Goal: Task Accomplishment & Management: Use online tool/utility

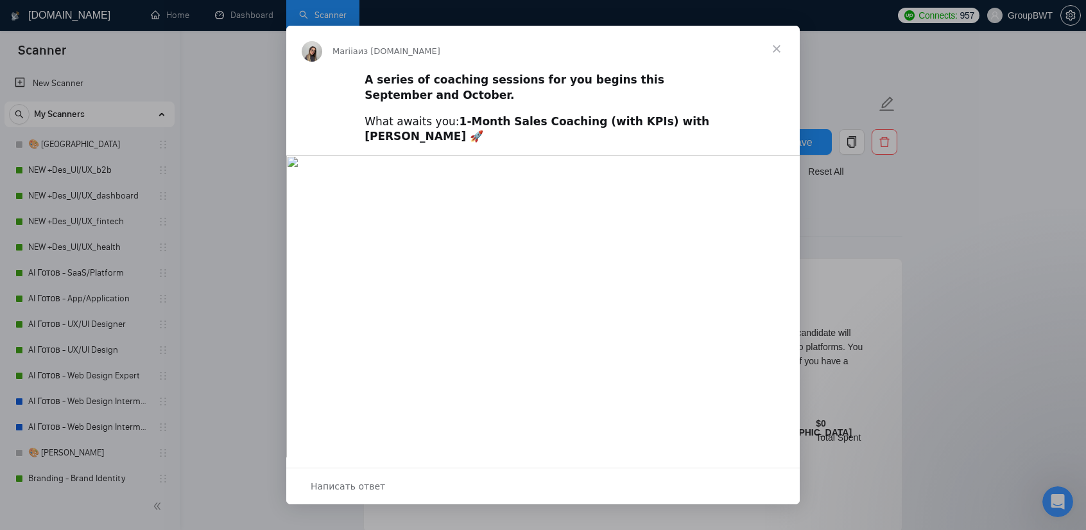
click at [780, 44] on span "Закрыть" at bounding box center [777, 49] width 46 height 46
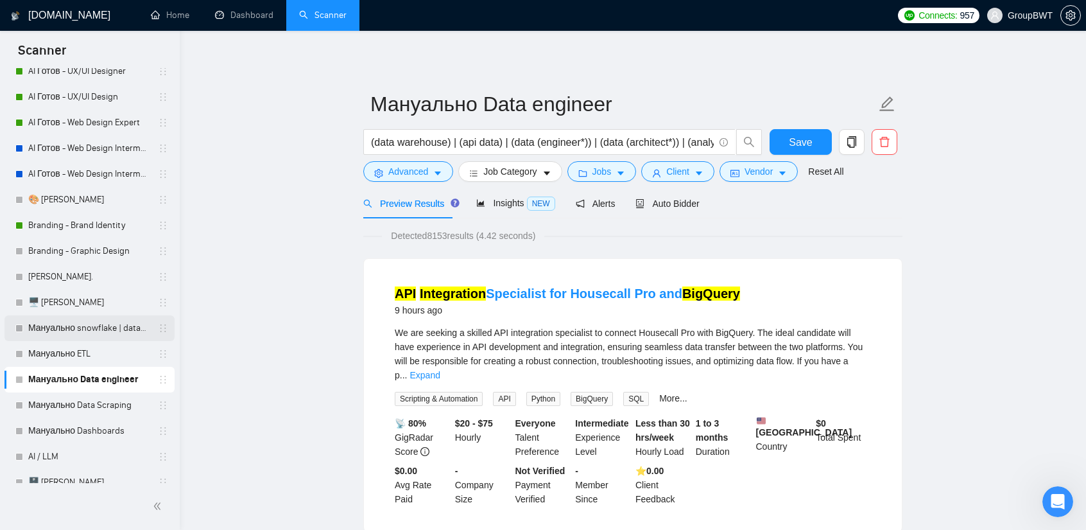
scroll to position [257, 0]
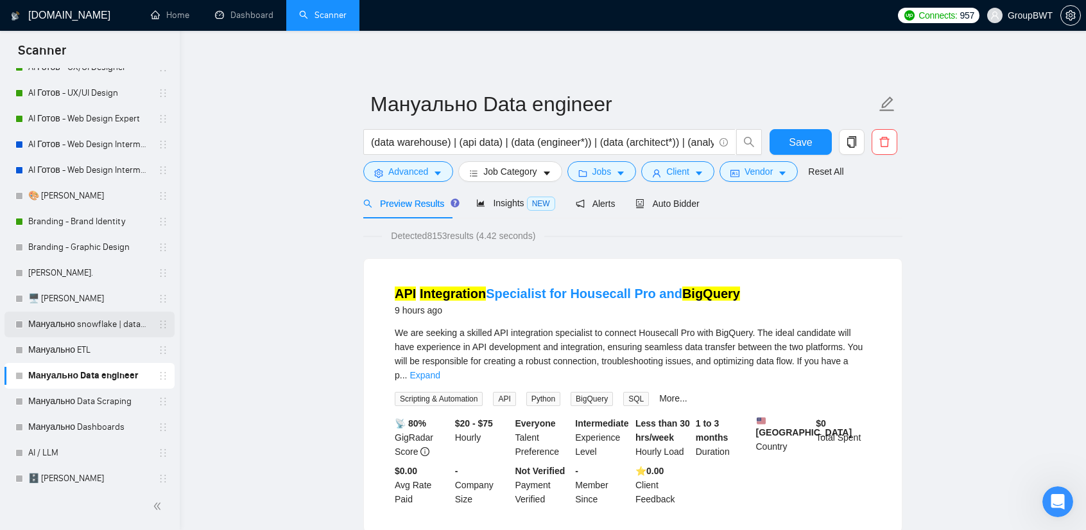
click at [80, 320] on link "Мануально snowflake | databricks" at bounding box center [89, 324] width 122 height 26
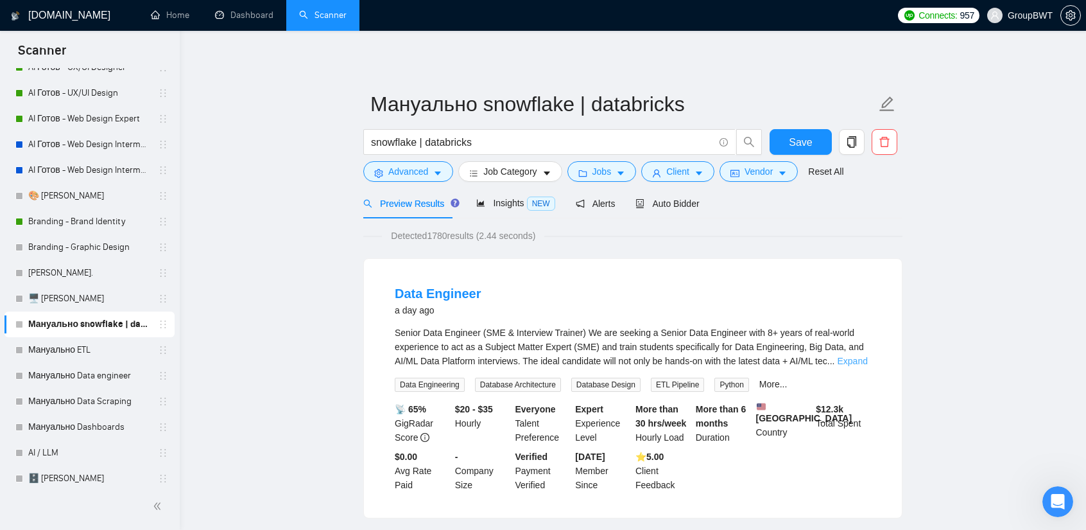
click at [862, 361] on link "Expand" at bounding box center [852, 361] width 30 height 10
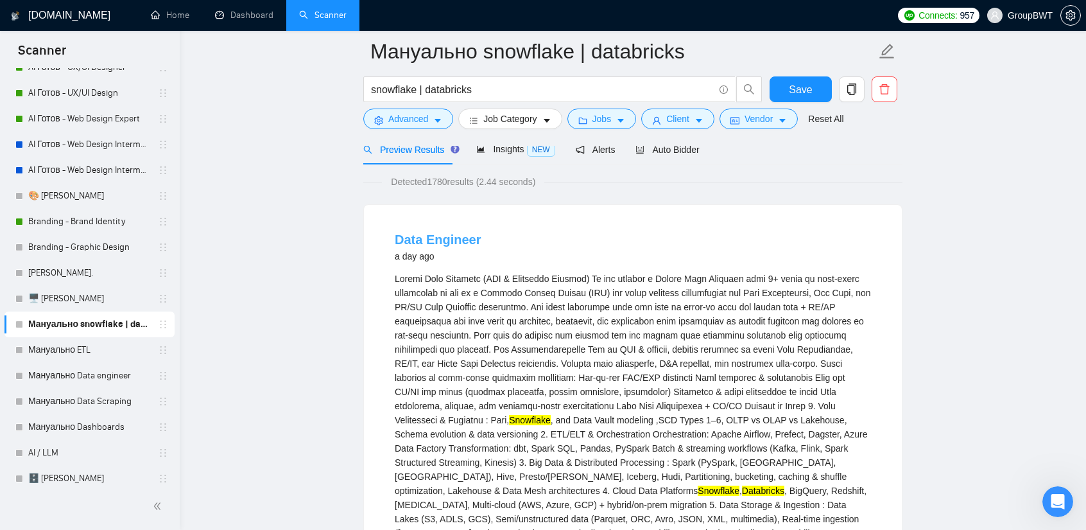
click at [450, 245] on link "Data Engineer" at bounding box center [438, 239] width 86 height 14
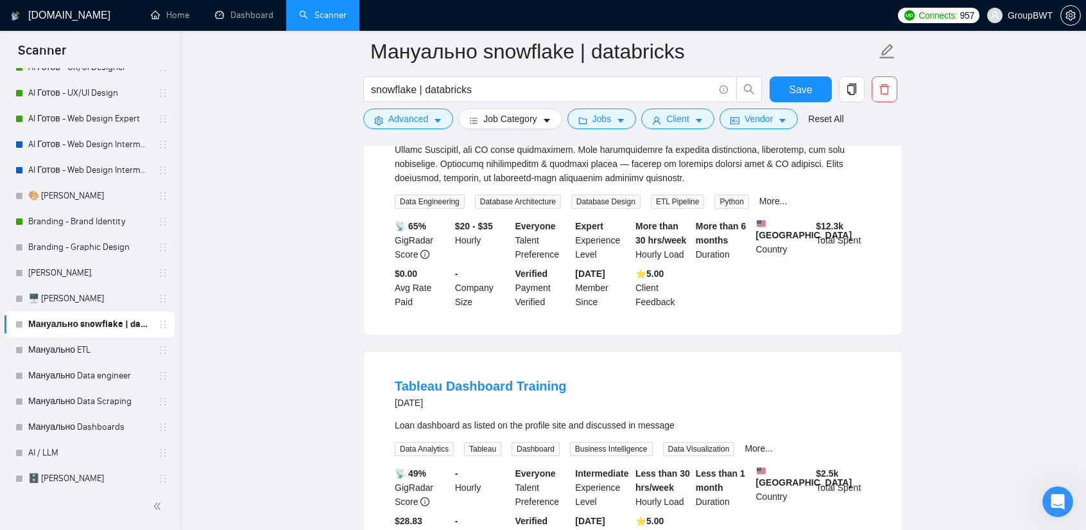
scroll to position [770, 0]
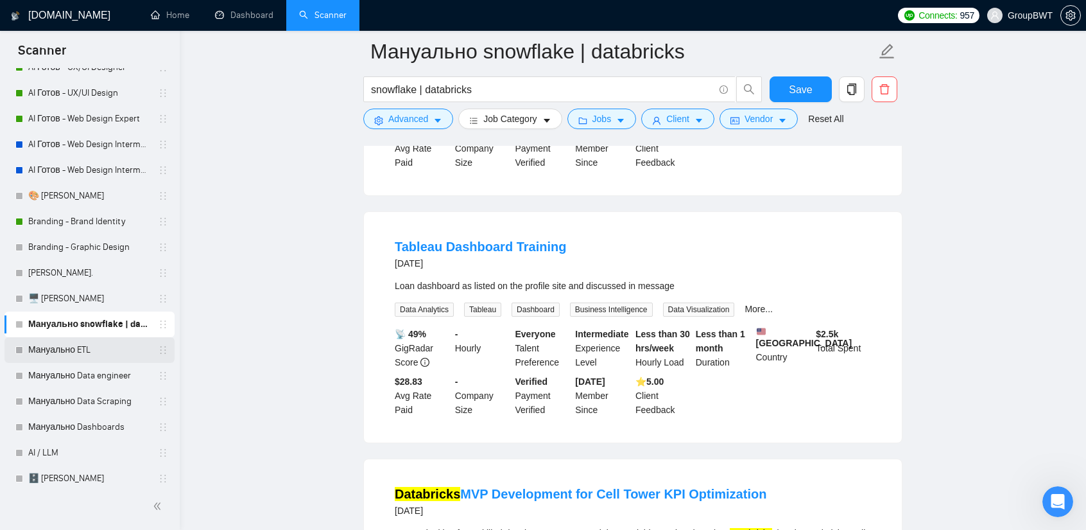
click at [82, 349] on link "Мануально ETL" at bounding box center [89, 350] width 122 height 26
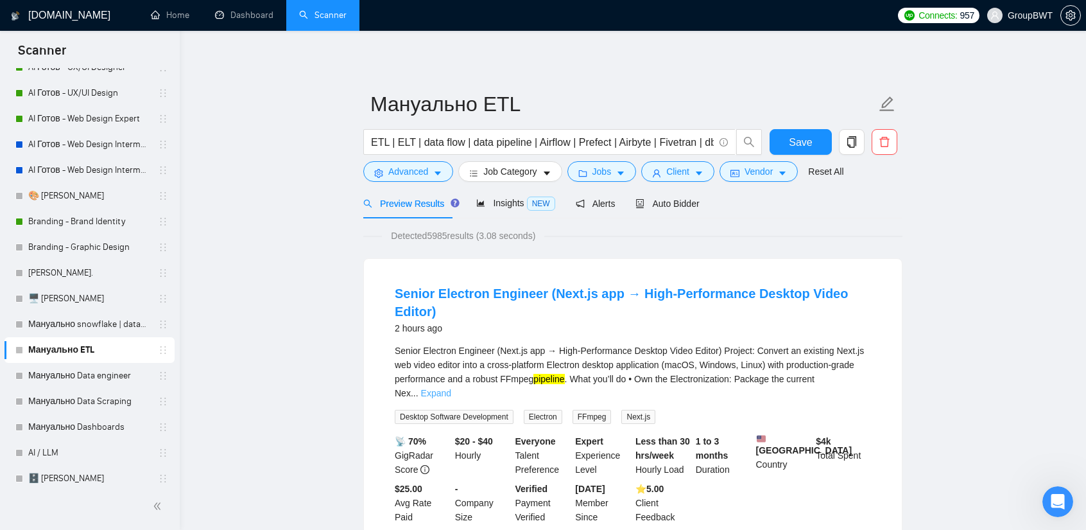
click at [451, 388] on link "Expand" at bounding box center [436, 393] width 30 height 10
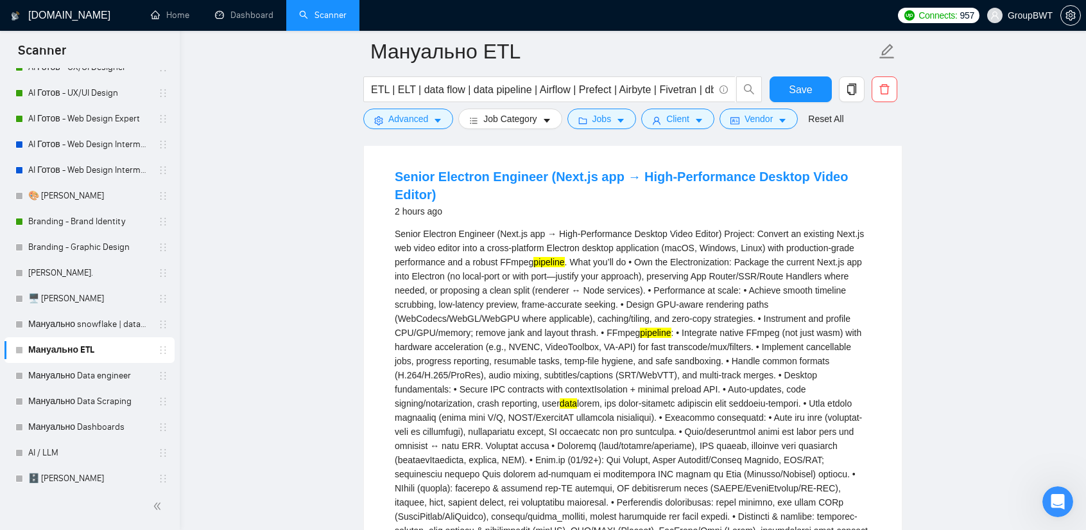
scroll to position [128, 0]
drag, startPoint x: 420, startPoint y: 211, endPoint x: 452, endPoint y: 211, distance: 31.5
click at [452, 225] on div "Senior Electron Engineer (Next.js app → High-Performance Desktop Video Editor) …" at bounding box center [633, 493] width 476 height 537
copy div "Electron"
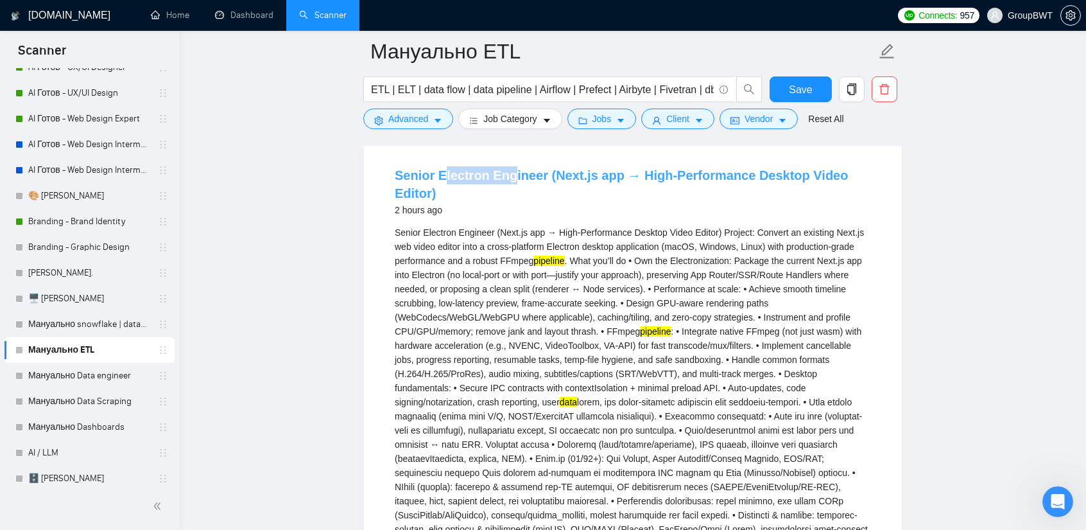
drag, startPoint x: 440, startPoint y: 164, endPoint x: 507, endPoint y: 169, distance: 66.3
click at [507, 169] on li "Senior Electron Engineer (Next.js app → High-Performance Desktop Video Editor) …" at bounding box center [632, 526] width 507 height 740
click at [442, 157] on li "Senior Electron Engineer (Next.js app → High-Performance Desktop Video Editor) …" at bounding box center [632, 526] width 507 height 740
drag, startPoint x: 436, startPoint y: 165, endPoint x: 537, endPoint y: 171, distance: 101.0
click at [537, 171] on li "Senior Electron Engineer (Next.js app → High-Performance Desktop Video Editor) …" at bounding box center [632, 526] width 507 height 740
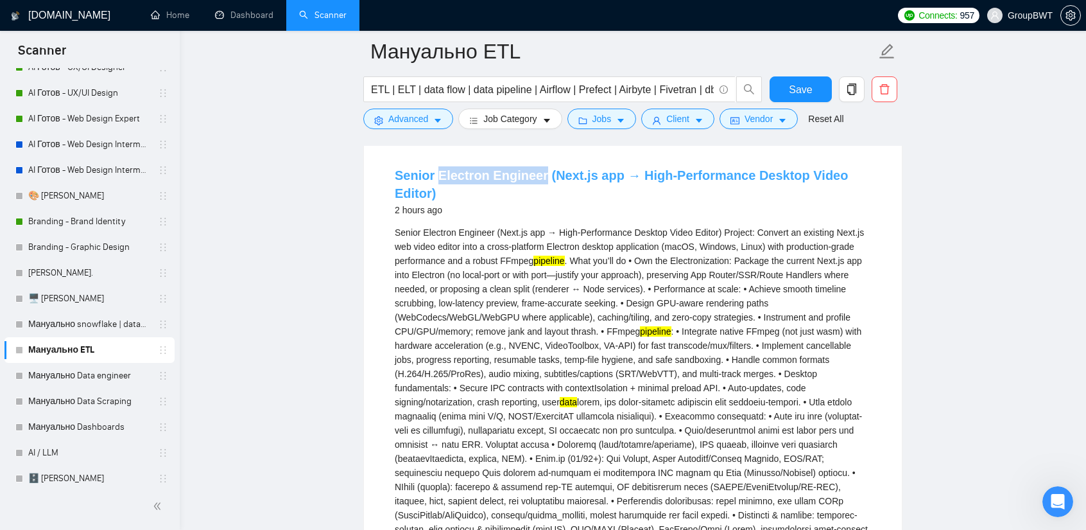
copy link "Electron Engineer"
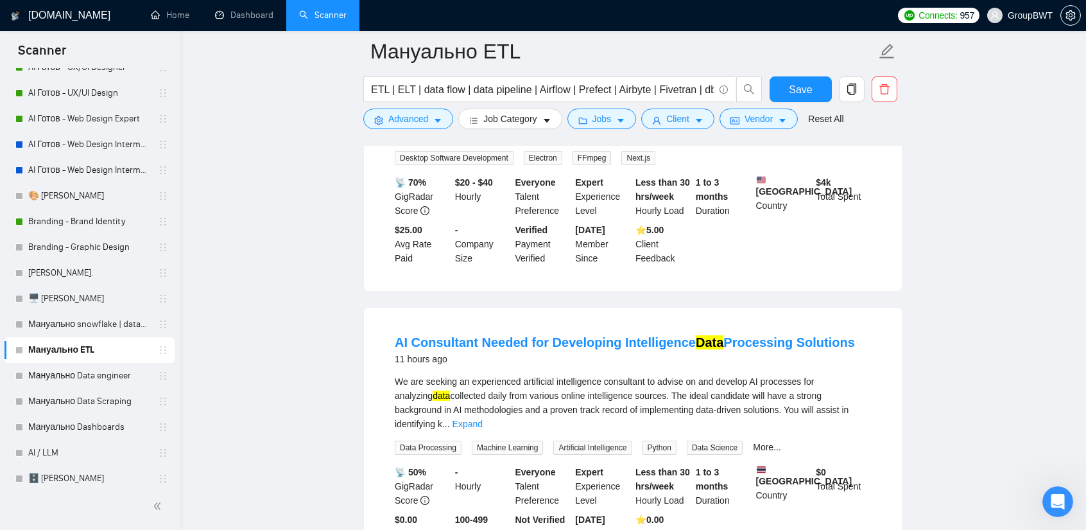
scroll to position [835, 0]
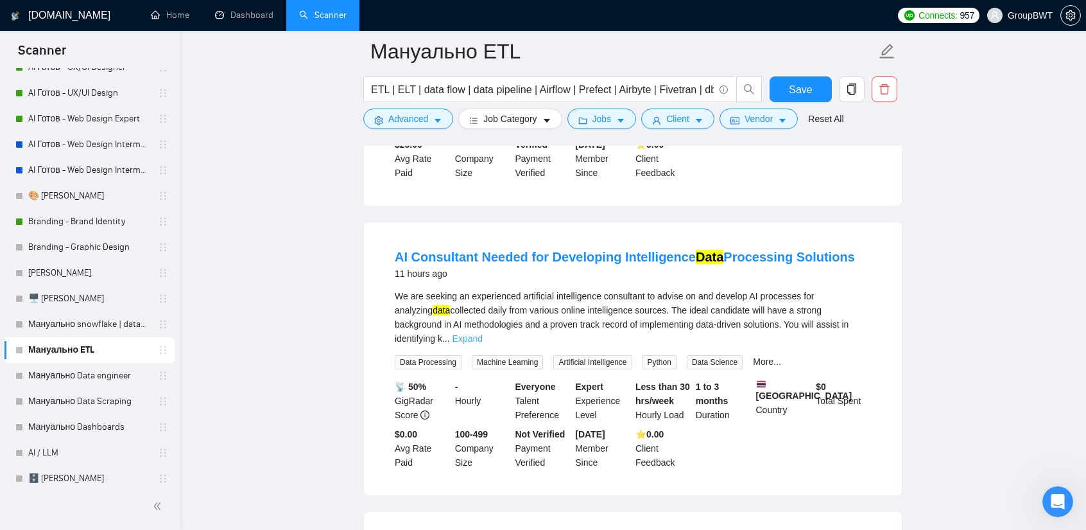
click at [483, 333] on link "Expand" at bounding box center [468, 338] width 30 height 10
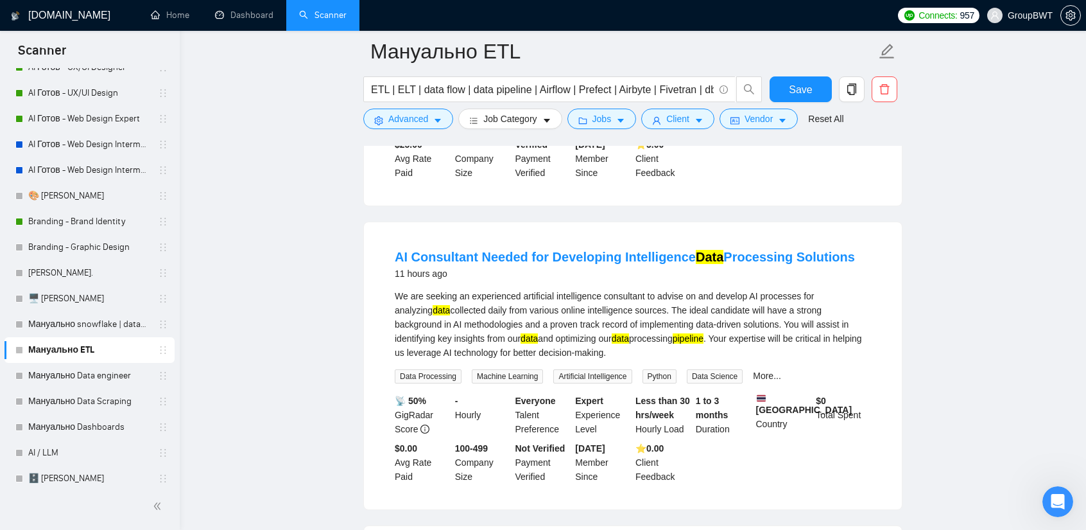
drag, startPoint x: 569, startPoint y: 230, endPoint x: 934, endPoint y: 296, distance: 371.1
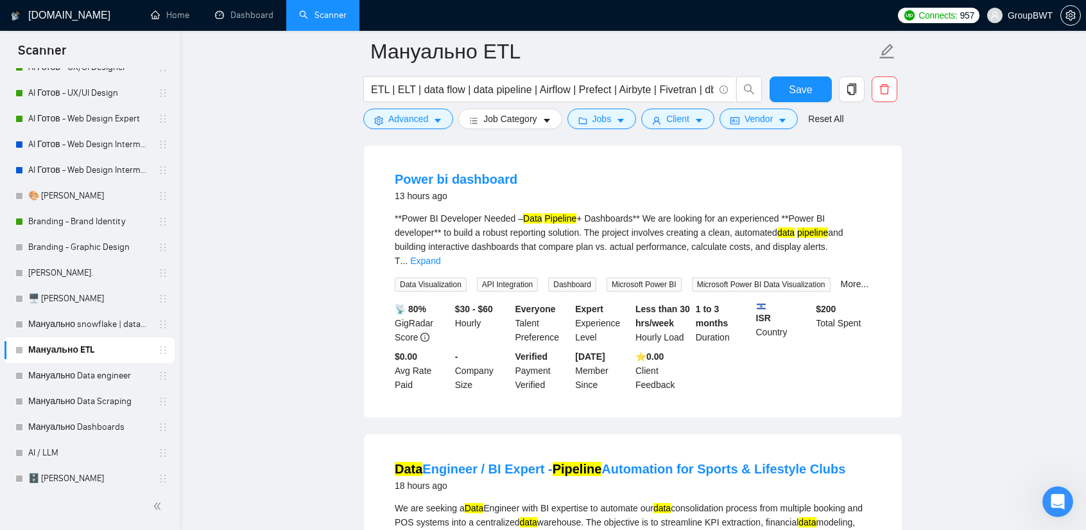
scroll to position [1220, 0]
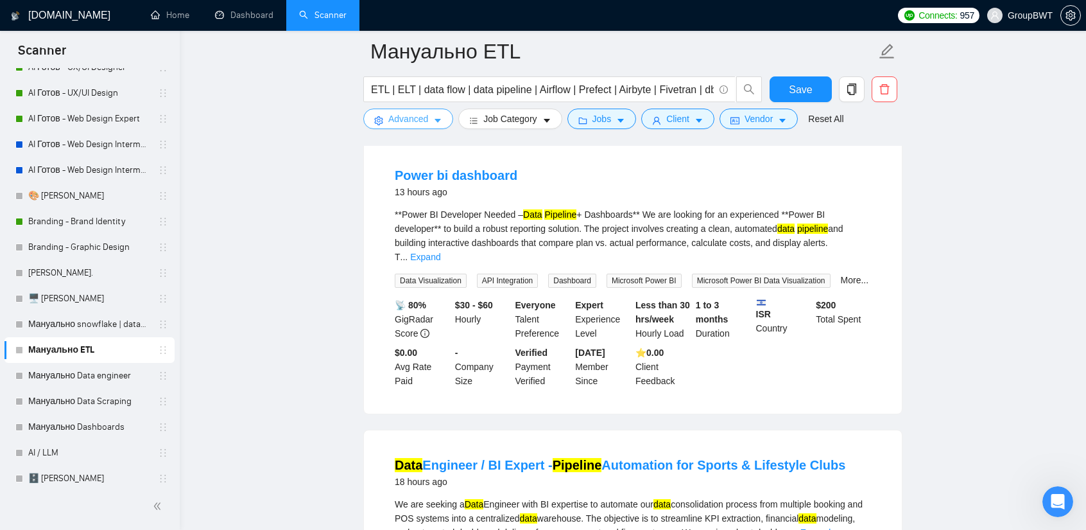
click at [416, 121] on span "Advanced" at bounding box center [408, 119] width 40 height 14
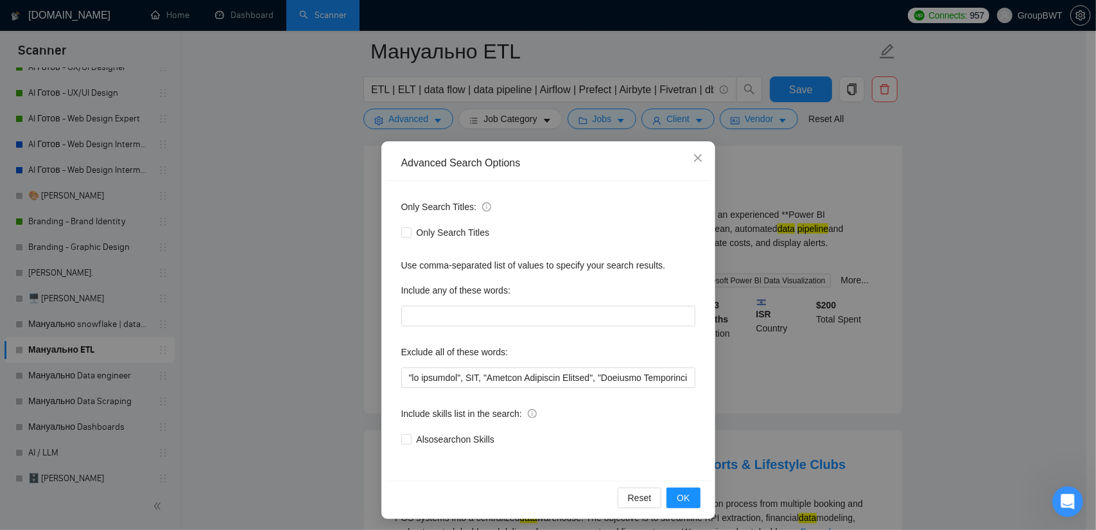
click at [977, 265] on div "Advanced Search Options Only Search Titles: Only Search Titles Use comma-separa…" at bounding box center [548, 265] width 1096 height 530
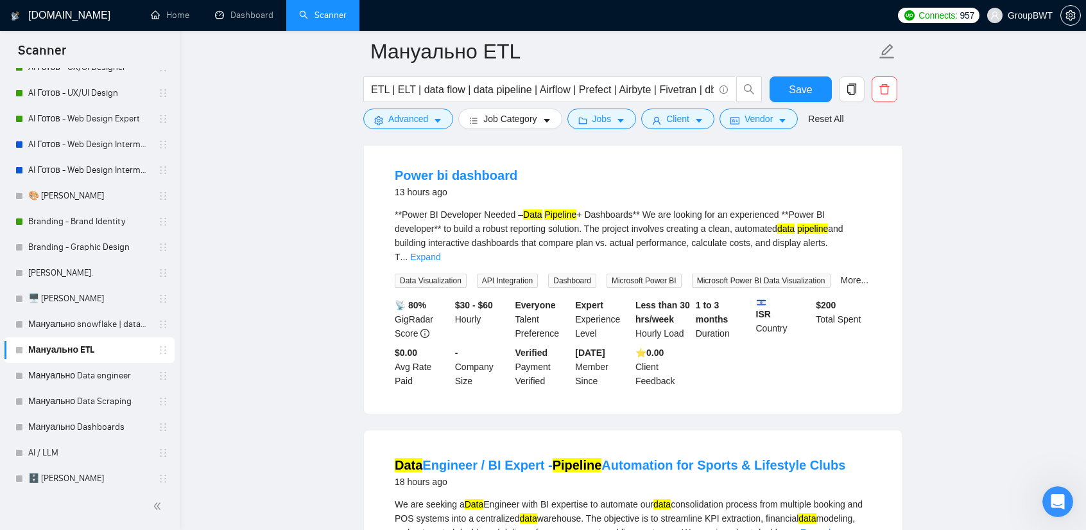
click at [487, 168] on link "Power bi dashboard" at bounding box center [456, 175] width 123 height 14
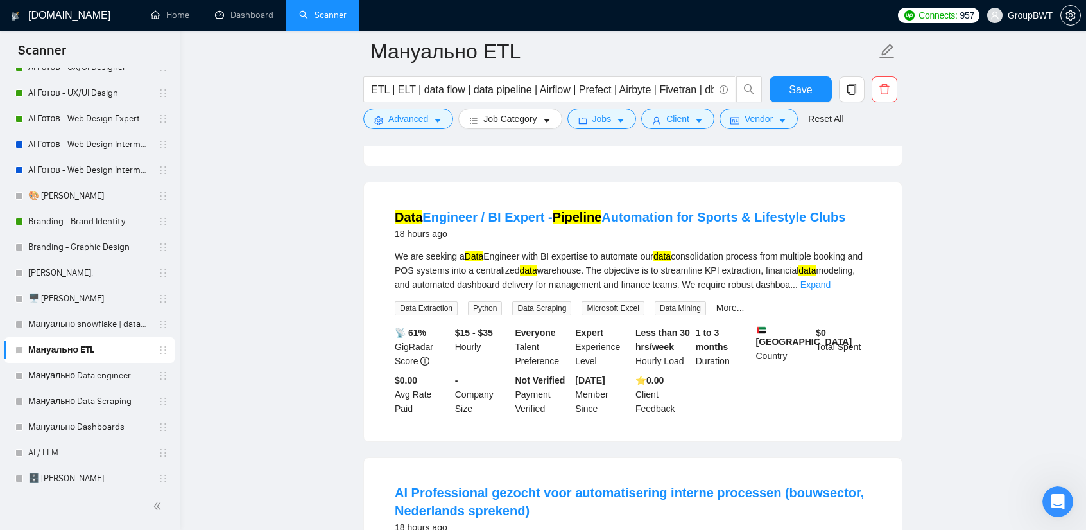
scroll to position [1477, 0]
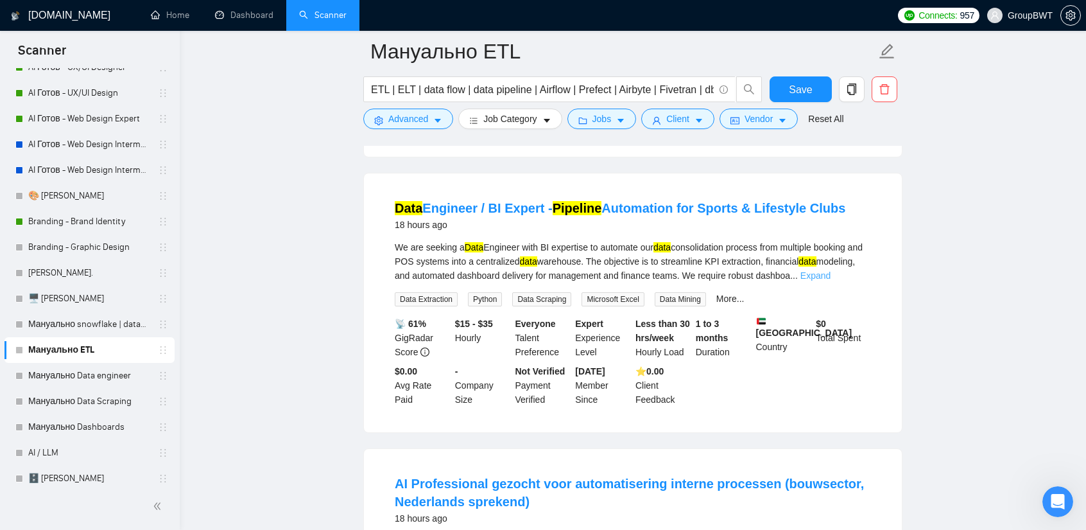
click at [831, 270] on link "Expand" at bounding box center [816, 275] width 30 height 10
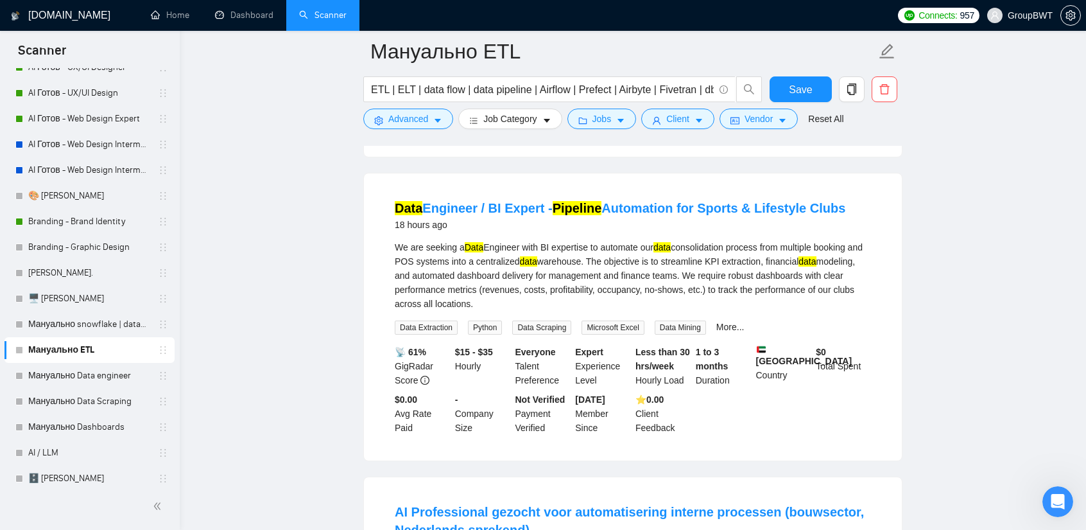
drag, startPoint x: 410, startPoint y: 155, endPoint x: 842, endPoint y: 158, distance: 432.7
click at [842, 189] on li "Data Engineer / BI Expert - Pipeline Automation for Sports & Lifestyle Clubs 18…" at bounding box center [632, 317] width 507 height 256
copy link "Data Engineer / BI Expert - Pipeline Automation for Sports & Lifestyle Clubs"
click at [80, 385] on link "Мануально Data engineer" at bounding box center [89, 376] width 122 height 26
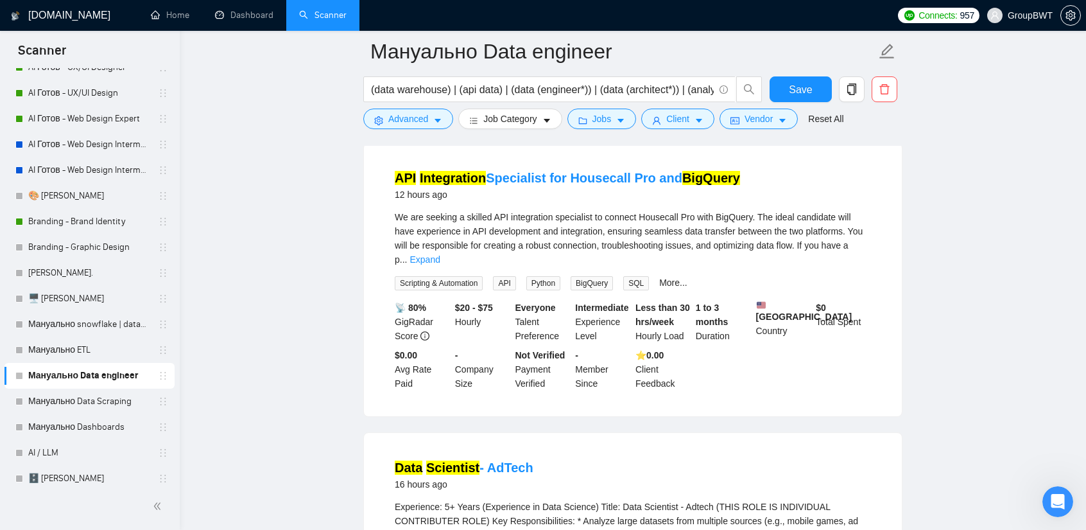
scroll to position [128, 0]
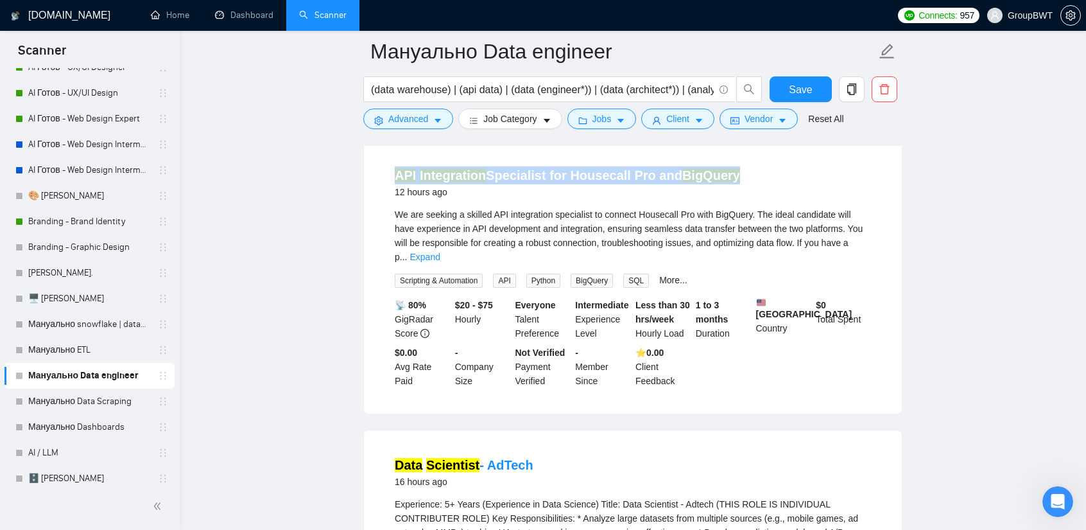
drag, startPoint x: 389, startPoint y: 156, endPoint x: 756, endPoint y: 164, distance: 367.3
click at [756, 164] on li "API Integration Specialist for Housecall Pro and BigQuery 12 hours ago We are s…" at bounding box center [632, 277] width 507 height 242
copy link "API Integration Specialist for Housecall Pro and BigQuery"
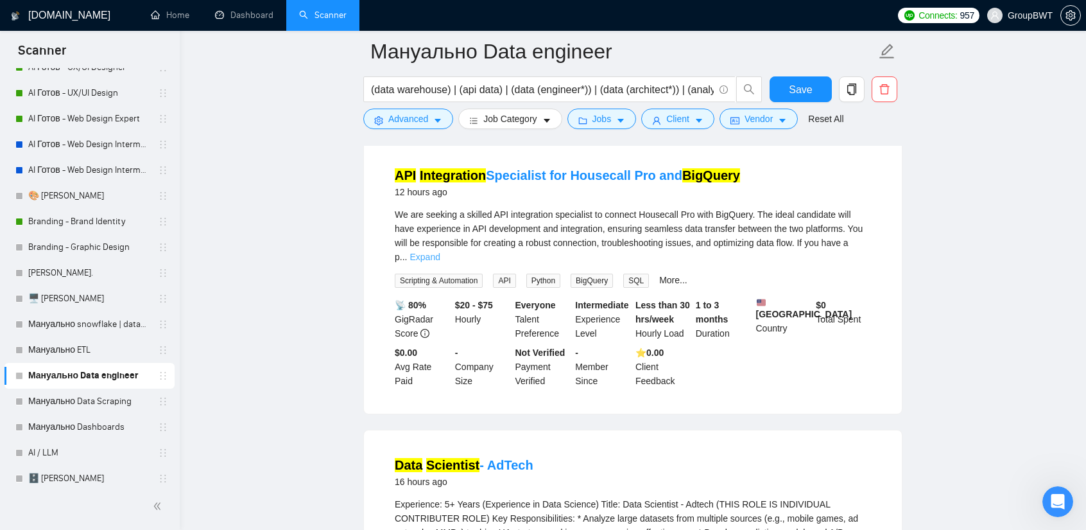
click at [440, 252] on link "Expand" at bounding box center [425, 257] width 30 height 10
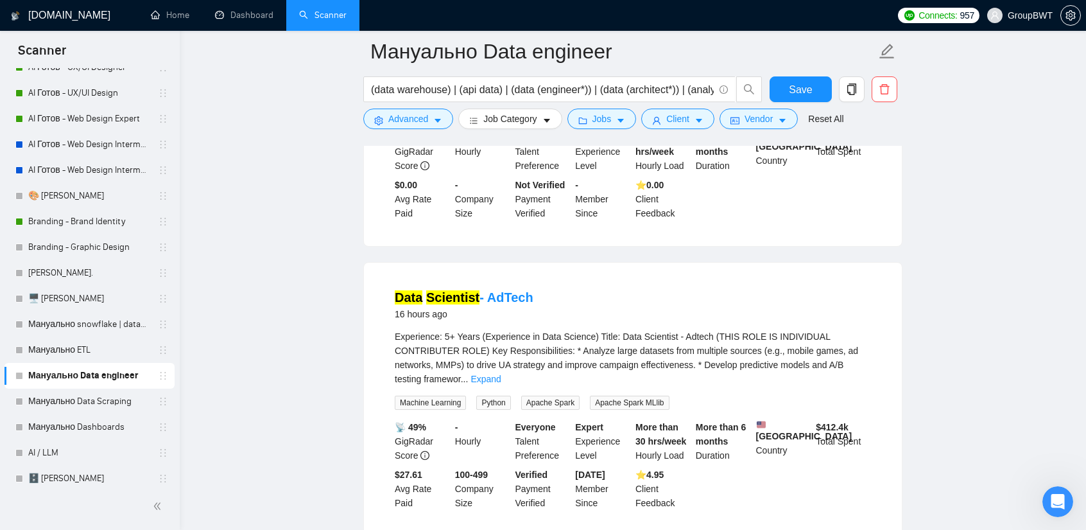
scroll to position [385, 0]
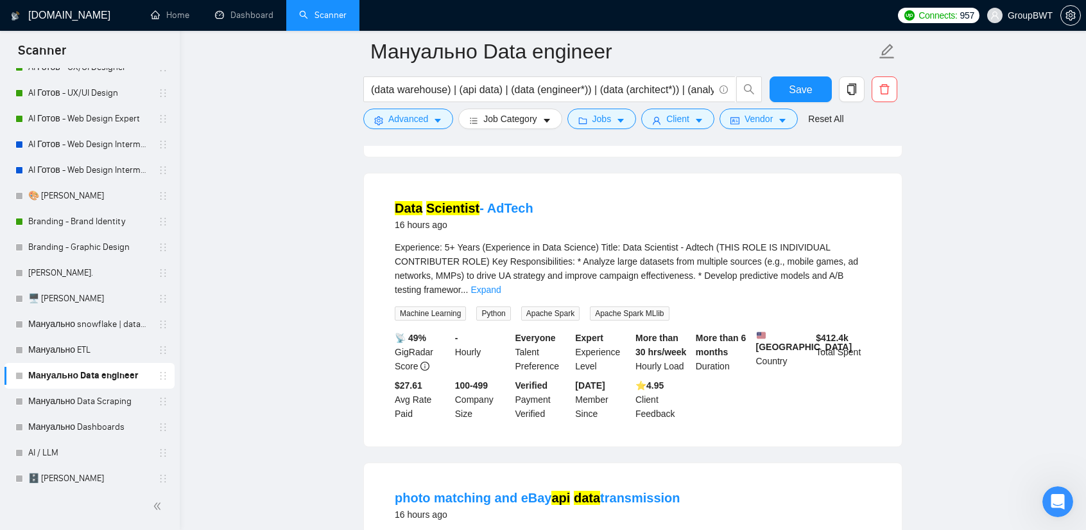
drag, startPoint x: 424, startPoint y: 202, endPoint x: 541, endPoint y: 202, distance: 117.5
click at [541, 202] on li "Data Scientist - AdTech 16 hours ago Experience: 5+ Years (Experience in Data S…" at bounding box center [632, 310] width 507 height 242
click at [501, 286] on link "Expand" at bounding box center [486, 289] width 30 height 10
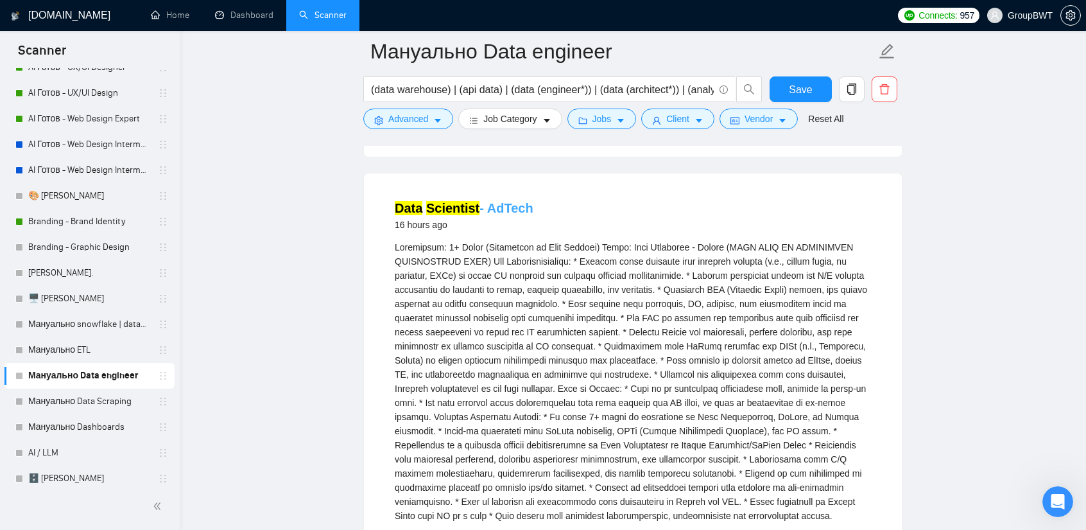
click at [472, 215] on mark "Scientist" at bounding box center [452, 208] width 53 height 14
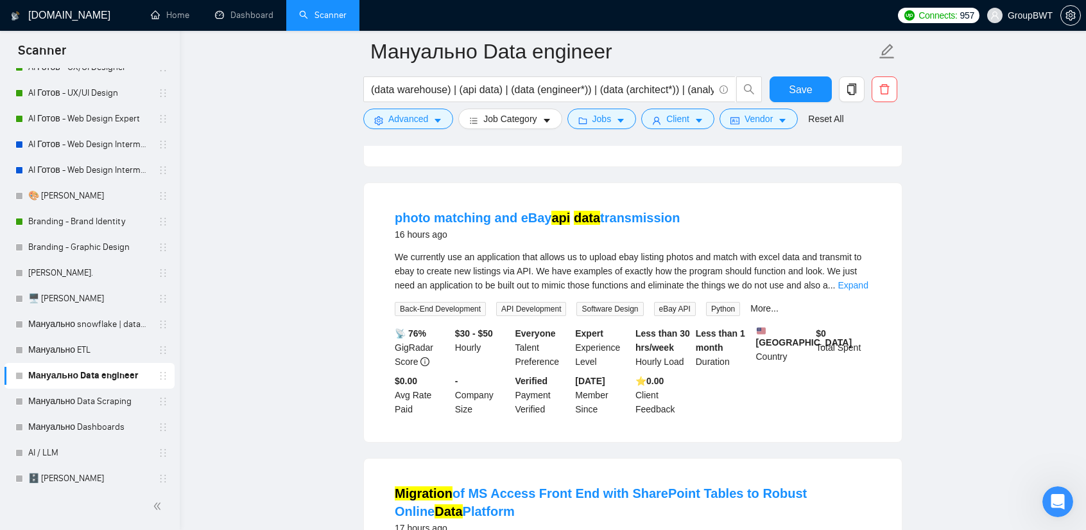
scroll to position [899, 0]
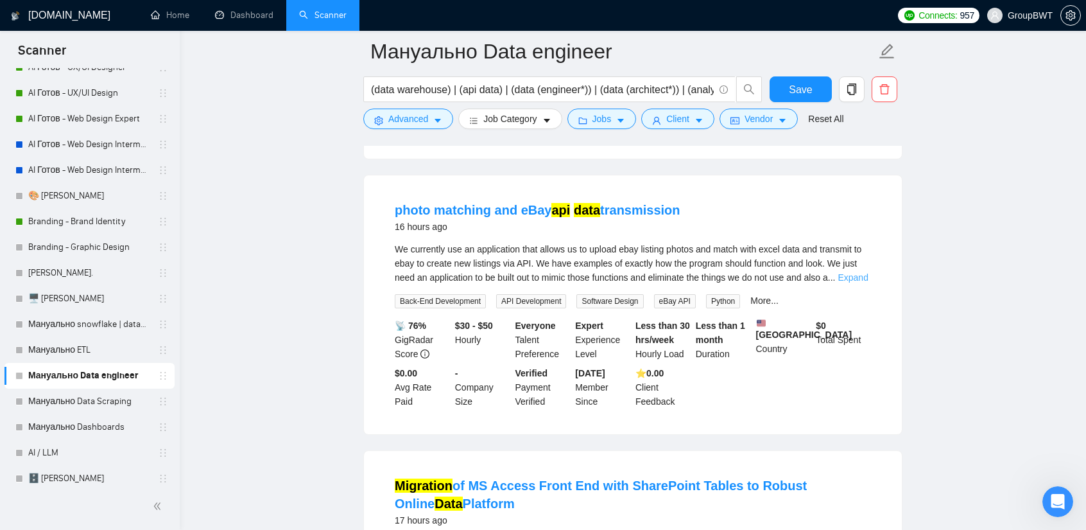
click at [853, 282] on link "Expand" at bounding box center [853, 277] width 30 height 10
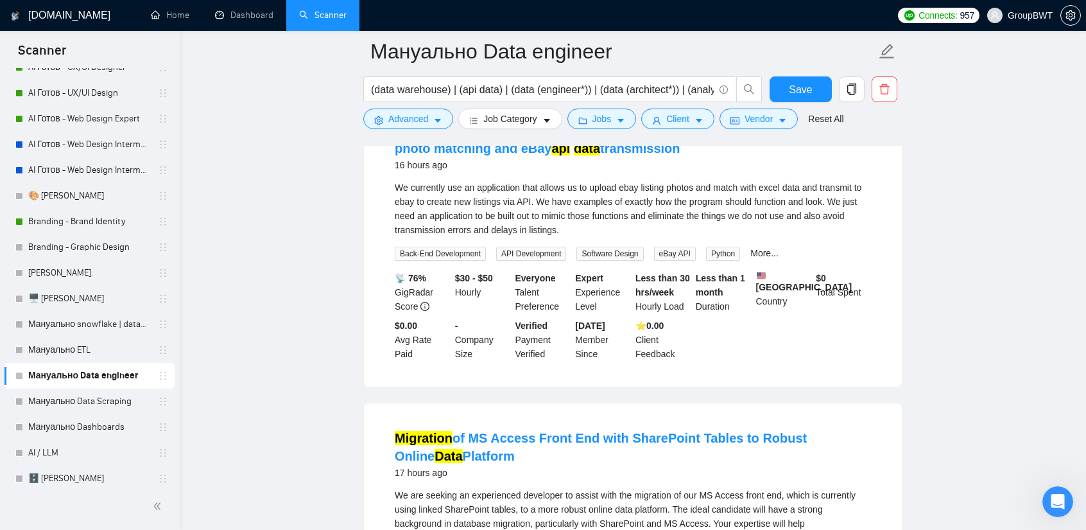
scroll to position [963, 0]
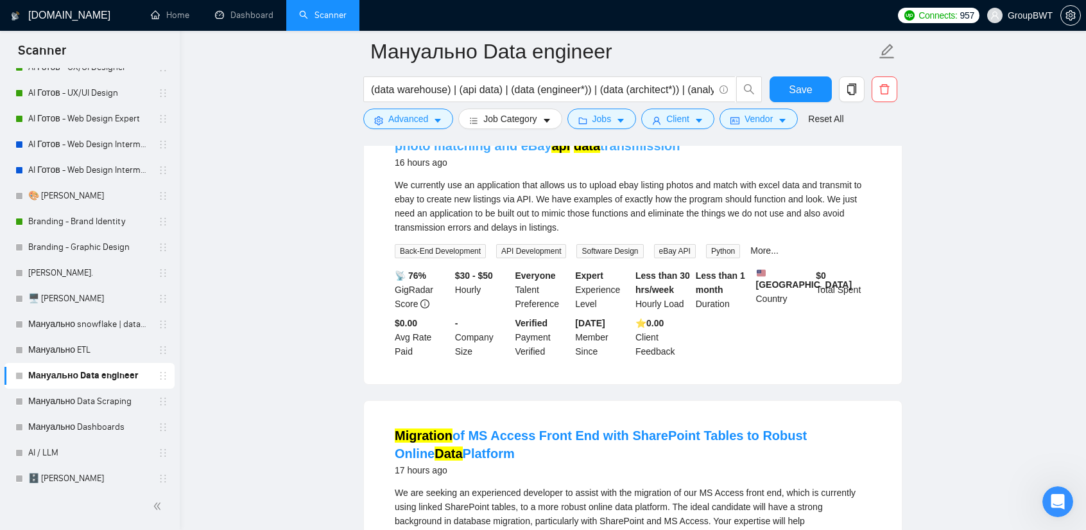
click at [551, 153] on mark "api" at bounding box center [560, 146] width 19 height 14
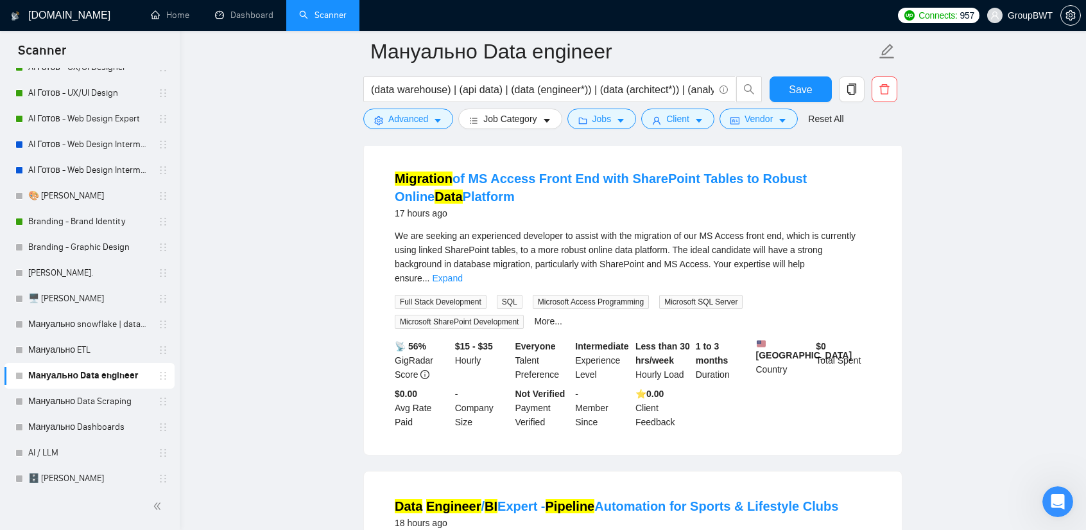
scroll to position [1220, 0]
click at [462, 283] on link "Expand" at bounding box center [447, 278] width 30 height 10
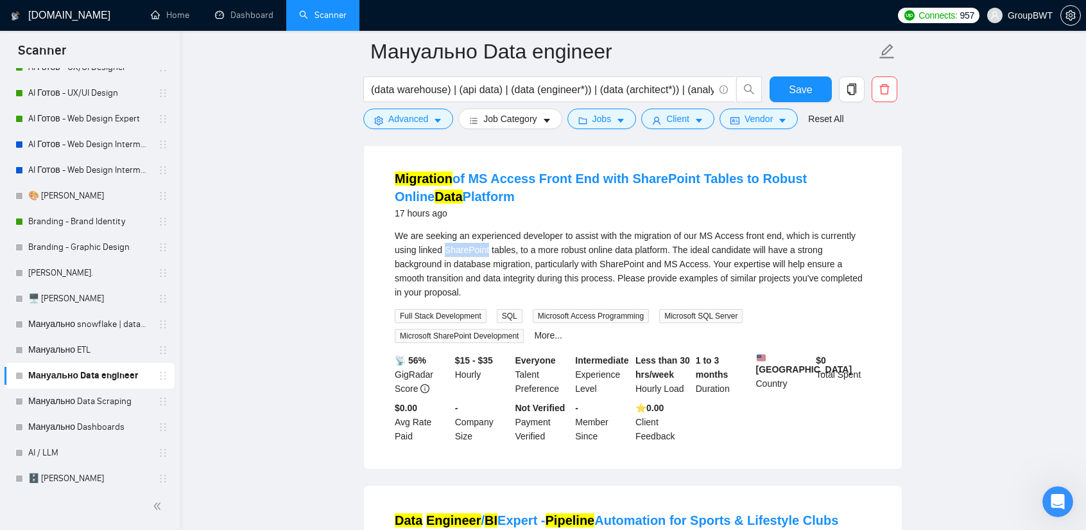
drag, startPoint x: 488, startPoint y: 275, endPoint x: 444, endPoint y: 273, distance: 43.7
click at [444, 273] on div "We are seeking an experienced developer to assist with the migration of our MS …" at bounding box center [633, 264] width 476 height 71
copy div "SharePoint"
click at [959, 302] on main "Мануально Data engineer (data warehouse) | (api data) | (data (engineer*)) | (d…" at bounding box center [632, 520] width 865 height 3377
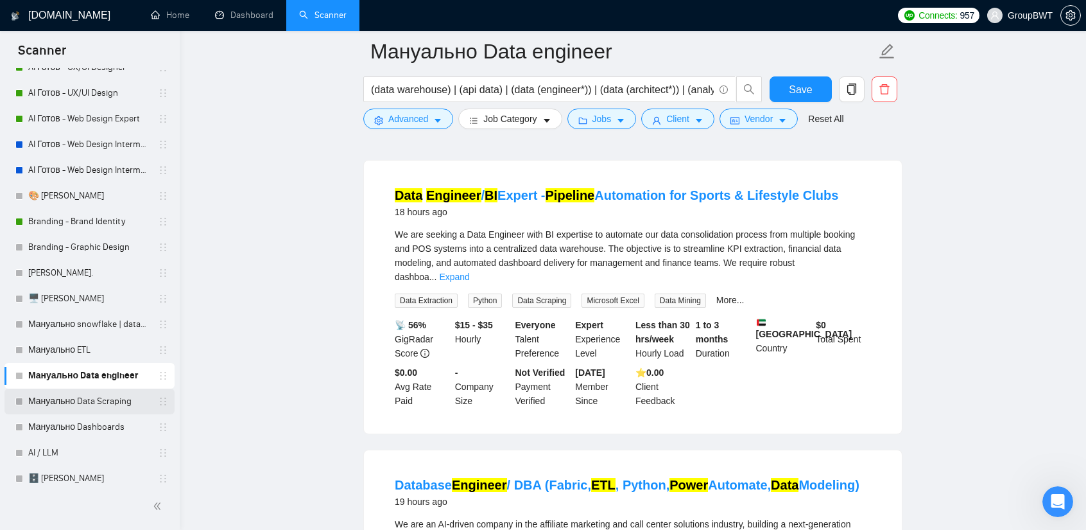
scroll to position [1541, 0]
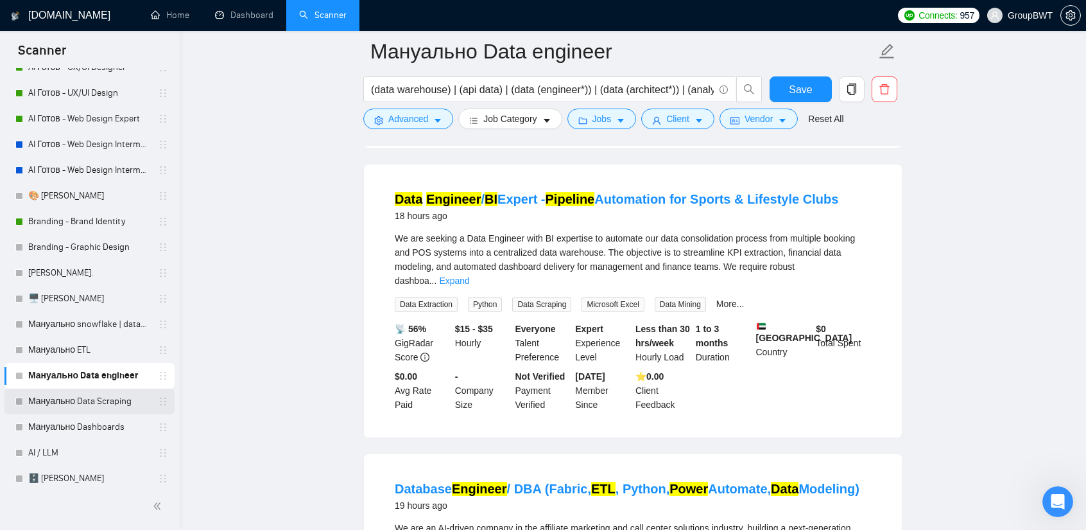
click at [64, 396] on link "Мануально Data Scraping" at bounding box center [89, 401] width 122 height 26
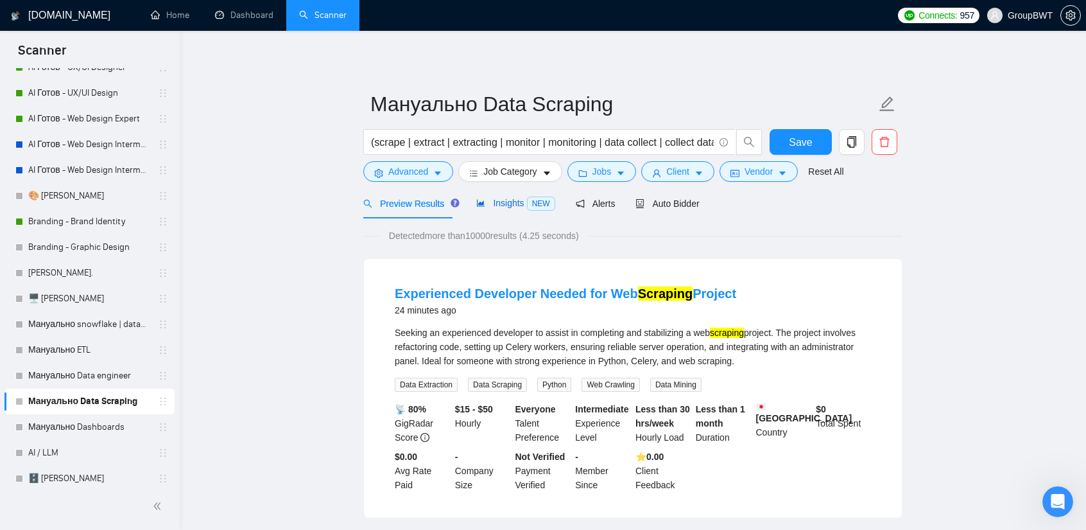
click at [516, 206] on span "Insights NEW" at bounding box center [515, 203] width 78 height 10
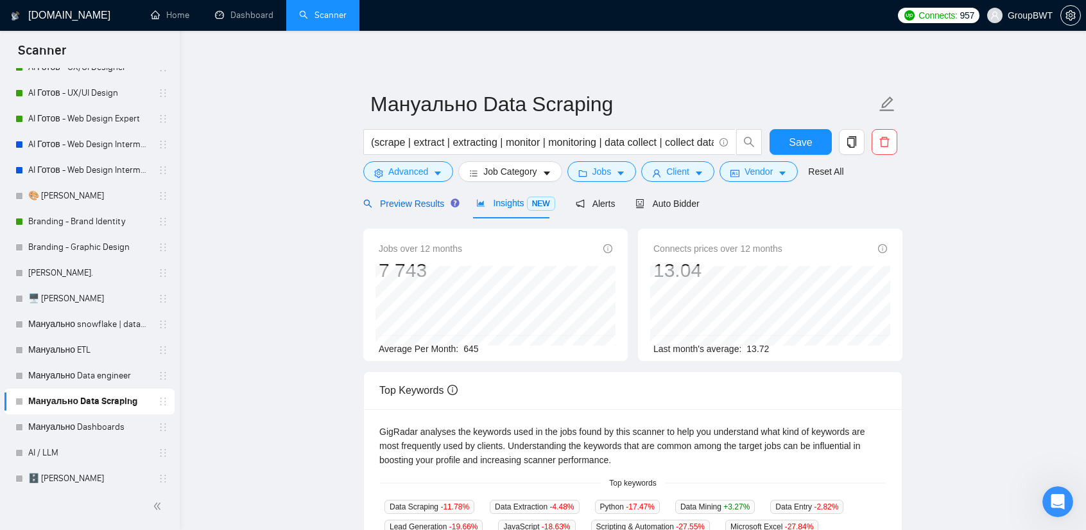
click at [414, 206] on span "Preview Results" at bounding box center [409, 203] width 92 height 10
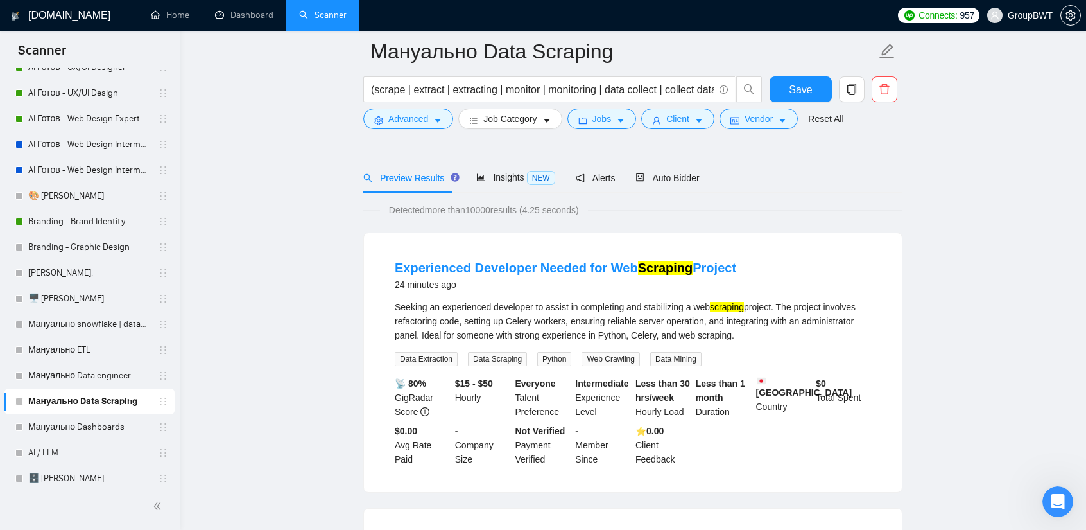
scroll to position [64, 0]
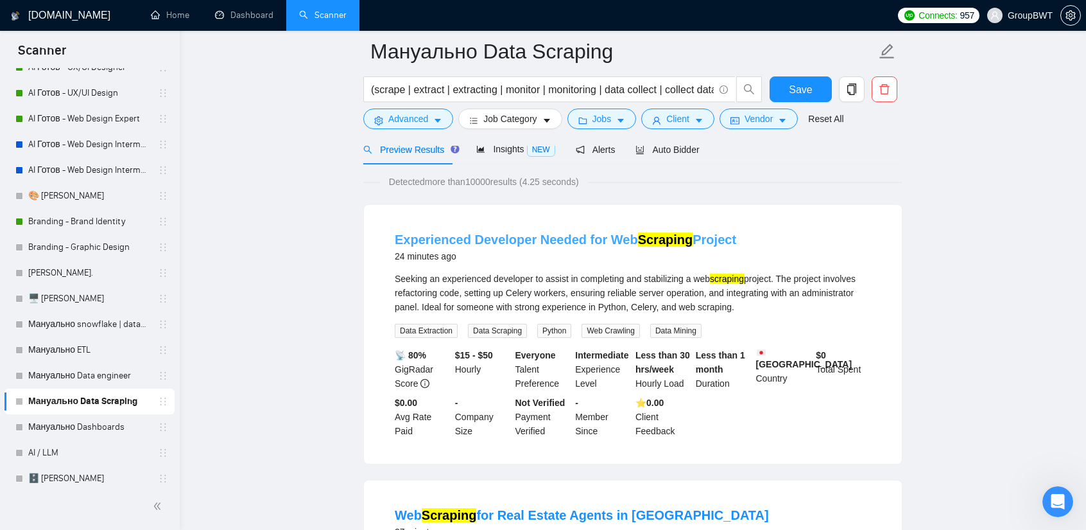
click at [676, 238] on mark "Scraping" at bounding box center [665, 239] width 55 height 14
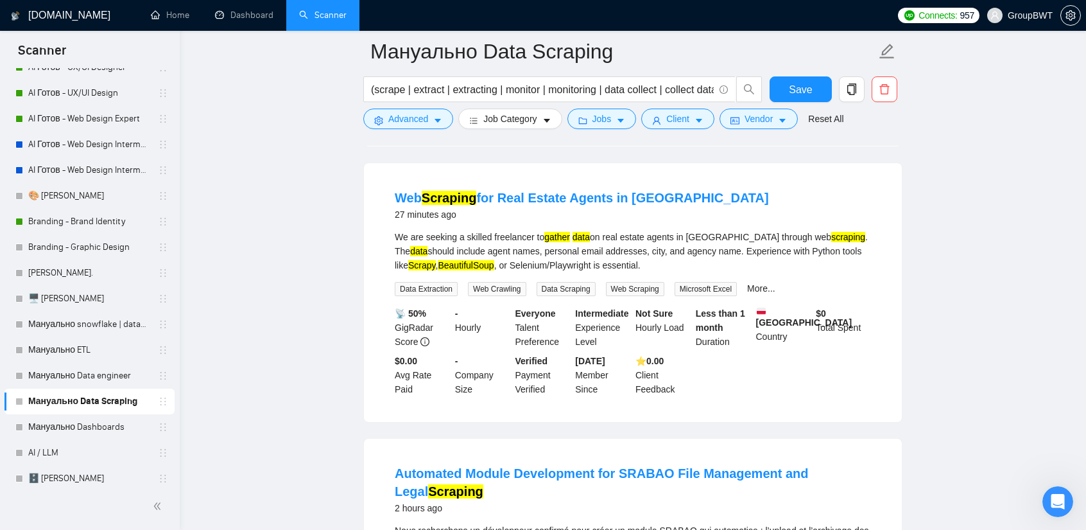
scroll to position [385, 0]
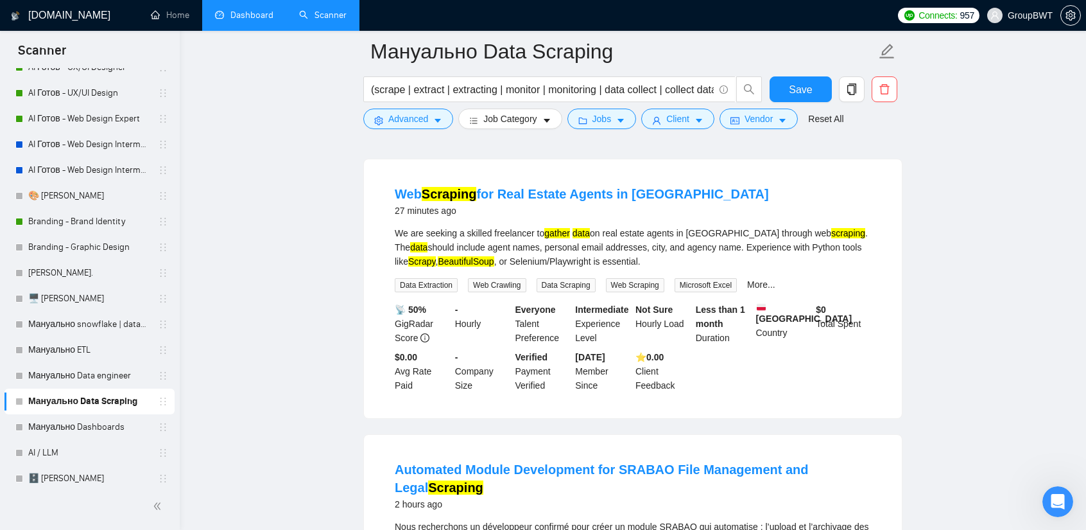
click at [256, 19] on link "Dashboard" at bounding box center [244, 15] width 58 height 11
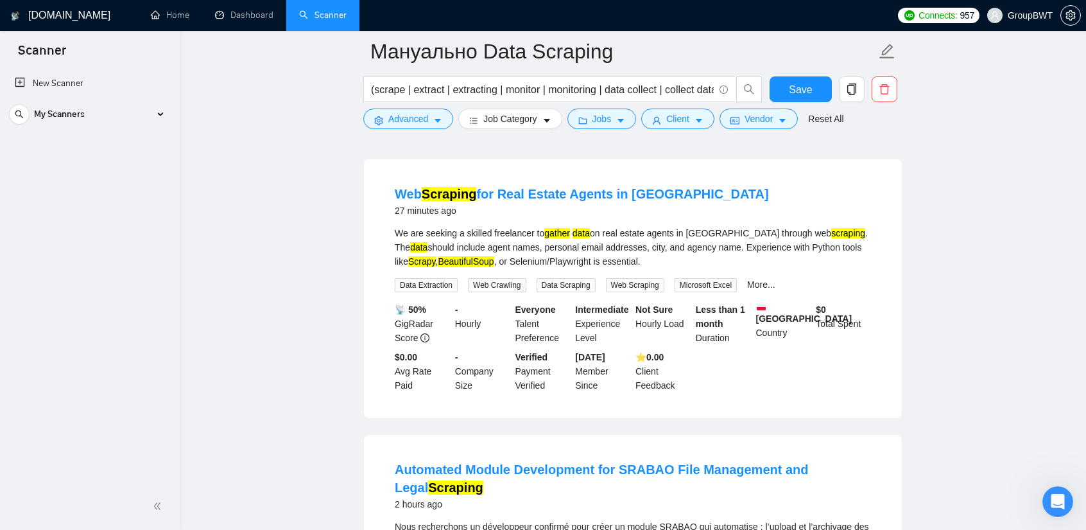
scroll to position [0, 0]
drag, startPoint x: 571, startPoint y: 194, endPoint x: 578, endPoint y: 196, distance: 8.1
click at [571, 194] on link "Web Scraping for Real Estate Agents in [GEOGRAPHIC_DATA]" at bounding box center [582, 194] width 374 height 14
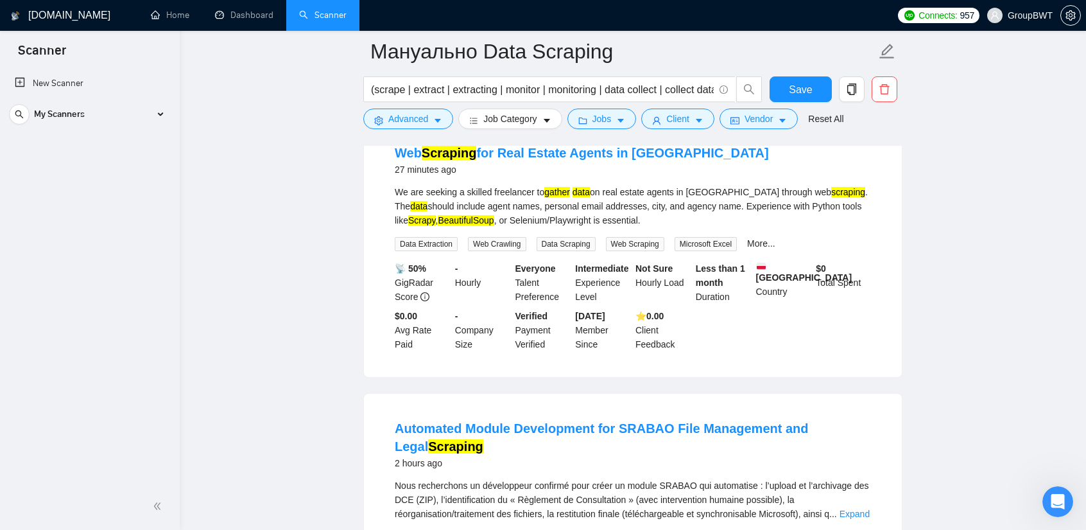
scroll to position [385, 0]
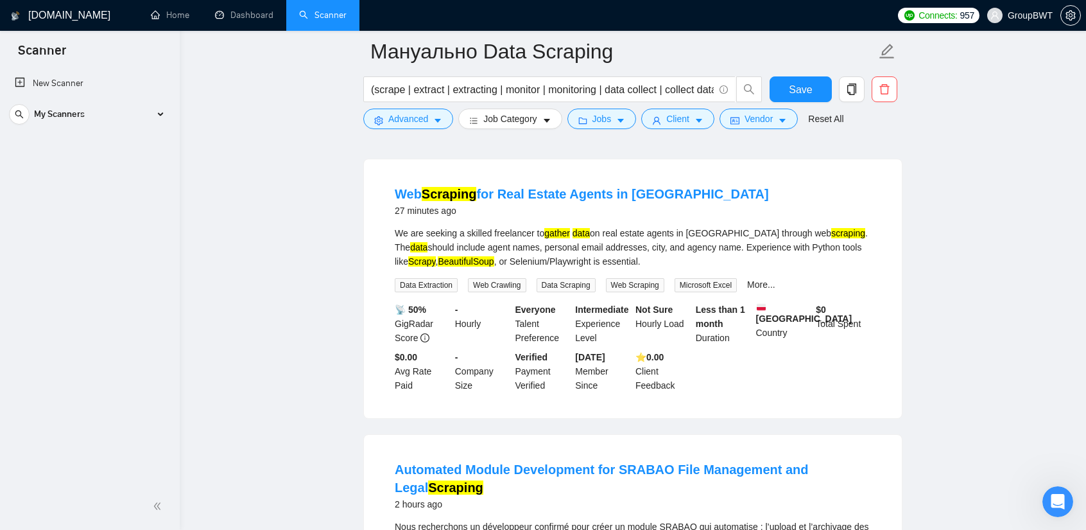
click at [510, 247] on div "We are seeking a skilled freelancer to gather data on real estate agents in [GE…" at bounding box center [633, 247] width 476 height 42
click at [518, 246] on div "We are seeking a skilled freelancer to gather data on real estate agents in [GE…" at bounding box center [633, 247] width 476 height 42
drag, startPoint x: 510, startPoint y: 245, endPoint x: 608, endPoint y: 251, distance: 97.8
click at [608, 251] on div "We are seeking a skilled freelancer to gather data on real estate agents in [GE…" at bounding box center [633, 247] width 476 height 42
copy div "personal email addresses"
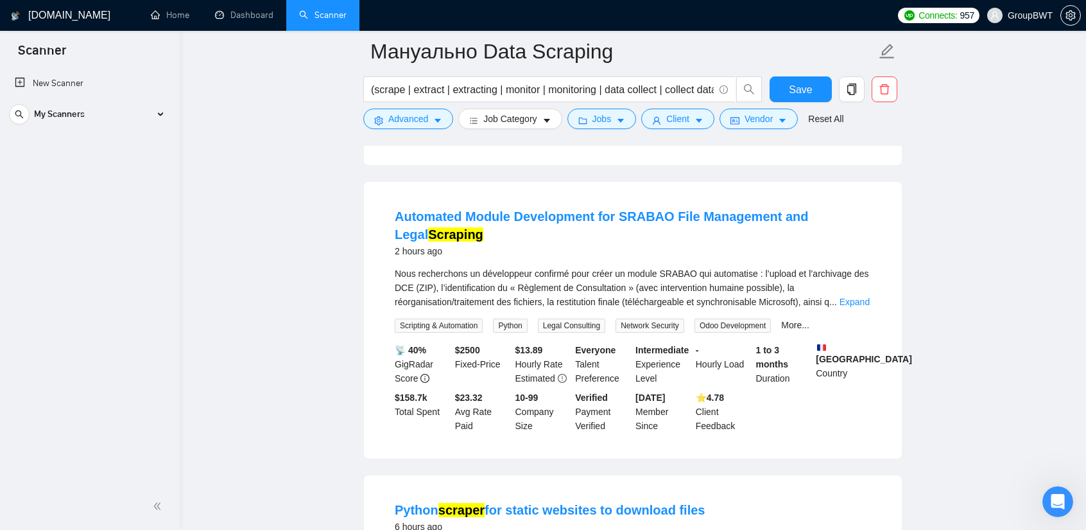
scroll to position [642, 0]
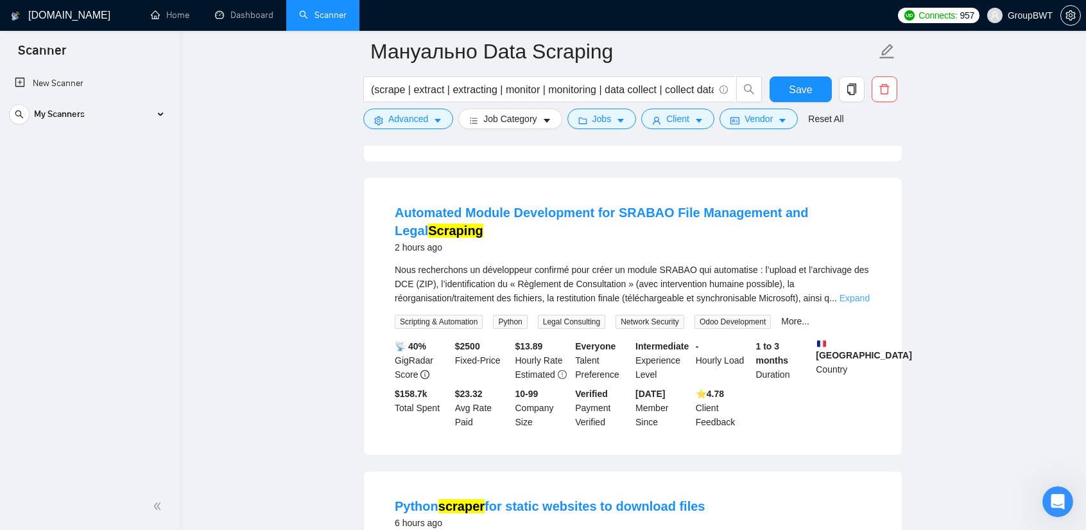
click at [849, 293] on link "Expand" at bounding box center [855, 298] width 30 height 10
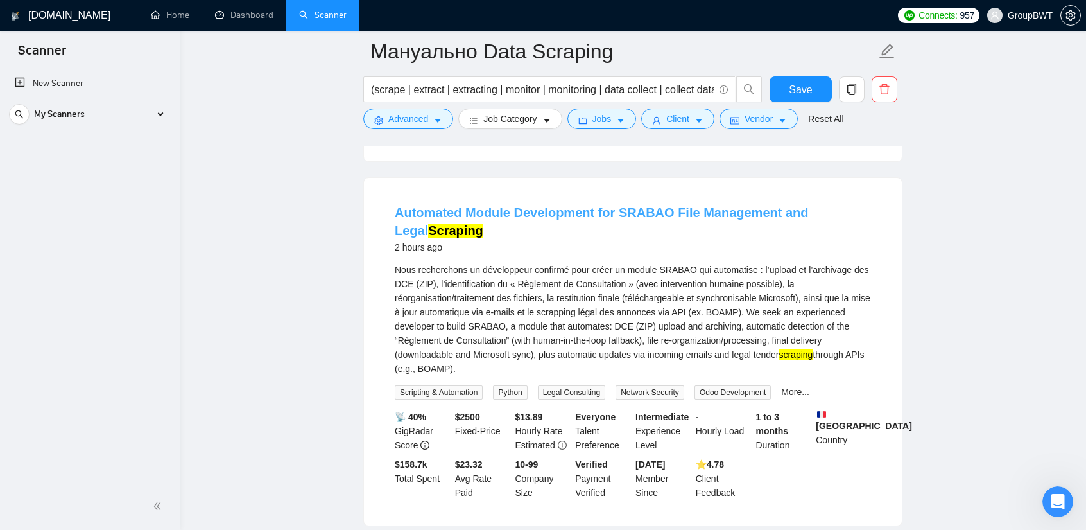
click at [637, 215] on link "Automated Module Development for SRABAO File Management and Legal Scraping" at bounding box center [602, 221] width 414 height 32
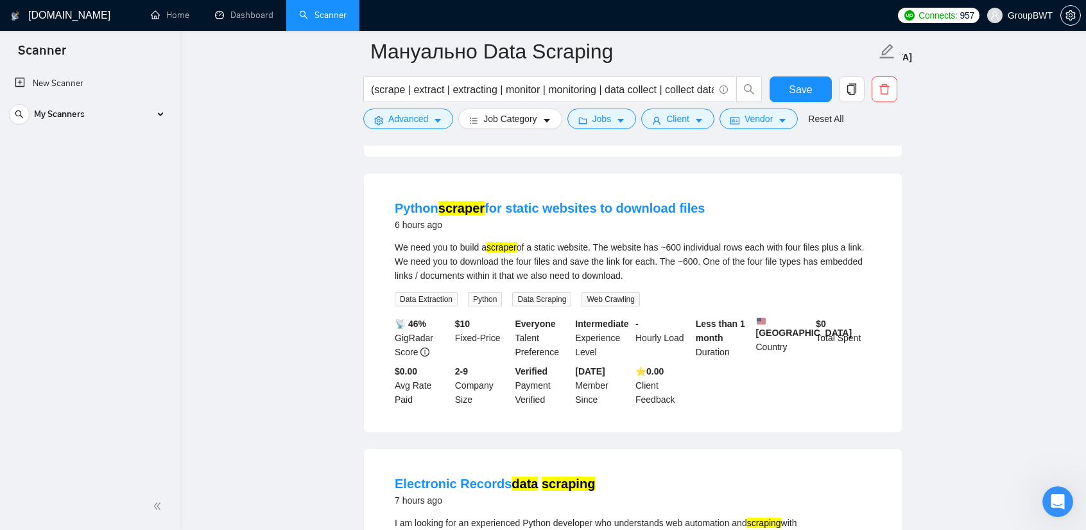
scroll to position [1027, 0]
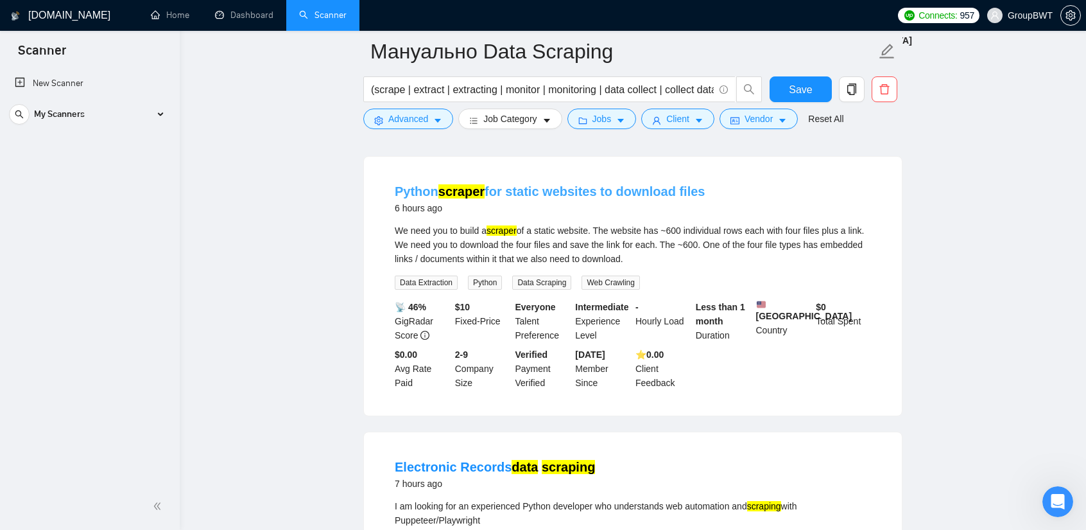
click at [579, 186] on link "Python scraper for static websites to download files" at bounding box center [550, 191] width 310 height 14
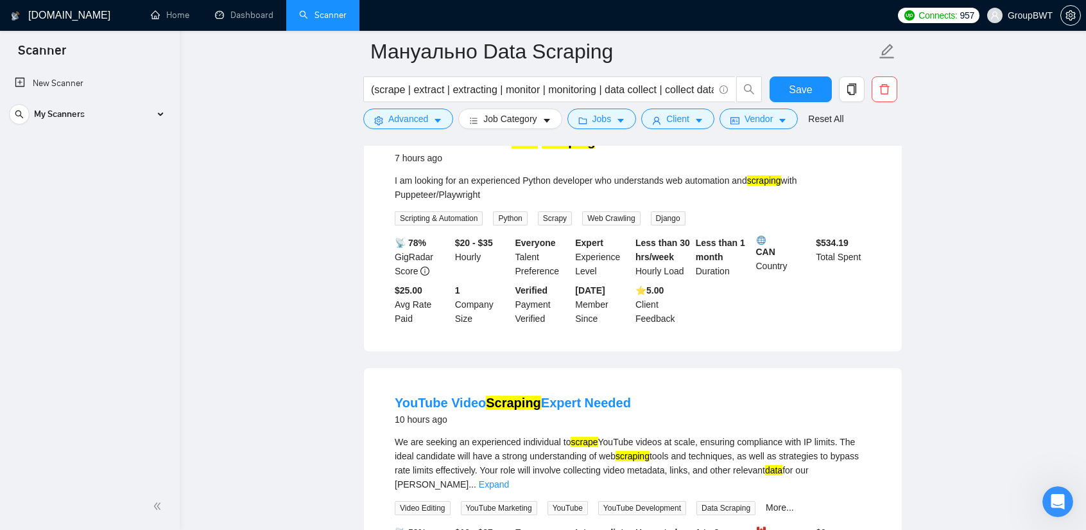
scroll to position [1348, 0]
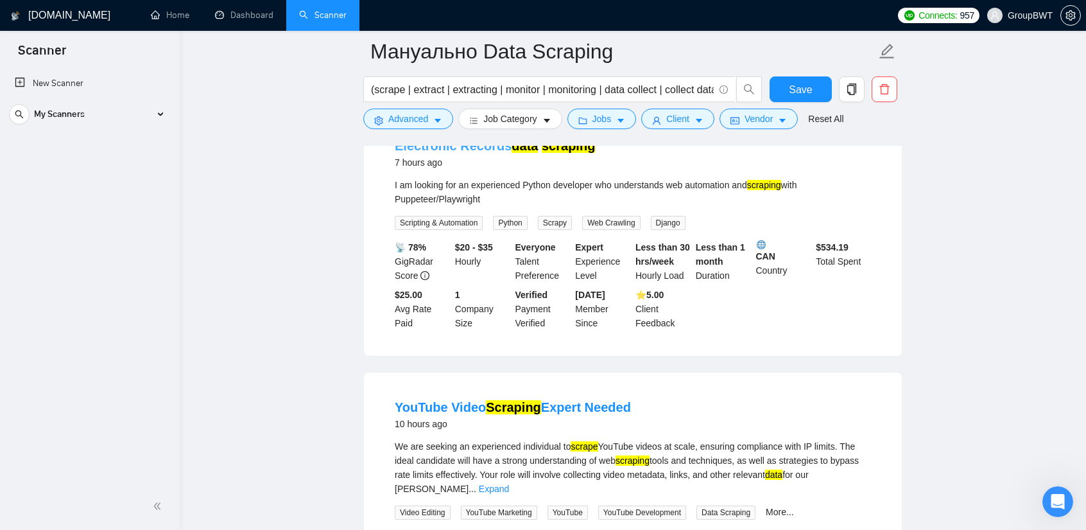
click at [503, 147] on link "Electronic Records data scraping" at bounding box center [495, 146] width 200 height 14
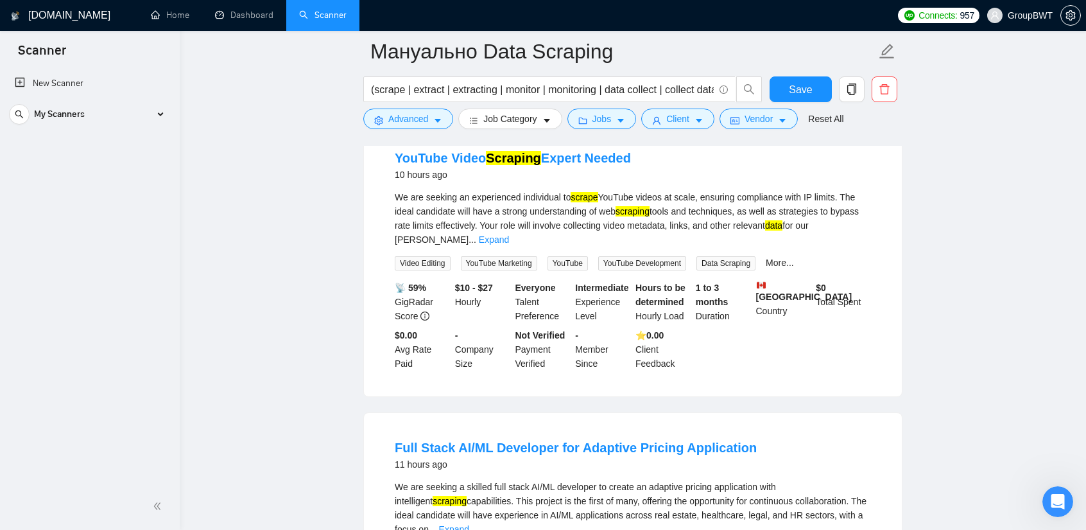
scroll to position [1605, 0]
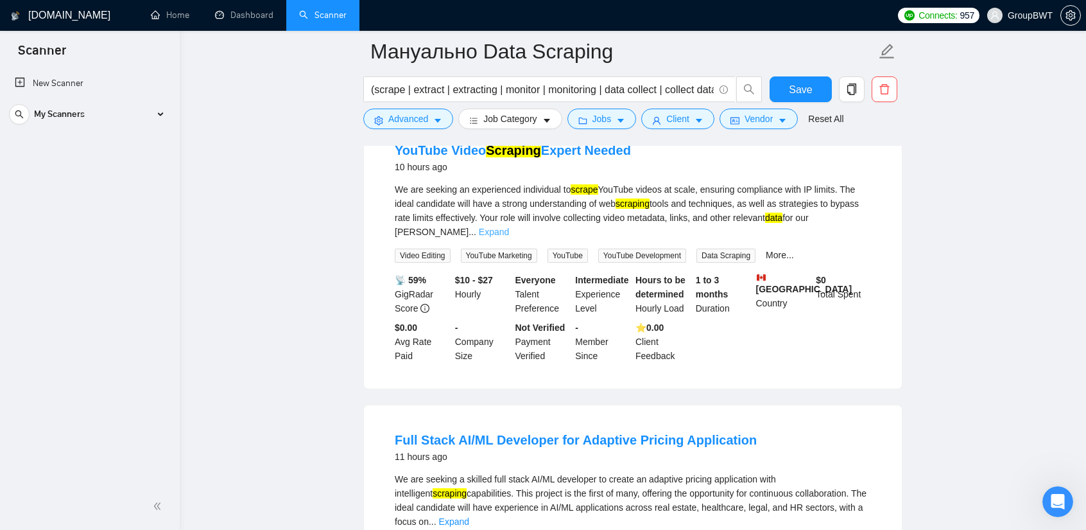
click at [509, 228] on link "Expand" at bounding box center [494, 232] width 30 height 10
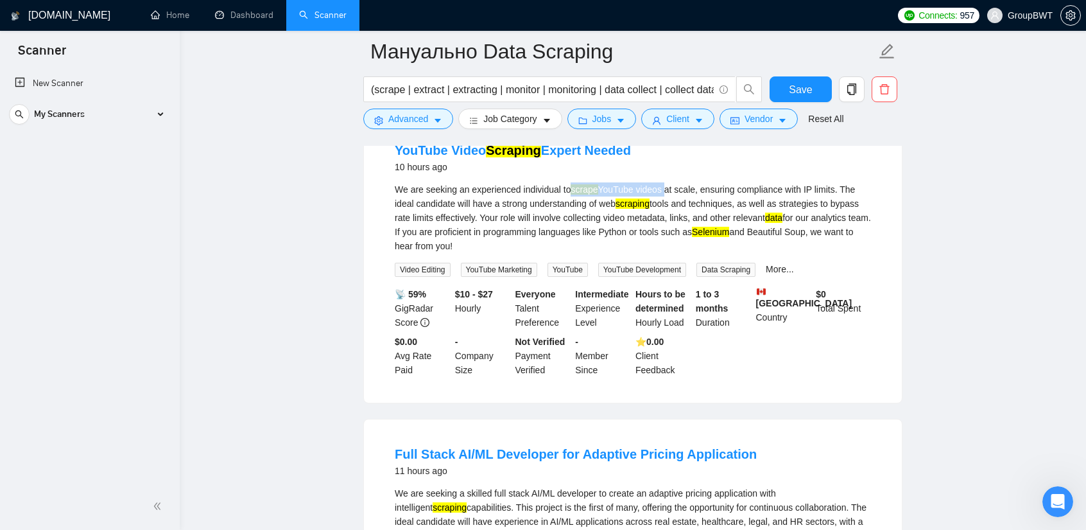
drag, startPoint x: 573, startPoint y: 193, endPoint x: 663, endPoint y: 195, distance: 89.9
click at [663, 195] on div "We are seeking an experienced individual to scrape YouTube videos at scale, ens…" at bounding box center [633, 217] width 476 height 71
copy div "scrape YouTube videos"
click at [543, 156] on link "YouTube Video Scraping Expert Needed" at bounding box center [513, 150] width 236 height 14
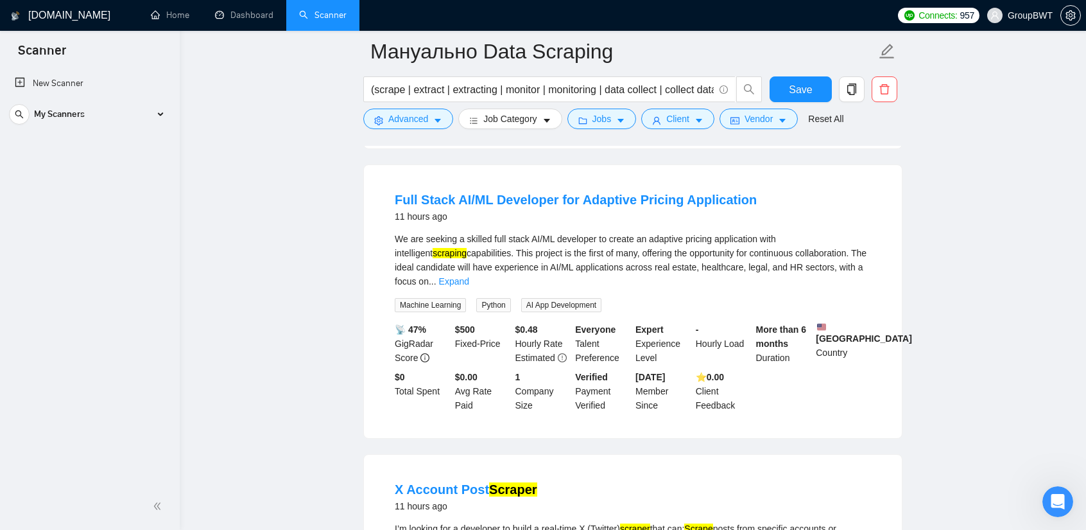
scroll to position [1862, 0]
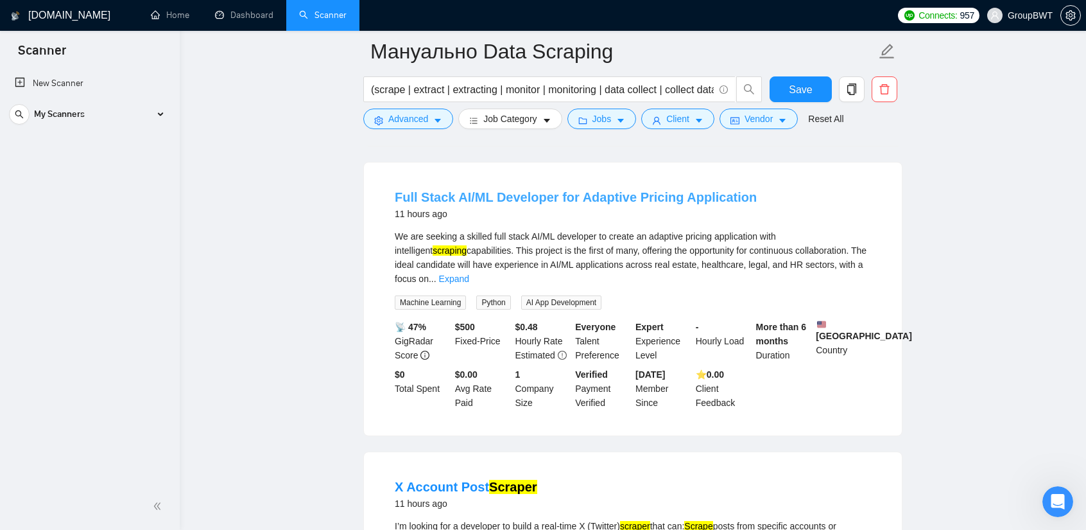
click at [669, 204] on link "Full Stack AI/ML Developer for Adaptive Pricing Application" at bounding box center [576, 197] width 362 height 14
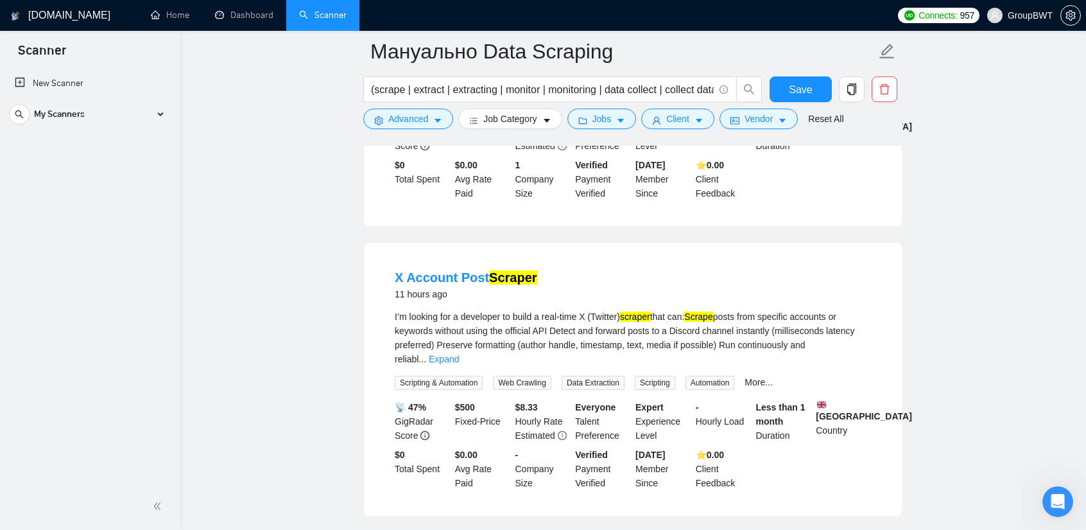
scroll to position [2183, 0]
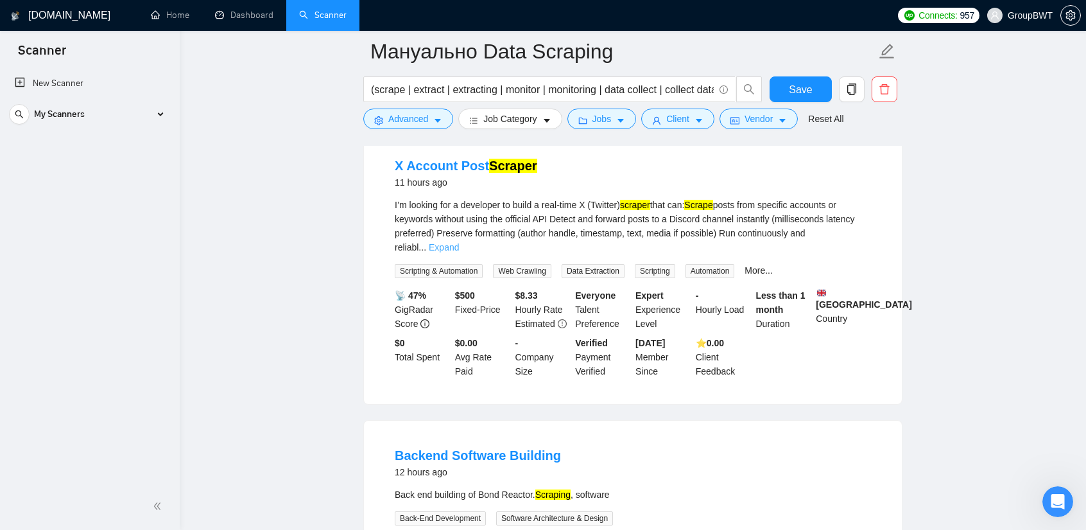
click at [459, 242] on link "Expand" at bounding box center [444, 247] width 30 height 10
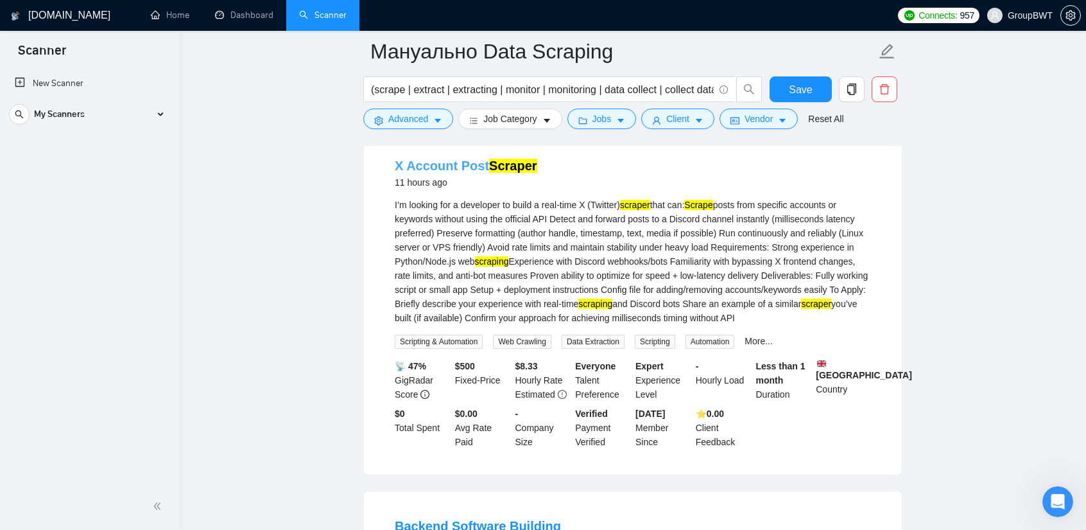
click at [407, 162] on link "X Account Post Scraper" at bounding box center [466, 166] width 143 height 14
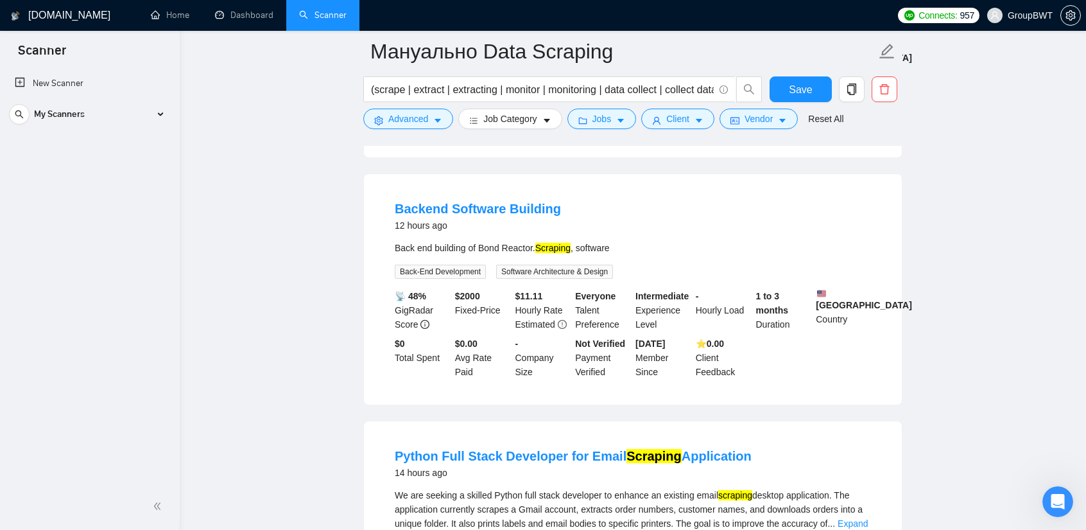
scroll to position [2504, 0]
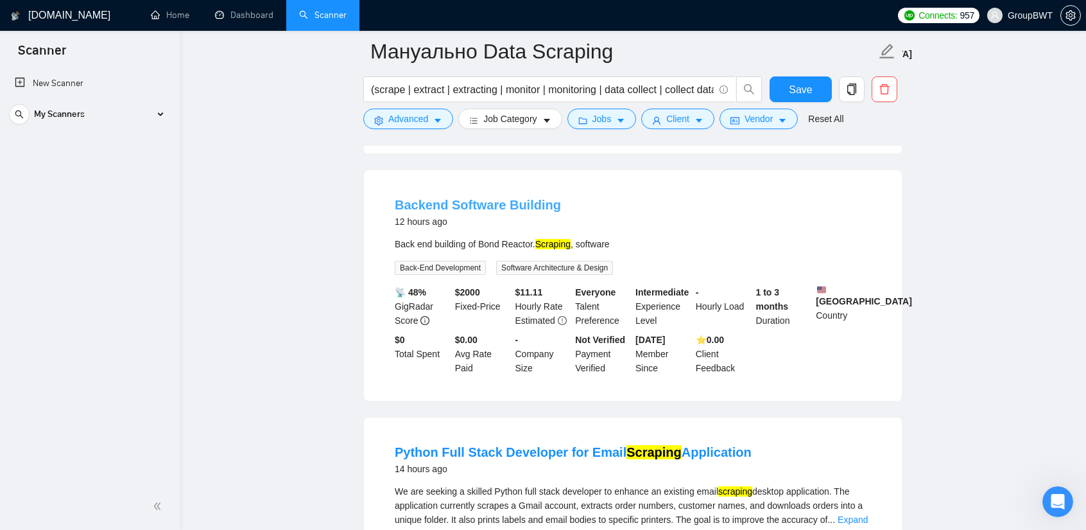
click at [524, 211] on link "Backend Software Building" at bounding box center [478, 205] width 166 height 14
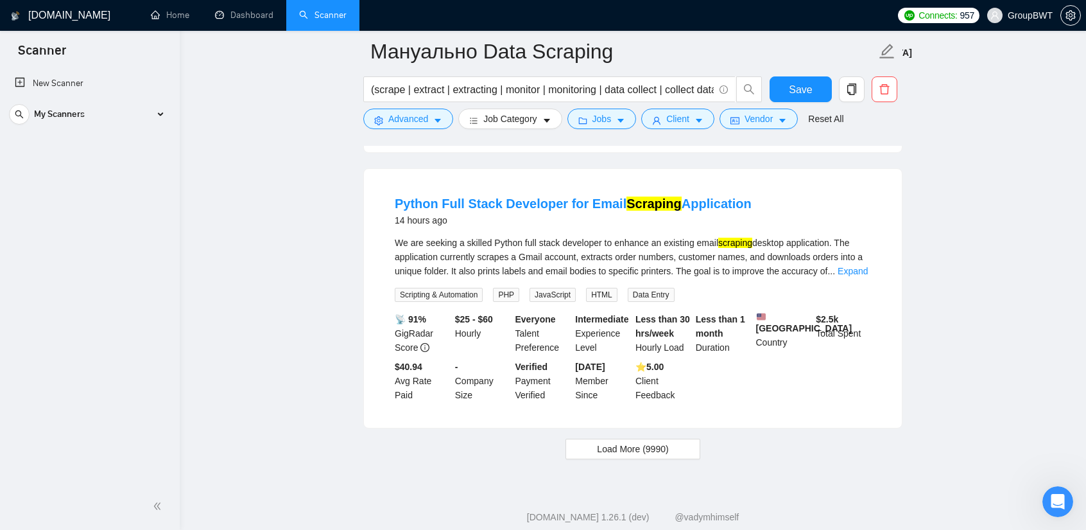
scroll to position [2760, 0]
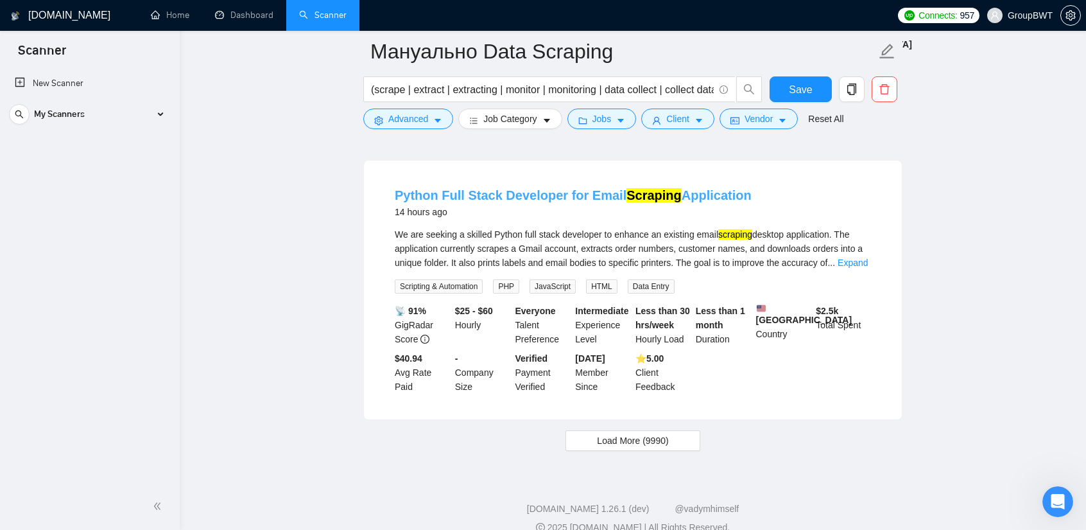
click at [587, 202] on link "Python Full Stack Developer for Email Scraping Application" at bounding box center [573, 195] width 357 height 14
click at [655, 447] on span "Load More (9990)" at bounding box center [632, 440] width 71 height 14
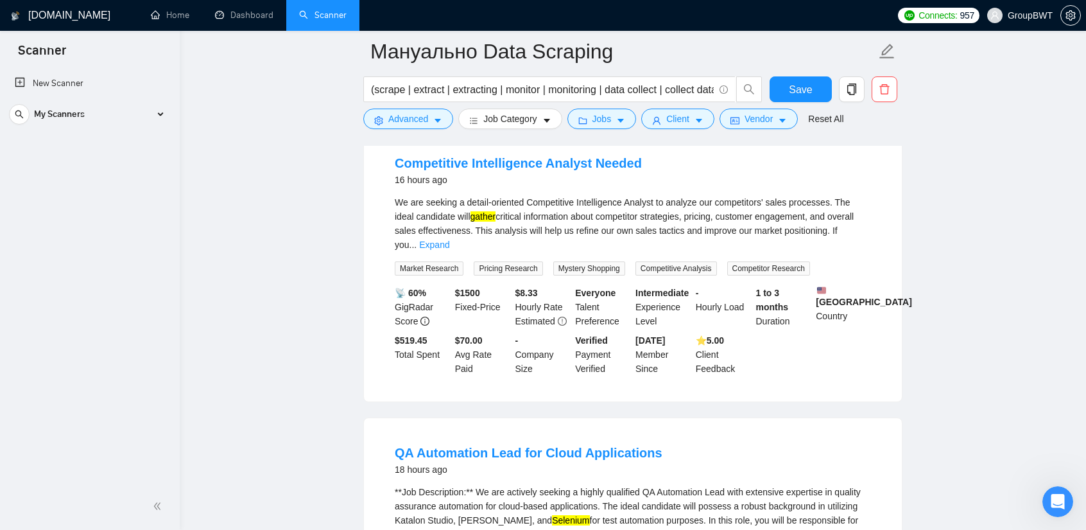
scroll to position [3338, 0]
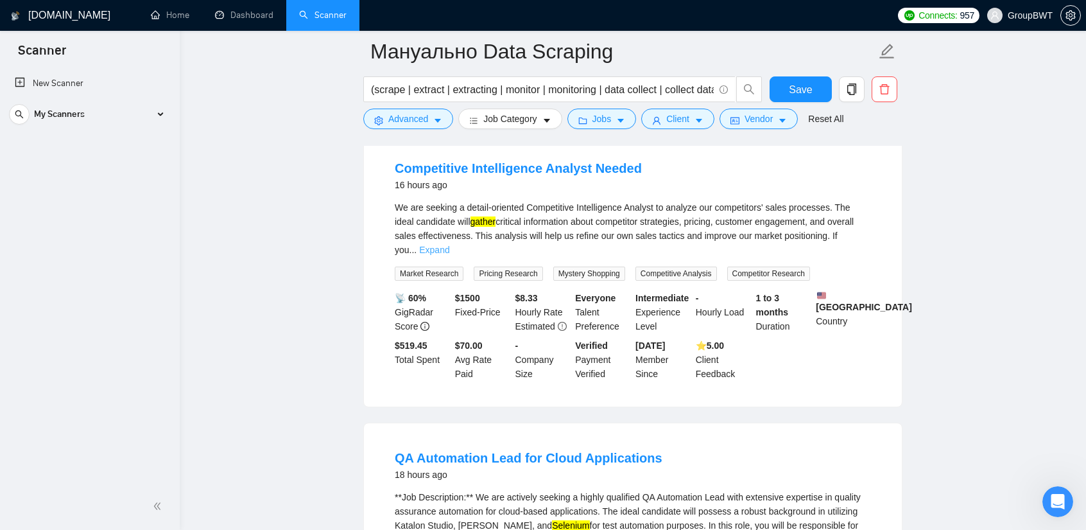
click at [449, 255] on link "Expand" at bounding box center [434, 250] width 30 height 10
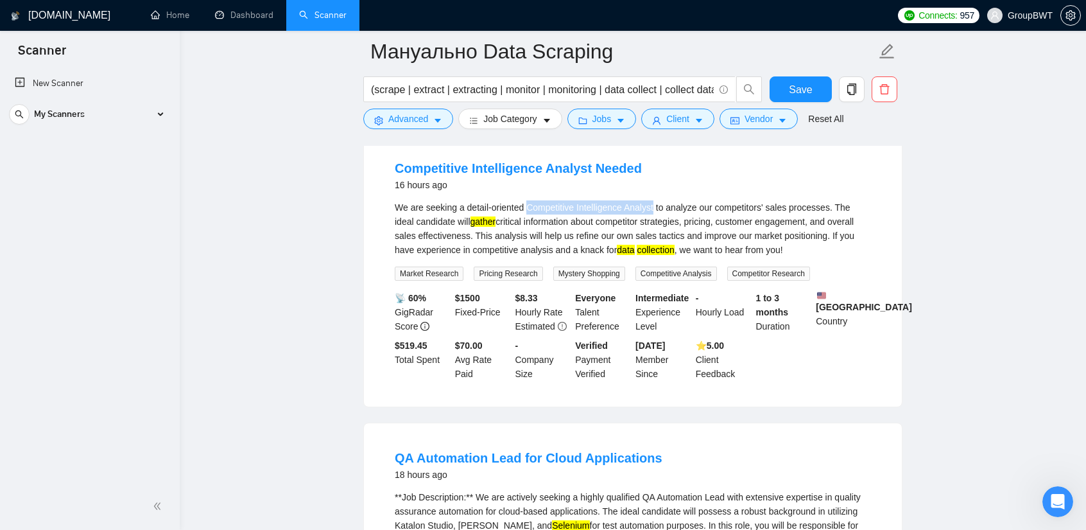
drag, startPoint x: 528, startPoint y: 237, endPoint x: 654, endPoint y: 244, distance: 126.0
click at [654, 244] on div "We are seeking a detail-oriented Competitive Intelligence Analyst to analyze ou…" at bounding box center [633, 228] width 476 height 56
copy div "Competitive Intelligence Analyst"
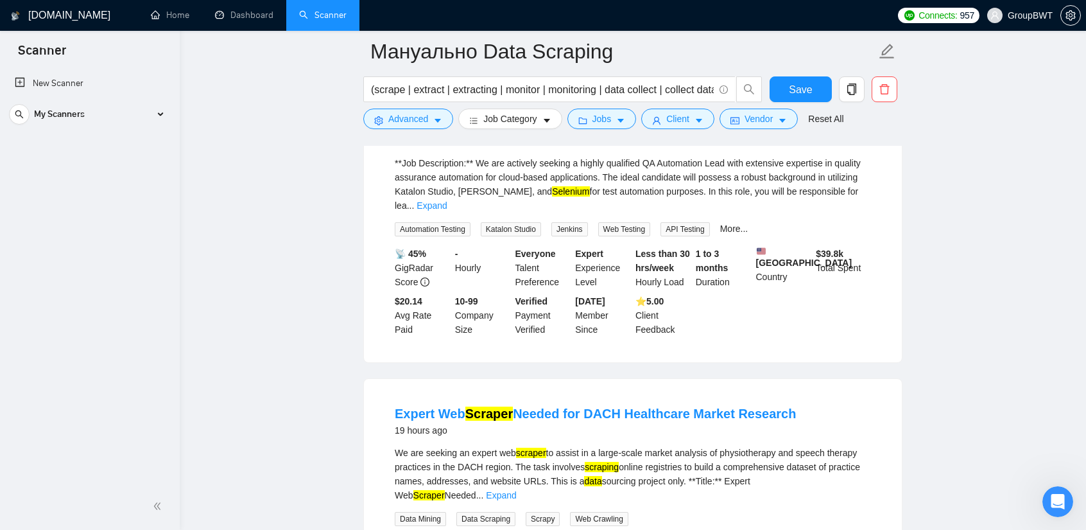
scroll to position [3531, 0]
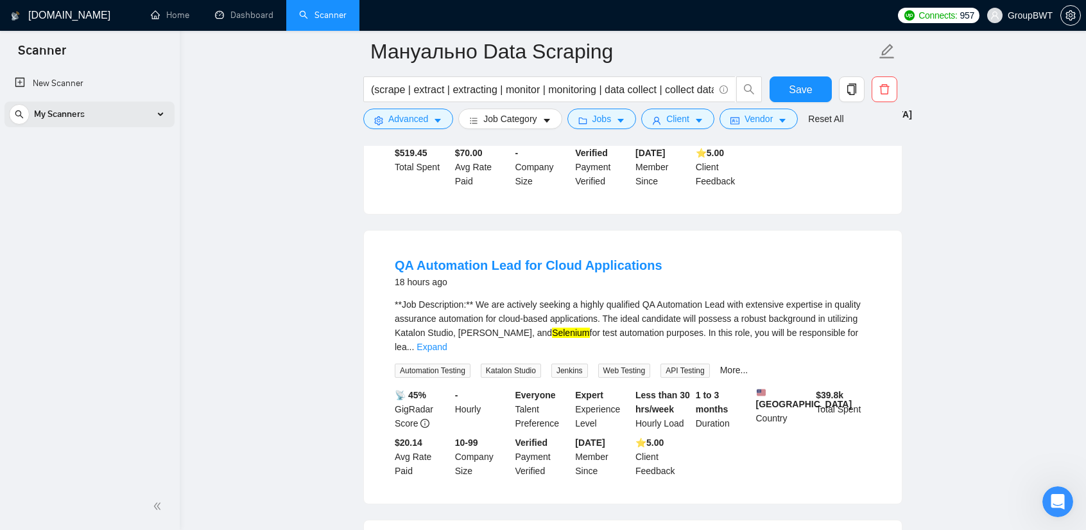
click at [158, 108] on div "My Scanners" at bounding box center [89, 114] width 161 height 26
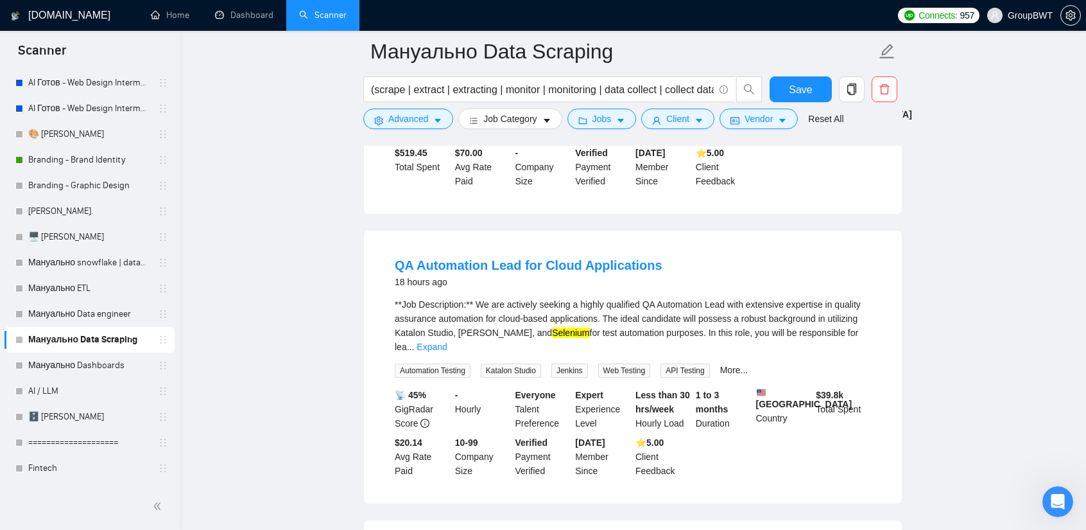
scroll to position [321, 0]
click at [79, 366] on link "Мануально Dashboards" at bounding box center [89, 363] width 122 height 26
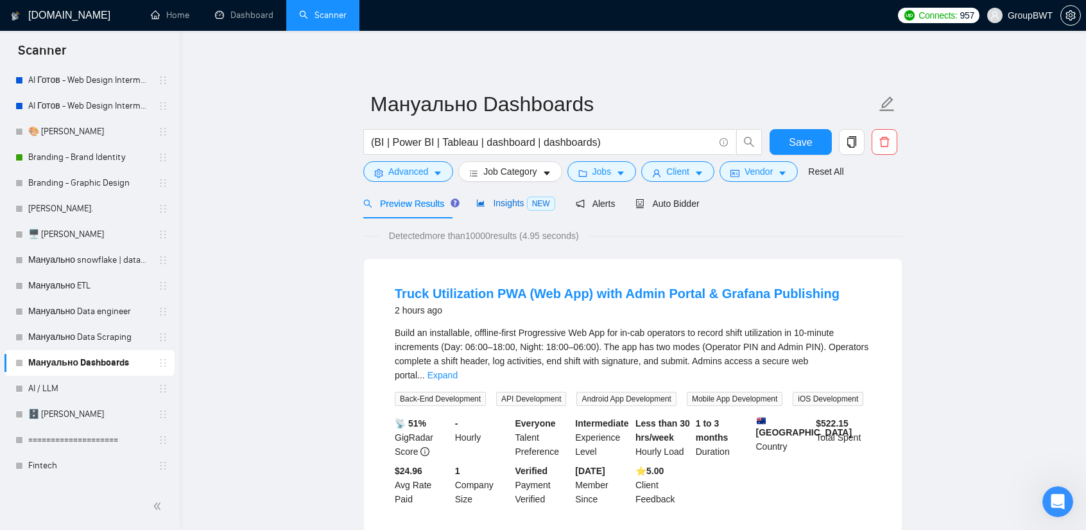
click at [513, 202] on span "Insights NEW" at bounding box center [515, 203] width 78 height 10
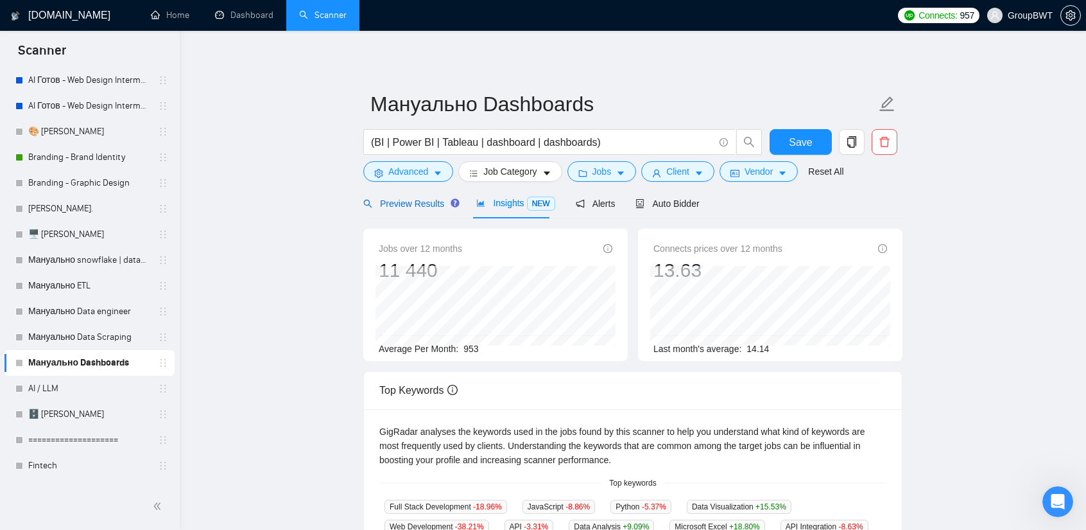
click at [416, 207] on span "Preview Results" at bounding box center [409, 203] width 92 height 10
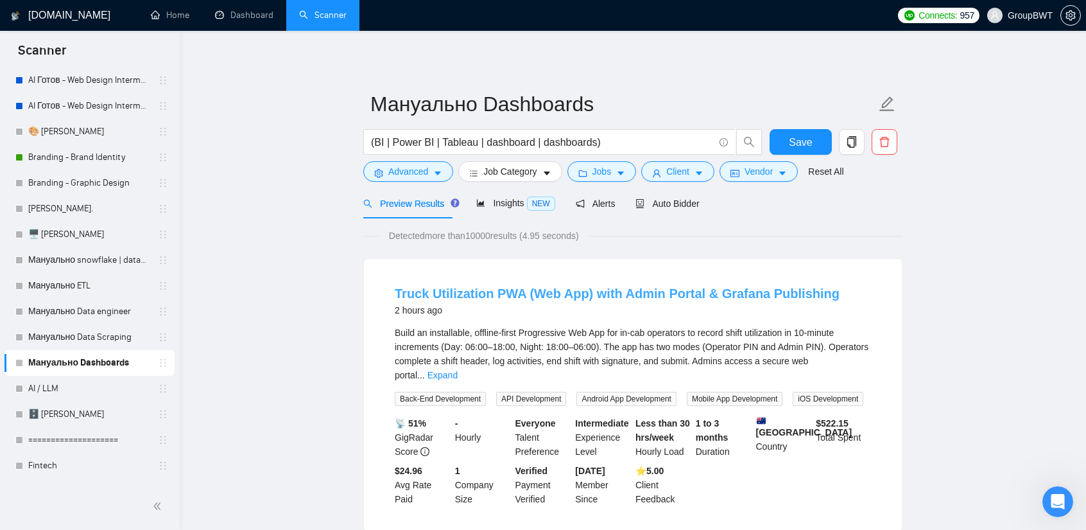
click at [715, 299] on link "Truck Utilization PWA (Web App) with Admin Portal & Grafana Publishing" at bounding box center [617, 293] width 445 height 14
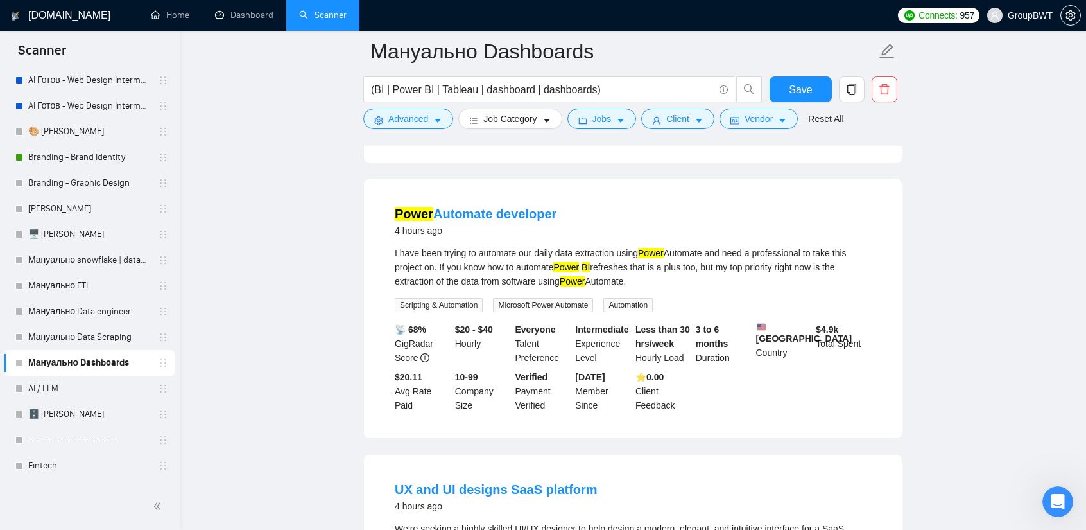
scroll to position [385, 0]
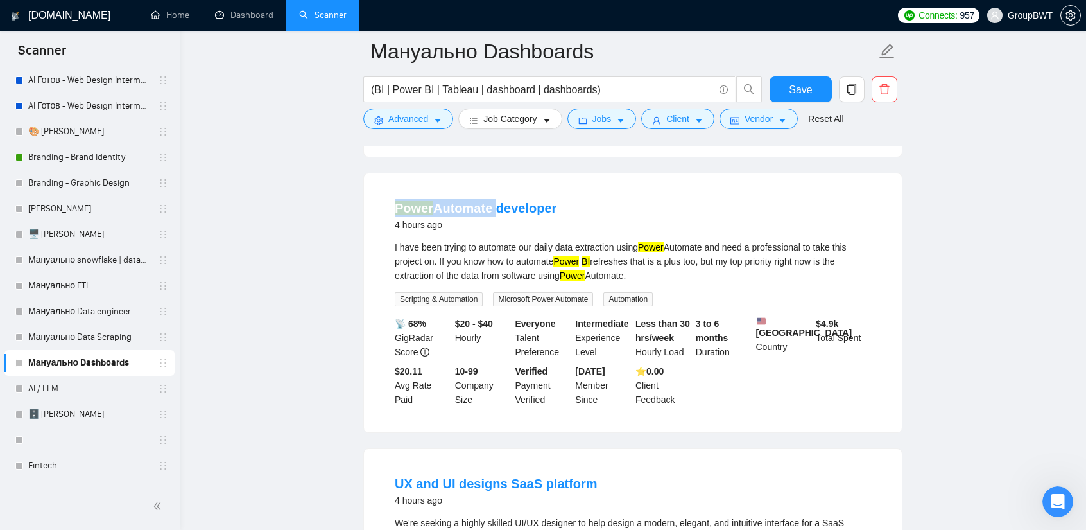
drag, startPoint x: 395, startPoint y: 175, endPoint x: 489, endPoint y: 182, distance: 93.3
click at [489, 189] on li "Power Automate developer 4 hours ago I have been trying to automate our daily d…" at bounding box center [632, 303] width 507 height 228
copy link "Power Automate"
click at [93, 325] on link "Мануально Data Scraping" at bounding box center [89, 337] width 122 height 26
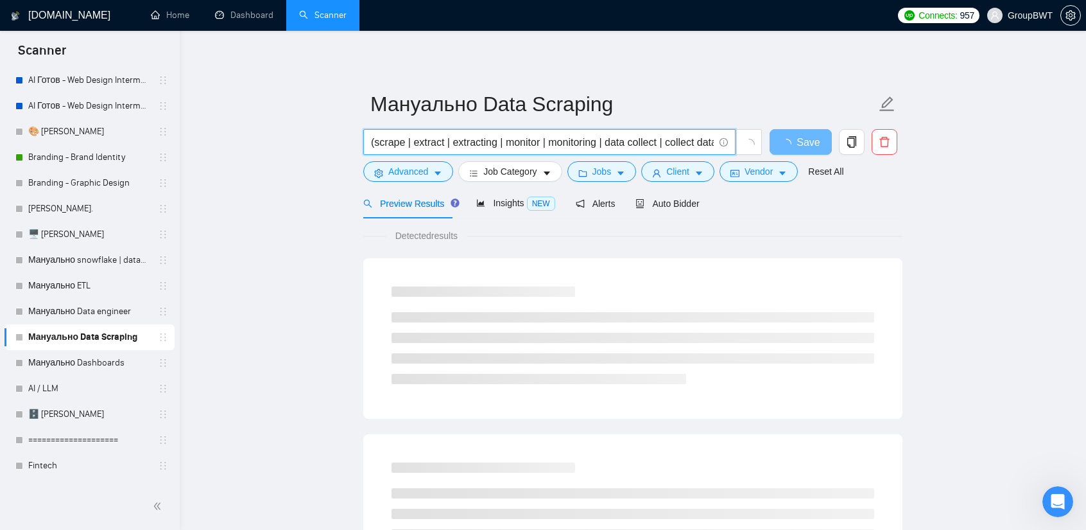
drag, startPoint x: 678, startPoint y: 136, endPoint x: 451, endPoint y: 144, distance: 227.4
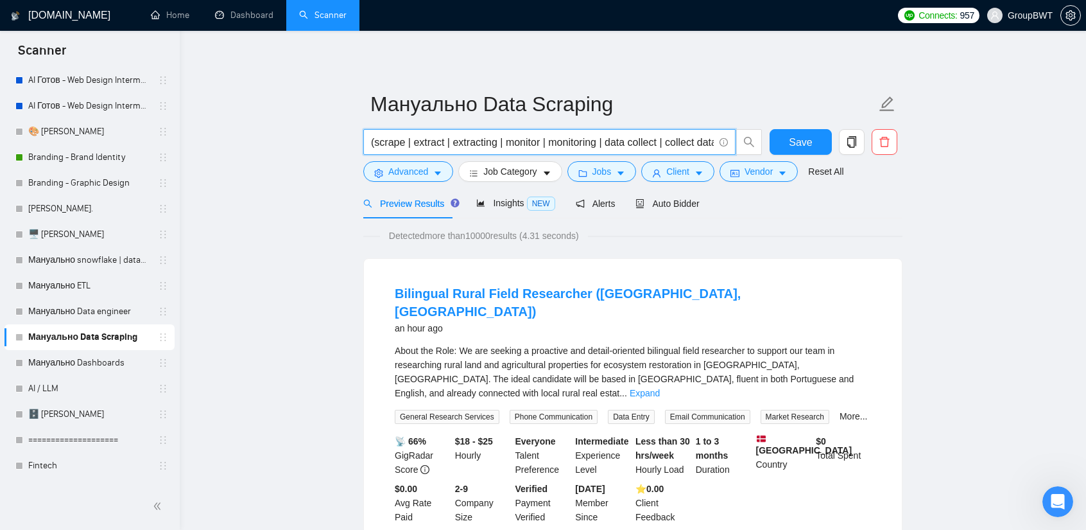
click at [475, 143] on input "(scrape | extract | extracting | monitor | monitoring | data collect | collect …" at bounding box center [542, 142] width 343 height 16
drag, startPoint x: 494, startPoint y: 141, endPoint x: 451, endPoint y: 139, distance: 43.1
click at [451, 139] on input "(scrape | extract | extracting | monitor | monitoring | data collect | collect …" at bounding box center [542, 142] width 343 height 16
click at [501, 139] on input "(scrape | extract | extracting | monitor | monitoring | data collect | collect …" at bounding box center [542, 142] width 343 height 16
click at [502, 198] on span "Insights NEW" at bounding box center [515, 203] width 78 height 10
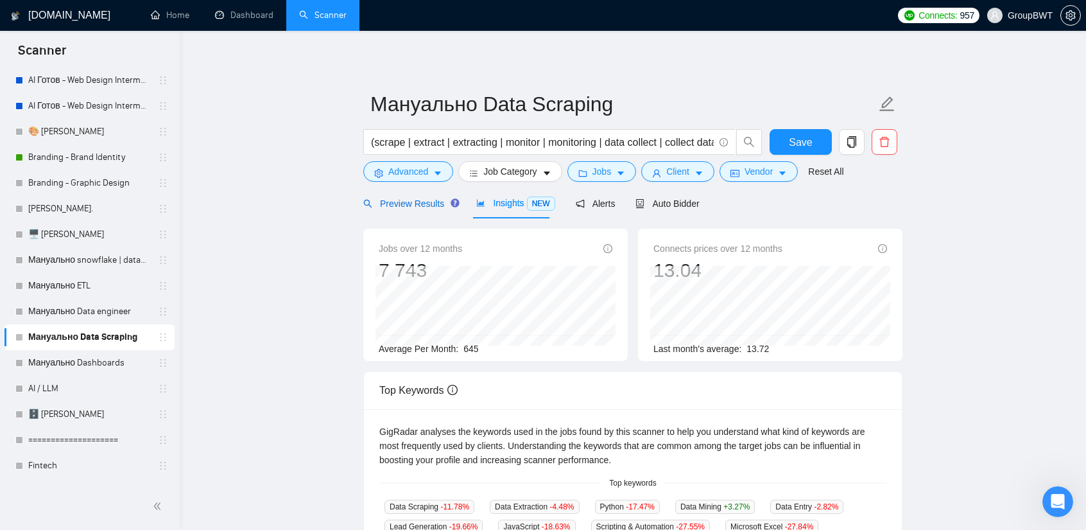
click at [410, 202] on span "Preview Results" at bounding box center [409, 203] width 92 height 10
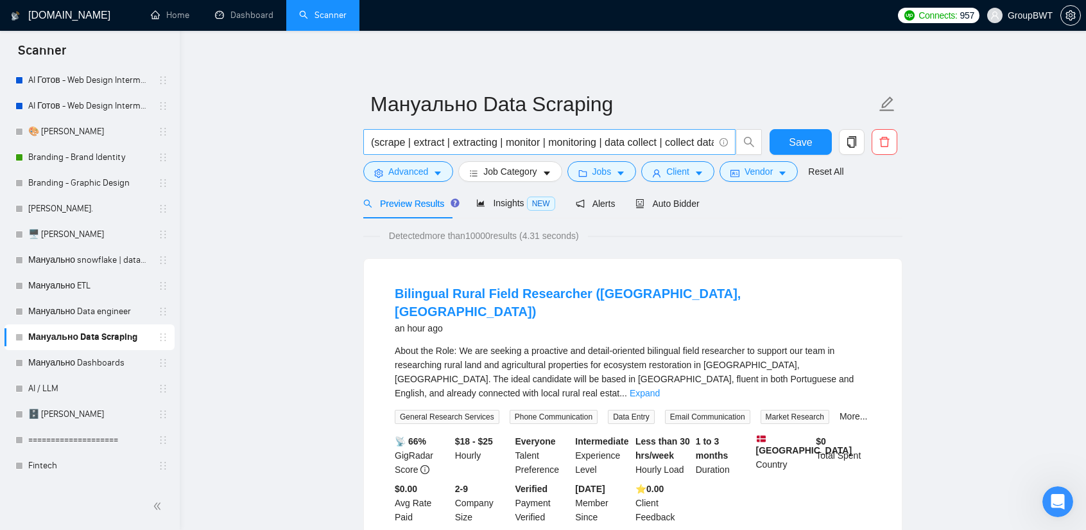
click at [504, 139] on input "(scrape | extract | extracting | monitor | monitoring | data collect | collect …" at bounding box center [542, 142] width 343 height 16
paste input "extracting"
click at [511, 204] on span "Insights NEW" at bounding box center [515, 203] width 78 height 10
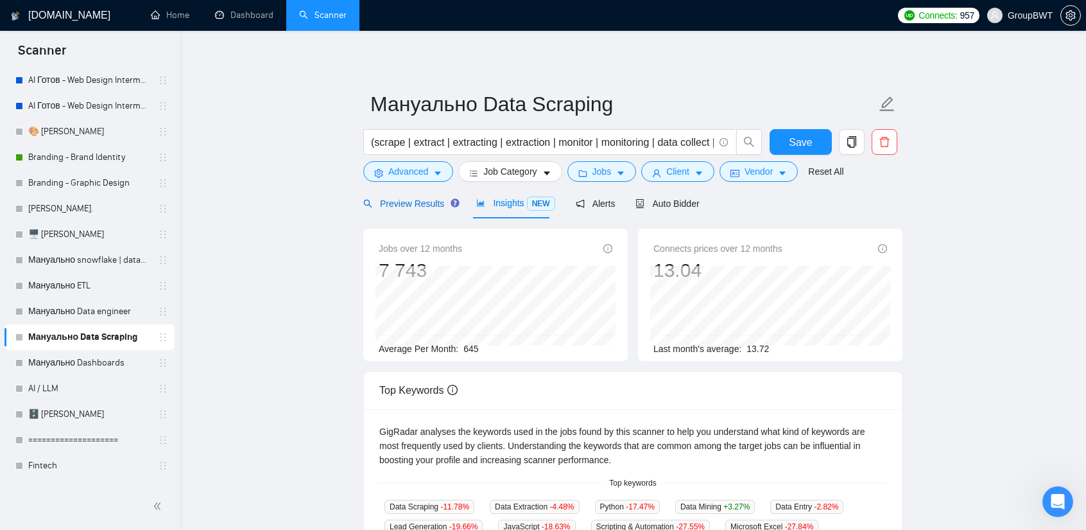
click at [422, 204] on span "Preview Results" at bounding box center [409, 203] width 92 height 10
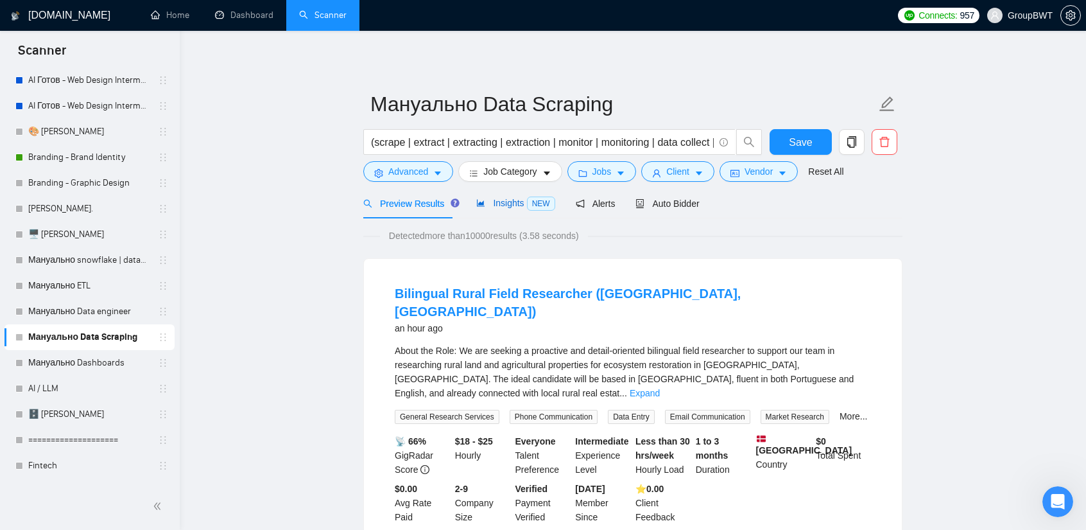
click at [489, 202] on span "Insights NEW" at bounding box center [515, 203] width 78 height 10
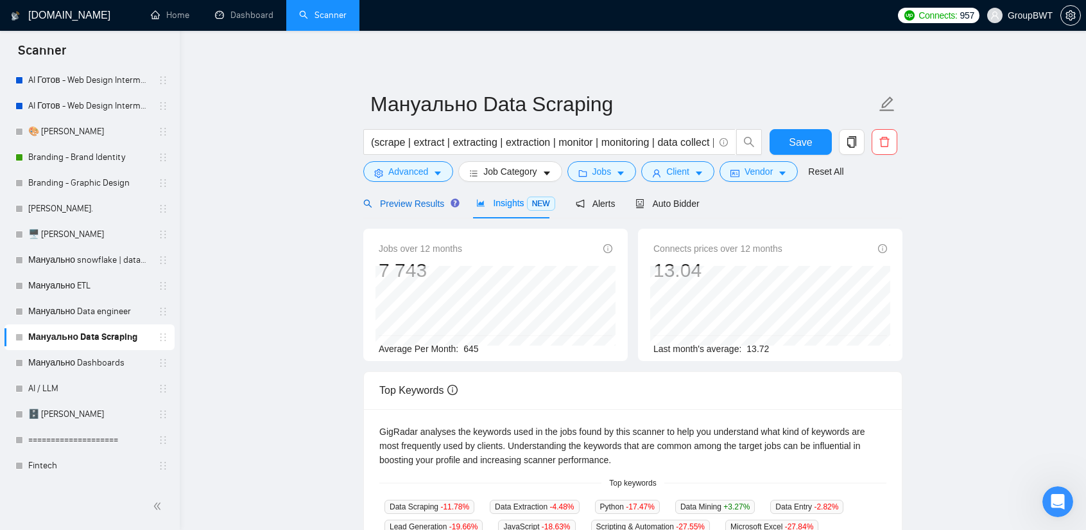
click at [402, 204] on span "Preview Results" at bounding box center [409, 203] width 92 height 10
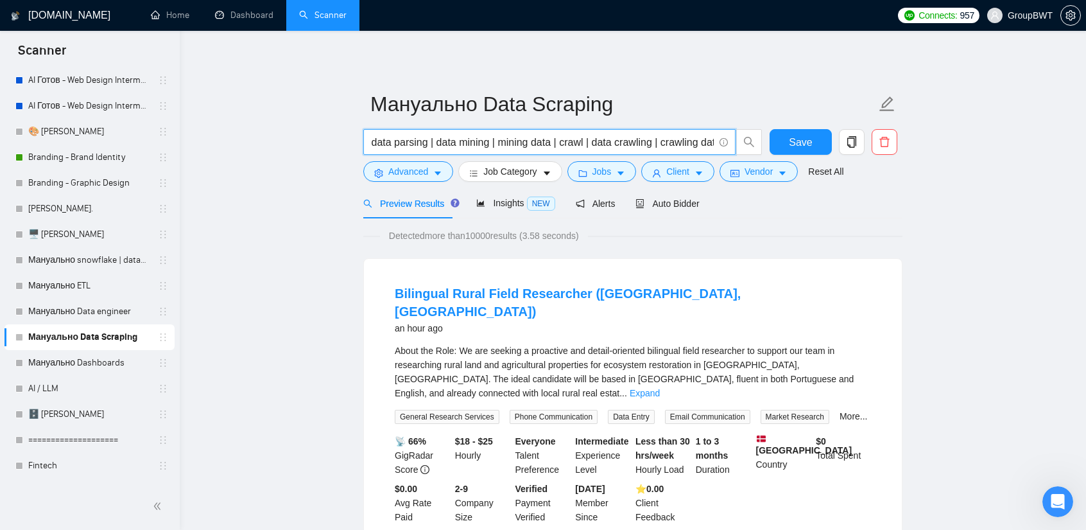
scroll to position [0, 1326]
drag, startPoint x: 602, startPoint y: 143, endPoint x: 889, endPoint y: 144, distance: 287.0
click at [889, 144] on div "(scrape | extract | extracting | extraction | monitor | monitoring | data colle…" at bounding box center [630, 145] width 539 height 32
click at [713, 139] on input "(scrape | extract | extracting | extraction | monitor | monitoring | data colle…" at bounding box center [542, 142] width 343 height 16
click at [709, 138] on input "(scrape | extract | extracting | extraction | monitor | monitoring | data colle…" at bounding box center [542, 142] width 343 height 16
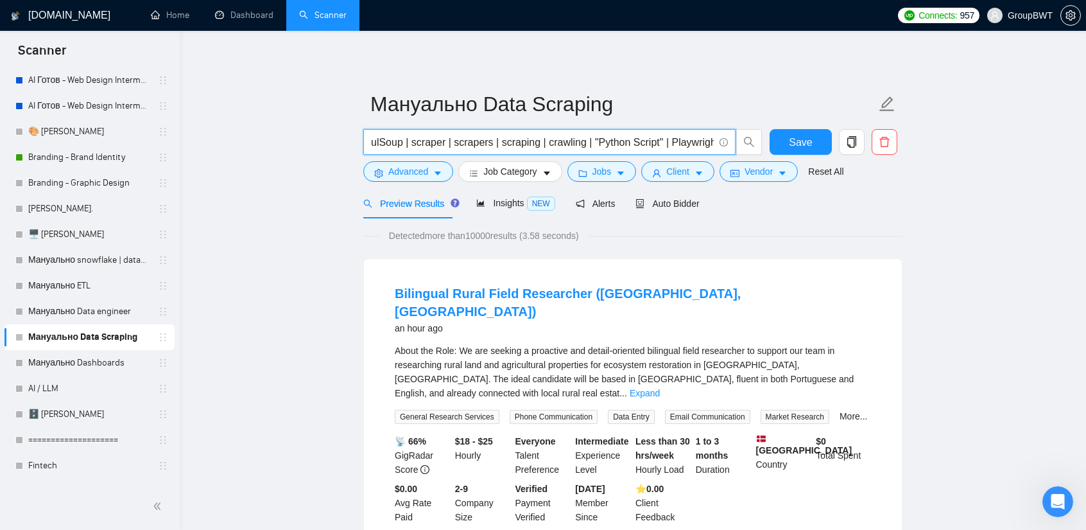
scroll to position [0, 0]
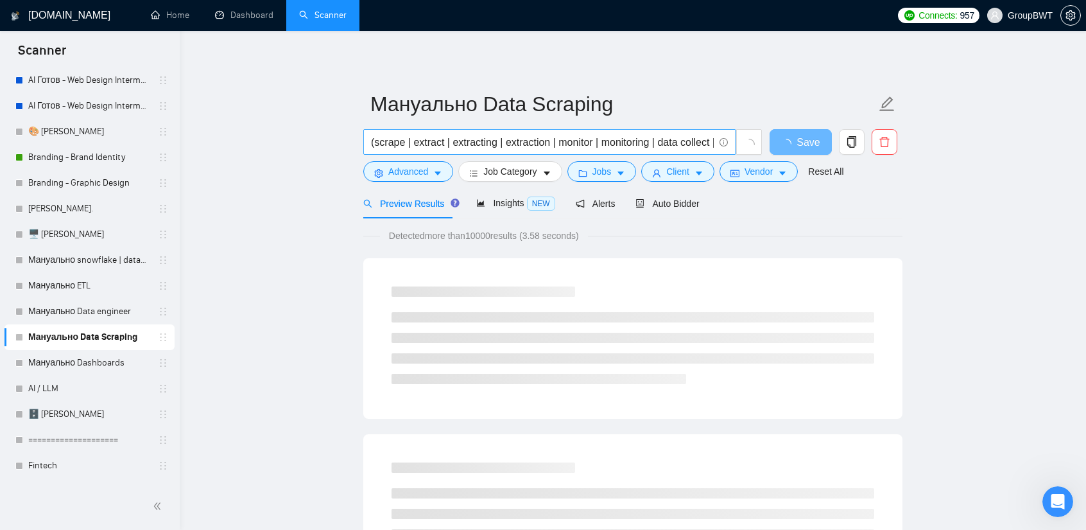
click at [681, 126] on form "Мануально Data Scraping (scrape | extract | extracting | extraction | monitor |…" at bounding box center [632, 135] width 539 height 105
drag, startPoint x: 673, startPoint y: 146, endPoint x: 995, endPoint y: 143, distance: 321.6
click at [697, 142] on input "(scrape | extract | extracting | extraction | monitor | monitoring | data colle…" at bounding box center [542, 142] width 343 height 16
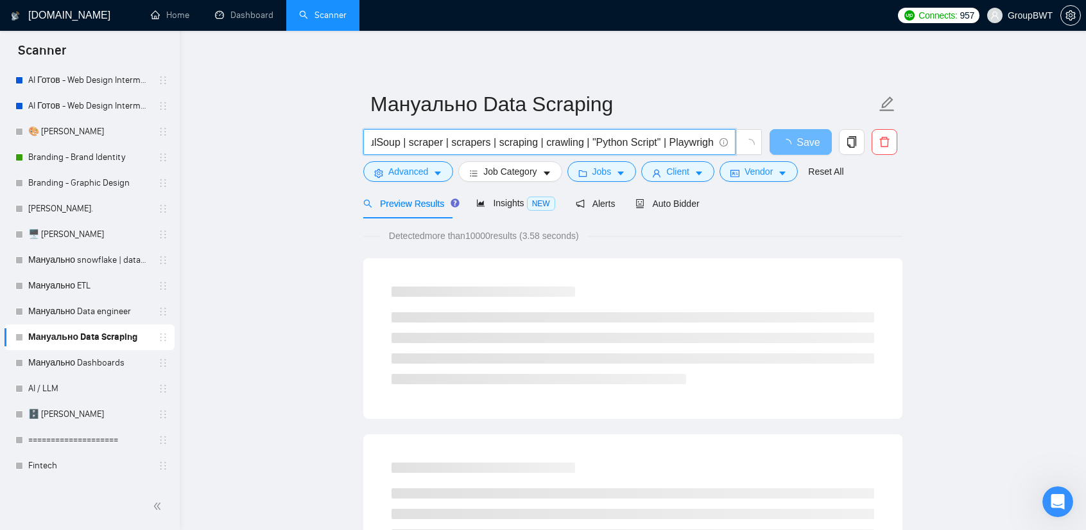
click at [712, 142] on input "(scrape | extract | extracting | extraction | monitor | monitoring | data colle…" at bounding box center [542, 142] width 343 height 16
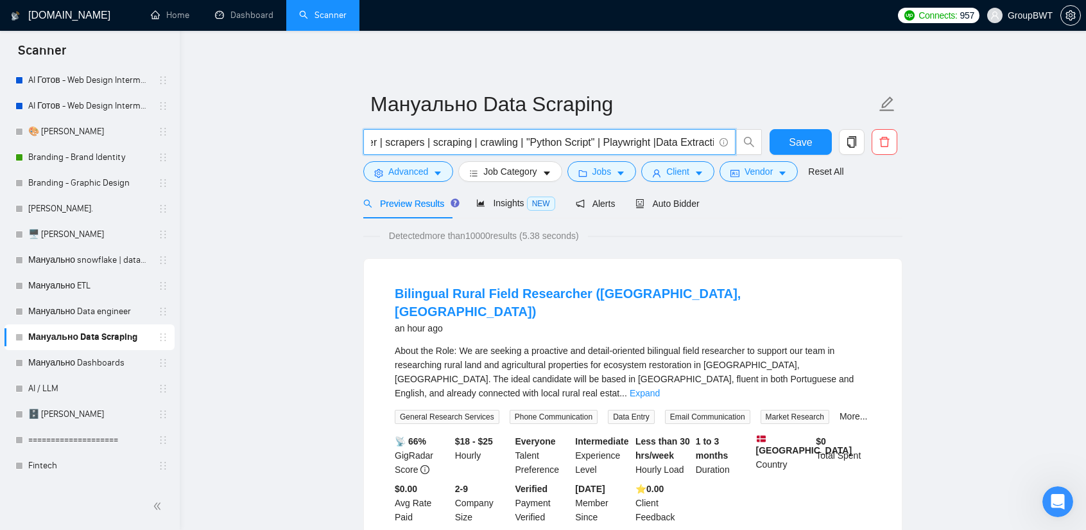
scroll to position [0, 1401]
click at [643, 143] on input "(scrape | extract | extracting | extraction | monitor | monitoring | data colle…" at bounding box center [542, 142] width 343 height 16
drag, startPoint x: 693, startPoint y: 137, endPoint x: 845, endPoint y: 152, distance: 152.9
click at [845, 152] on div "(scrape | extract | extracting | extraction | monitor | monitoring | data colle…" at bounding box center [630, 145] width 539 height 32
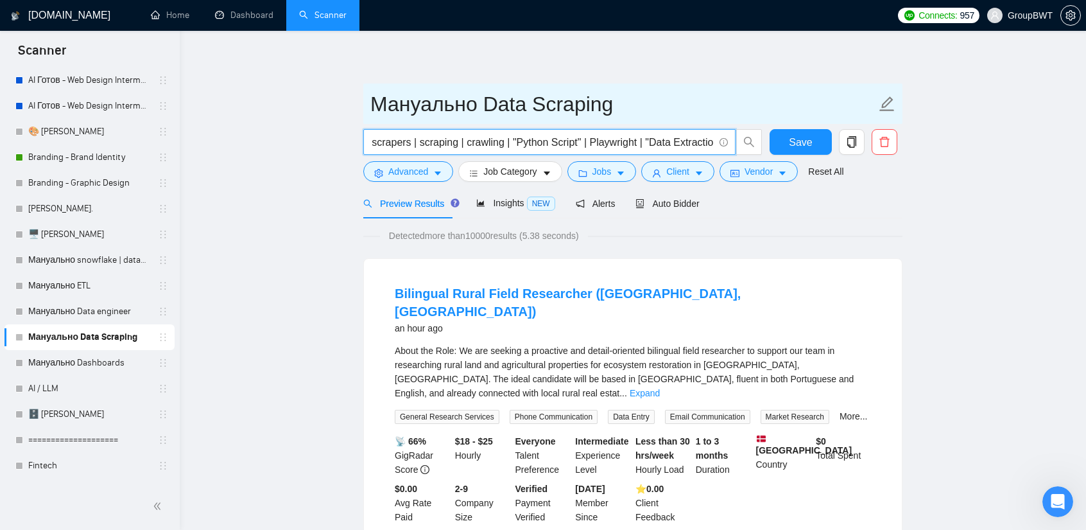
scroll to position [0, 0]
click at [745, 97] on input "Мануально Data Scraping" at bounding box center [623, 104] width 506 height 32
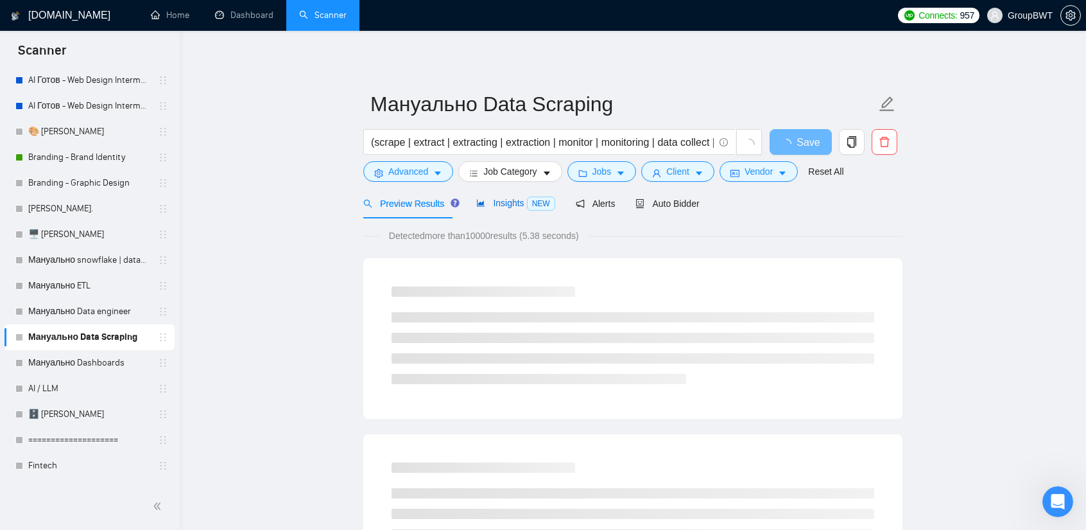
click at [508, 203] on span "Insights NEW" at bounding box center [515, 203] width 78 height 10
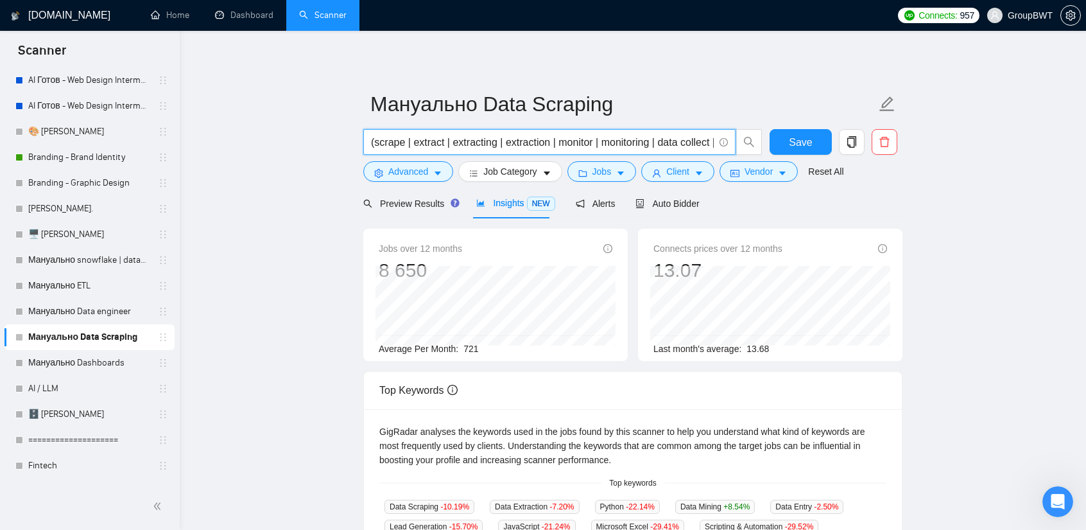
scroll to position [0, 1411]
drag, startPoint x: 628, startPoint y: 143, endPoint x: 1040, endPoint y: 149, distance: 411.5
click at [1040, 149] on main "Мануально Data Scraping (scrape | extract | extracting | extraction | monitor |…" at bounding box center [632, 491] width 865 height 881
click at [694, 140] on input "(scrape | extract | extracting | extraction | monitor | monitoring | data colle…" at bounding box center [542, 142] width 343 height 16
click at [709, 144] on input "(scrape | extract | extracting | extraction | monitor | monitoring | data colle…" at bounding box center [542, 142] width 343 height 16
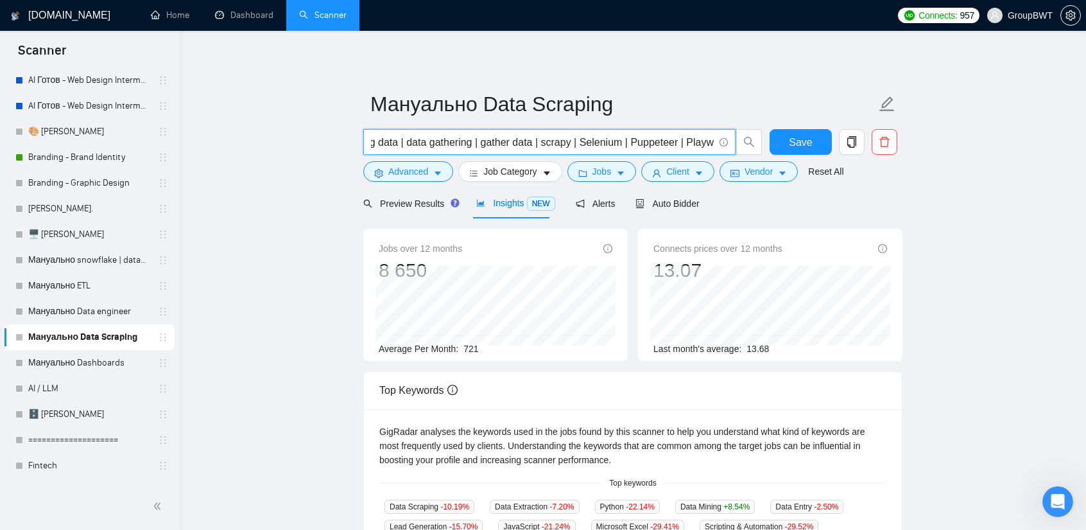
scroll to position [0, 0]
drag, startPoint x: 677, startPoint y: 143, endPoint x: 272, endPoint y: 143, distance: 404.4
click at [272, 143] on main "Мануально Data Scraping (scrape | extract | extracting | extraction | monitor |…" at bounding box center [632, 491] width 865 height 881
click at [455, 143] on input "(scrape | extract | extracting | extraction | monitor | monitoring | data colle…" at bounding box center [542, 142] width 343 height 16
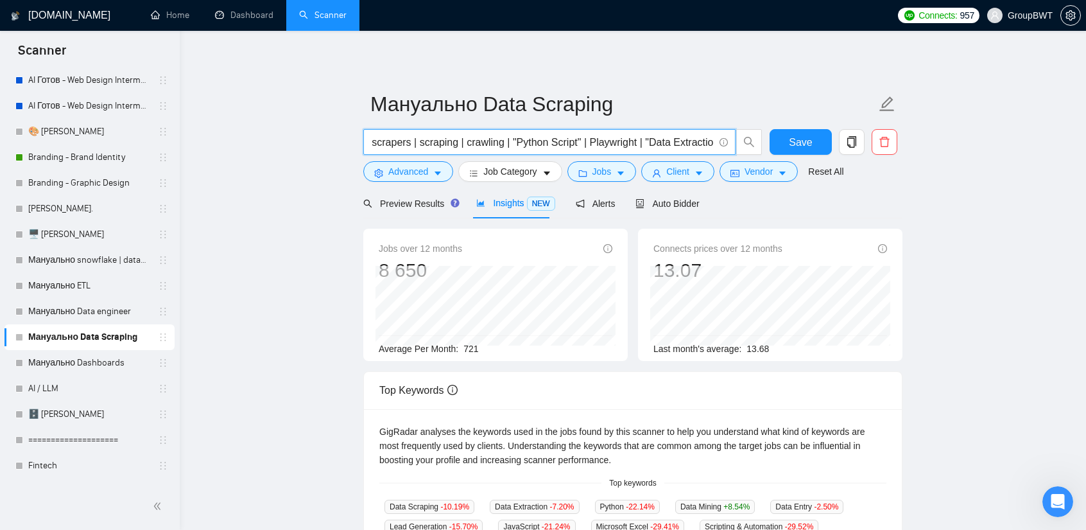
drag, startPoint x: 517, startPoint y: 144, endPoint x: 713, endPoint y: 144, distance: 195.8
click at [713, 144] on input "(scrape | extract | extracting | extraction | monitor | monitoring | data colle…" at bounding box center [542, 142] width 343 height 16
click at [489, 144] on input "(scrape | extract | extracting | extraction | monitor | monitoring | data colle…" at bounding box center [542, 142] width 343 height 16
drag, startPoint x: 448, startPoint y: 143, endPoint x: 409, endPoint y: 144, distance: 39.2
click at [409, 144] on input "(scrape | extract | extracting | extraction | monitor | monitoring | data colle…" at bounding box center [542, 142] width 343 height 16
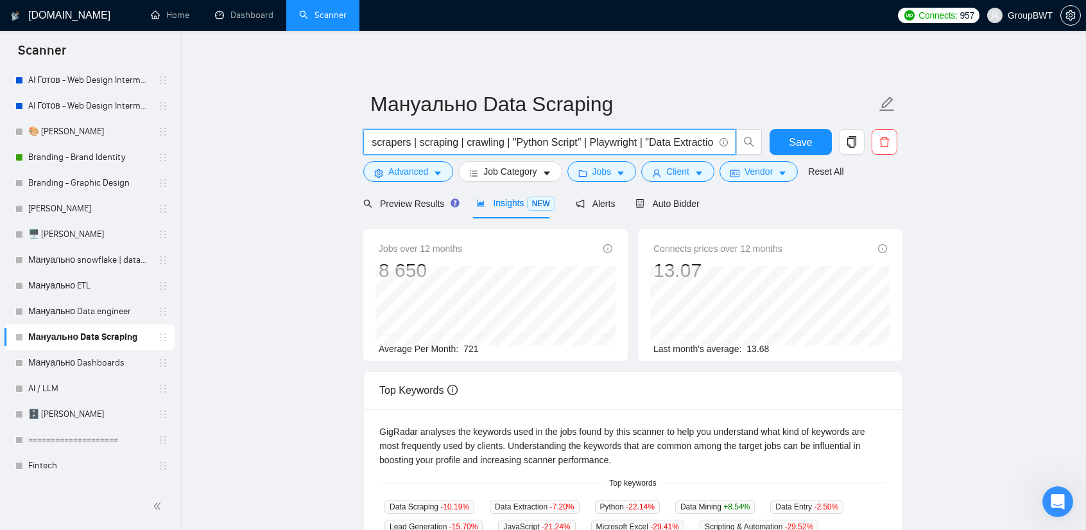
click at [701, 144] on input "(scrape | extract | extracting | extraction | monitor | monitoring | data colle…" at bounding box center [542, 142] width 343 height 16
click at [710, 142] on input "(scrape | extract | extracting | extraction | monitor | monitoring | data colle…" at bounding box center [542, 142] width 343 height 16
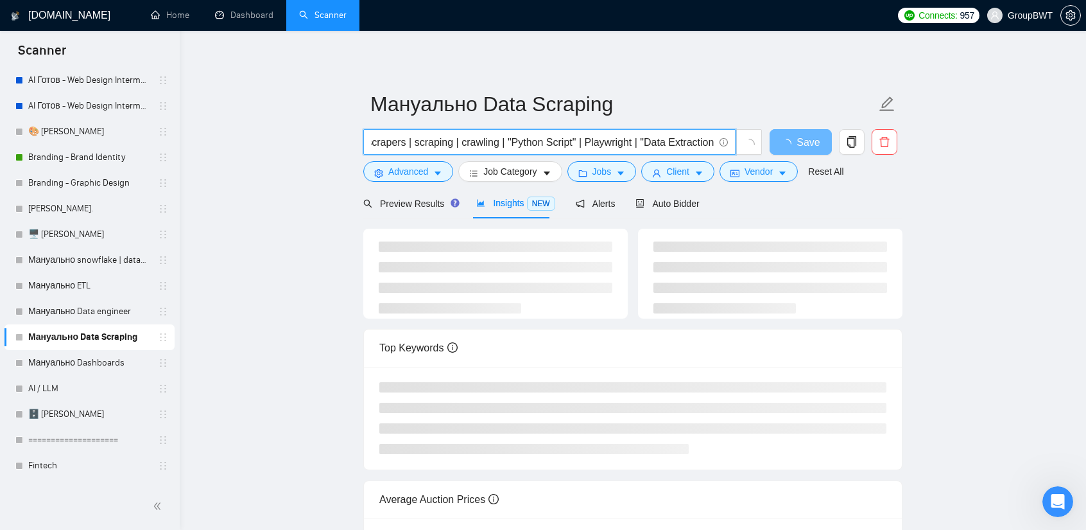
scroll to position [0, 1420]
paste input "scraping"
click at [668, 141] on input "(scrape | extract | extracting | extraction | monitor | monitoring | data colle…" at bounding box center [542, 142] width 343 height 16
click at [673, 142] on input "(scrape | extract | extracting | extraction | monitor | monitoring | data colle…" at bounding box center [542, 142] width 343 height 16
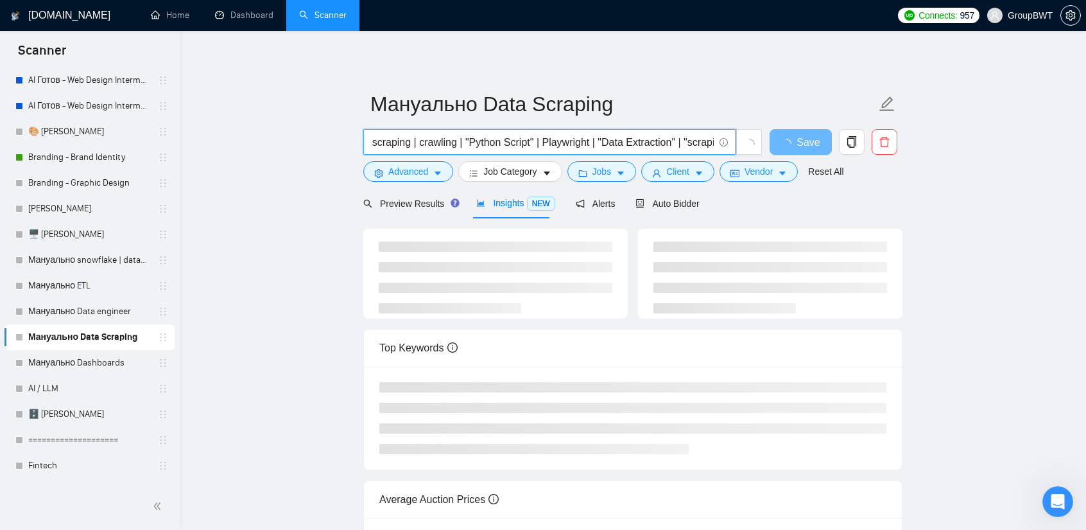
click at [675, 143] on input "(scrape | extract | extracting | extraction | monitor | monitoring | data colle…" at bounding box center [542, 142] width 343 height 16
click at [693, 141] on input "(scrape | extract | extracting | extraction | monitor | monitoring | data colle…" at bounding box center [542, 142] width 343 height 16
click at [711, 144] on input "(scrape | extract | extracting | extraction | monitor | monitoring | data colle…" at bounding box center [542, 142] width 343 height 16
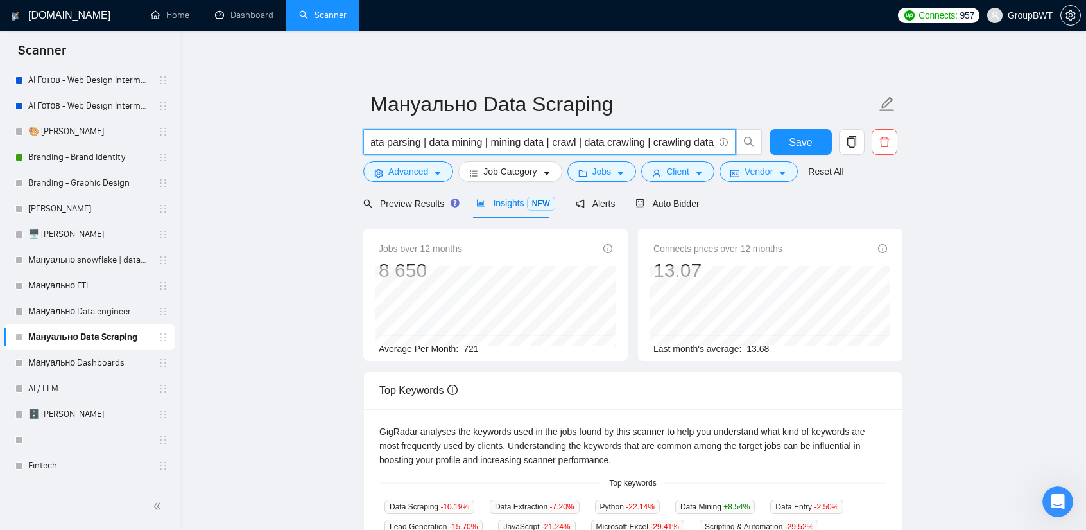
scroll to position [0, 1489]
drag, startPoint x: 656, startPoint y: 137, endPoint x: 955, endPoint y: 157, distance: 299.2
click at [955, 157] on main "Мануально Data Scraping (scrape | extract | extracting | extraction | monitor |…" at bounding box center [632, 491] width 865 height 881
click at [695, 144] on input "(scrape | extract | extracting | extraction | monitor | monitoring | data colle…" at bounding box center [542, 142] width 343 height 16
click at [711, 139] on input "(scrape | extract | extracting | extraction | monitor | monitoring | data colle…" at bounding box center [542, 142] width 343 height 16
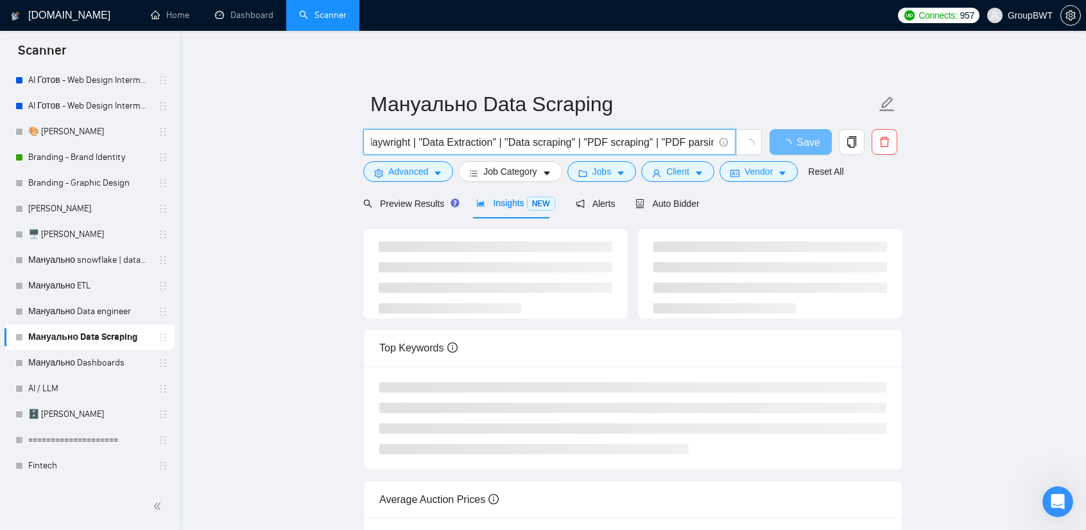
scroll to position [0, 1641]
drag, startPoint x: 713, startPoint y: 144, endPoint x: 618, endPoint y: 144, distance: 95.0
click at [616, 144] on input "(scrape | extract | extracting | extraction | monitor | monitoring | data colle…" at bounding box center [542, 142] width 343 height 16
click at [684, 144] on input "(scrape | extract | extracting | extraction | monitor | monitoring | data colle…" at bounding box center [542, 142] width 343 height 16
drag, startPoint x: 711, startPoint y: 143, endPoint x: 567, endPoint y: 141, distance: 143.8
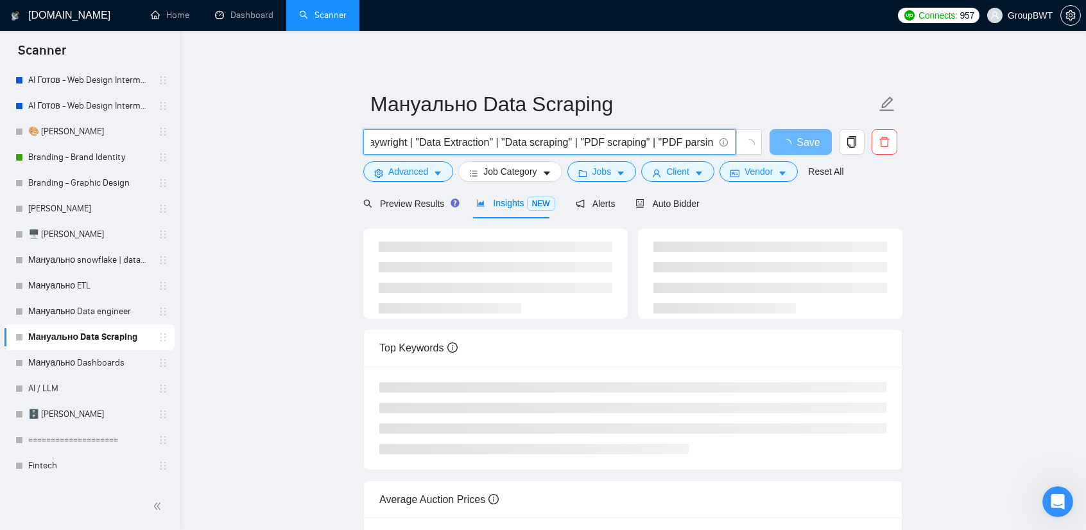
click at [567, 141] on input "(scrape | extract | extracting | extraction | monitor | monitoring | data colle…" at bounding box center [542, 142] width 343 height 16
click at [675, 146] on input "(scrape | extract | extracting | extraction | monitor | monitoring | data colle…" at bounding box center [542, 142] width 343 height 16
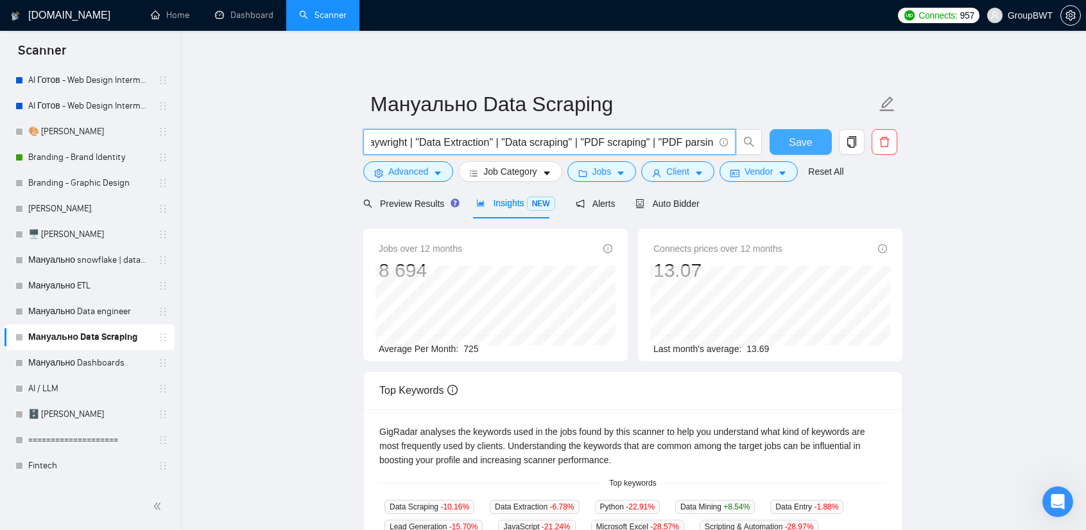
drag, startPoint x: 694, startPoint y: 144, endPoint x: 783, endPoint y: 148, distance: 89.3
click at [783, 148] on div "(scrape | extract | extracting | extraction | monitor | monitoring | data colle…" at bounding box center [630, 145] width 539 height 32
click at [708, 142] on input "(scrape | extract | extracting | extraction | monitor | monitoring | data colle…" at bounding box center [542, 142] width 343 height 16
click at [711, 143] on input "(scrape | extract | extracting | extraction | monitor | monitoring | data colle…" at bounding box center [542, 142] width 343 height 16
paste input ""PDF scraping" | "PDF parsing" |"
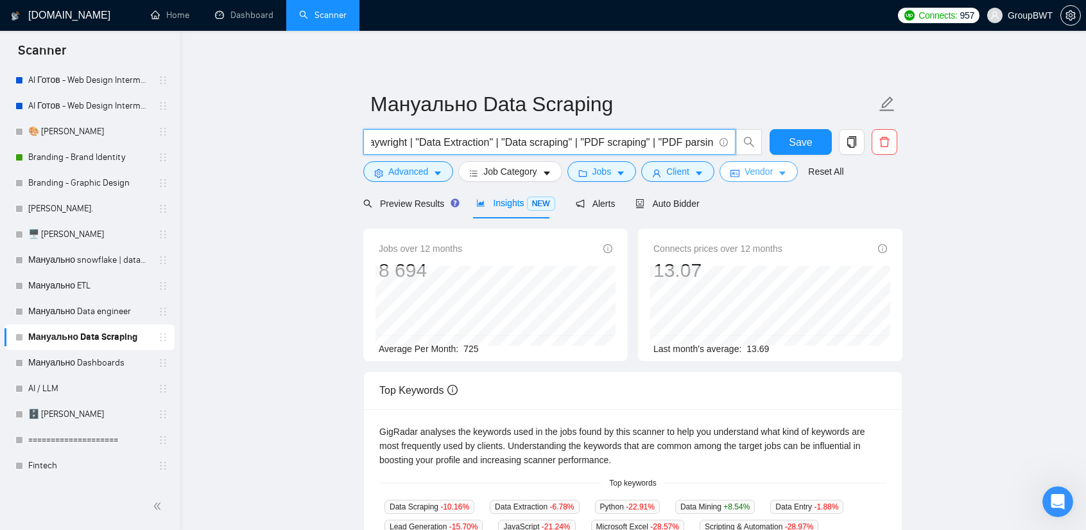
scroll to position [0, 1783]
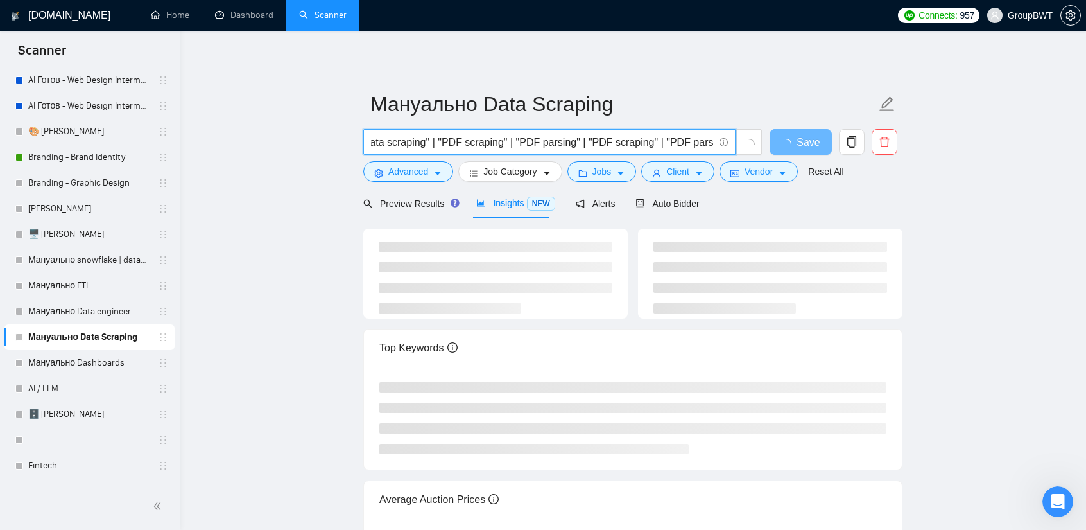
drag, startPoint x: 635, startPoint y: 141, endPoint x: 593, endPoint y: 144, distance: 42.5
click at [593, 144] on input "(scrape | extract | extracting | extraction | monitor | monitoring | data colle…" at bounding box center [542, 142] width 343 height 16
click at [616, 142] on input "(scrape | extract | extracting | extraction | monitor | monitoring | data colle…" at bounding box center [542, 142] width 343 height 16
click at [614, 142] on input "(scrape | extract | extracting | extraction | monitor | monitoring | data colle…" at bounding box center [542, 142] width 343 height 16
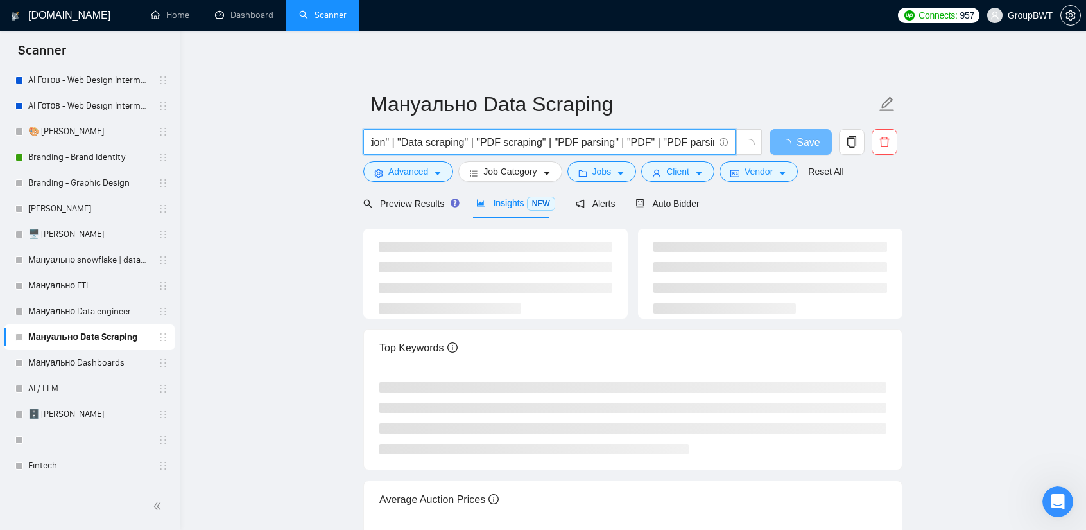
paste input "scraping"
click at [616, 141] on input "(scrape | extract | extracting | extraction | monitor | monitoring | data colle…" at bounding box center [542, 142] width 343 height 16
click at [686, 140] on input "(scrape | extract | extracting | extraction | monitor | monitoring | data colle…" at bounding box center [542, 142] width 343 height 16
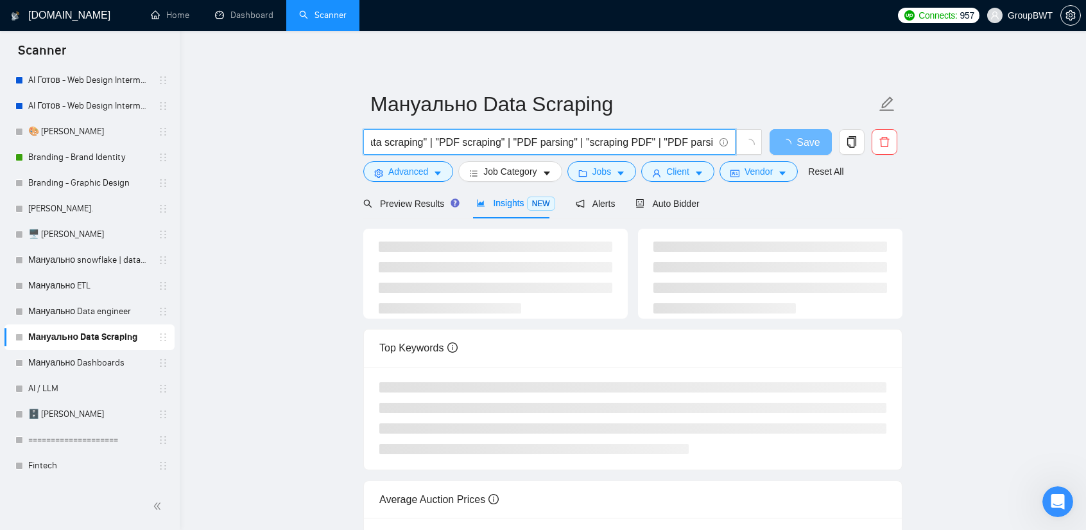
drag, startPoint x: 701, startPoint y: 142, endPoint x: 666, endPoint y: 142, distance: 35.3
click at [666, 142] on input "(scrape | extract | extracting | extraction | monitor | monitoring | data colle…" at bounding box center [542, 142] width 343 height 16
click at [683, 142] on input "(scrape | extract | extracting | extraction | monitor | monitoring | data colle…" at bounding box center [542, 142] width 343 height 16
paste input "parsing"
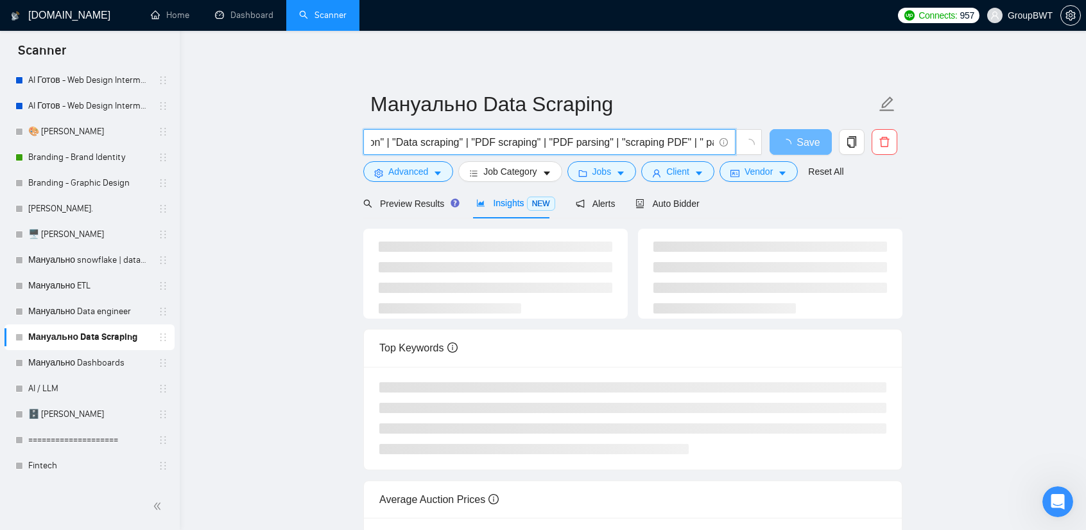
scroll to position [0, 1756]
click at [677, 143] on input "(scrape | extract | extracting | extraction | monitor | monitoring | data colle…" at bounding box center [542, 142] width 343 height 16
click at [682, 141] on input "(scrape | extract | extracting | extraction | monitor | monitoring | data colle…" at bounding box center [542, 142] width 343 height 16
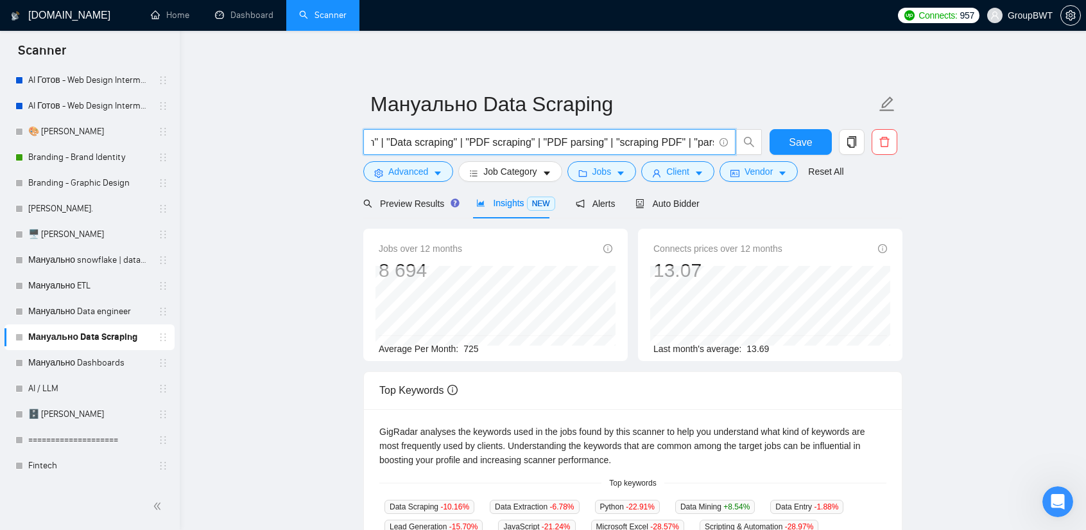
click at [710, 139] on input "(scrape | extract | extracting | extraction | monitor | monitoring | data colle…" at bounding box center [542, 142] width 343 height 16
click at [912, 210] on main "Мануально Data Scraping (scrape | extract | extracting | extraction | monitor |…" at bounding box center [632, 491] width 865 height 881
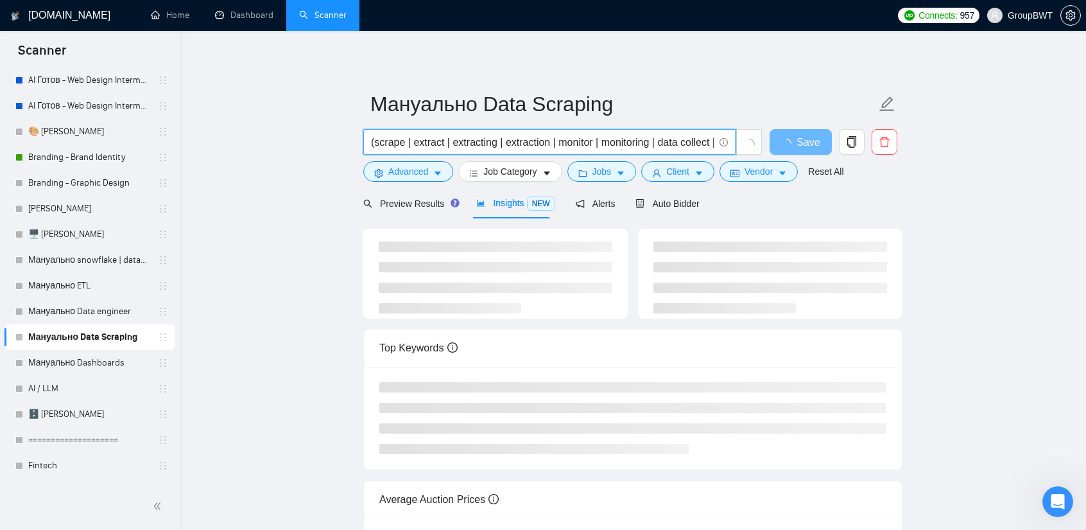
scroll to position [0, 1786]
drag, startPoint x: 626, startPoint y: 138, endPoint x: 982, endPoint y: 163, distance: 357.2
click at [980, 163] on main "Мануально Data Scraping (scrape | extract | extracting | extraction | monitor |…" at bounding box center [632, 335] width 865 height 569
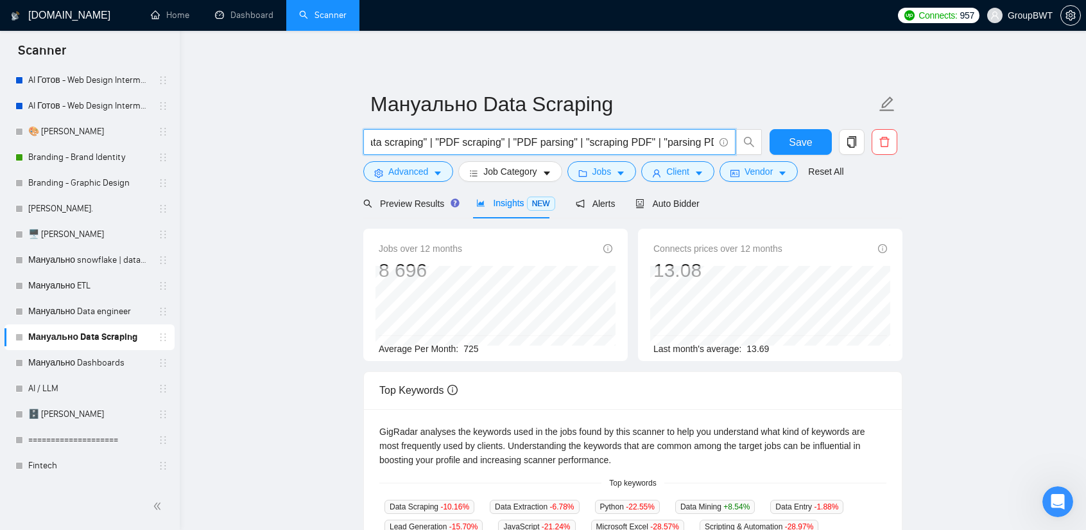
scroll to position [0, 0]
click at [994, 227] on main "Мануально Data Scraping (scrape | extract | extracting | extraction | monitor |…" at bounding box center [632, 491] width 865 height 881
drag, startPoint x: 669, startPoint y: 144, endPoint x: 1036, endPoint y: 166, distance: 367.8
click at [1034, 166] on main "Мануально Data Scraping (scrape | extract | extracting | extraction | monitor |…" at bounding box center [632, 491] width 865 height 881
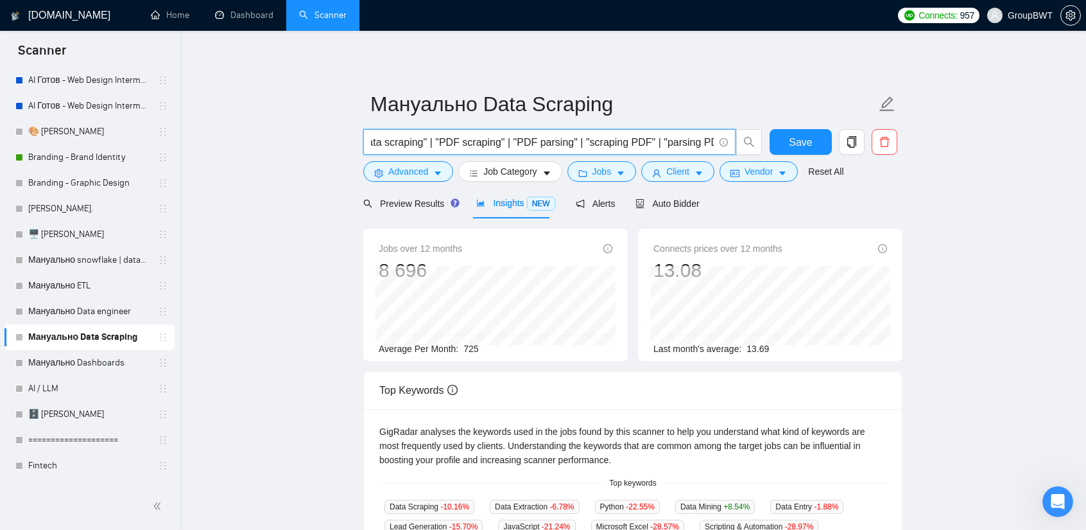
click at [672, 141] on input "(scrape | extract | extracting | extraction | monitor | monitoring | data colle…" at bounding box center [542, 142] width 343 height 16
drag, startPoint x: 562, startPoint y: 146, endPoint x: 229, endPoint y: 143, distance: 333.8
click at [229, 143] on main "Мануально Data Scraping (scrape | extract | extracting | extraction | monitor |…" at bounding box center [632, 491] width 865 height 881
click at [385, 145] on input "(scrape | extract | extracting | extraction | monitor | monitoring | data colle…" at bounding box center [542, 142] width 343 height 16
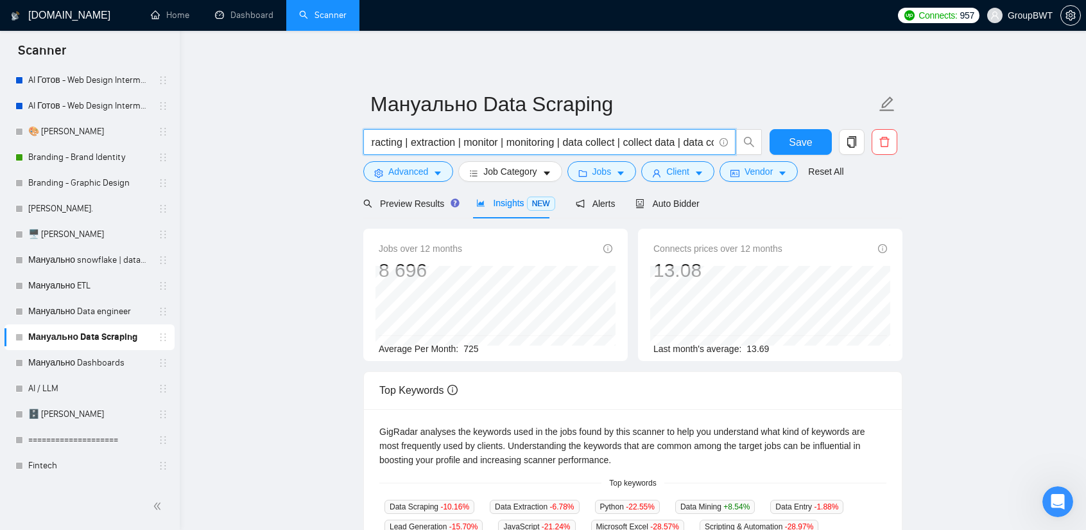
scroll to position [0, 196]
drag, startPoint x: 614, startPoint y: 144, endPoint x: 632, endPoint y: 144, distance: 17.3
click at [634, 144] on input "(scrape | extract | extracting | extraction | monitor | monitoring | data colle…" at bounding box center [542, 142] width 343 height 16
click at [548, 150] on input "(scrape | extract | extracting | extraction | monitor | monitoring | data colle…" at bounding box center [542, 142] width 343 height 16
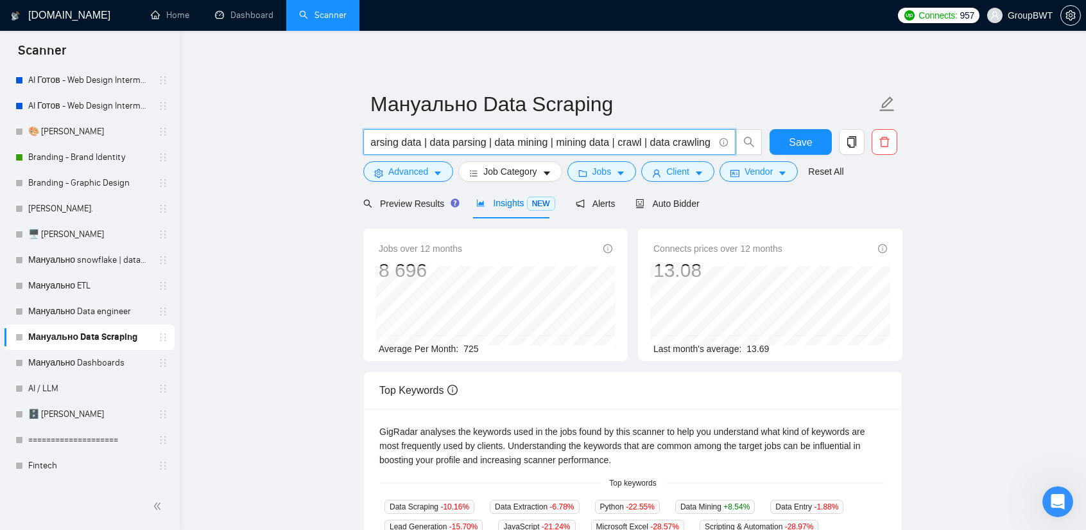
drag, startPoint x: 603, startPoint y: 141, endPoint x: 680, endPoint y: 138, distance: 77.1
click at [680, 138] on input "(scrape | extract | extracting | extraction | monitor | monitoring | data colle…" at bounding box center [542, 142] width 343 height 16
click at [618, 139] on input "(scrape | extract | extracting | extraction | monitor | monitoring | data colle…" at bounding box center [542, 142] width 343 height 16
drag, startPoint x: 582, startPoint y: 139, endPoint x: 232, endPoint y: 142, distance: 349.9
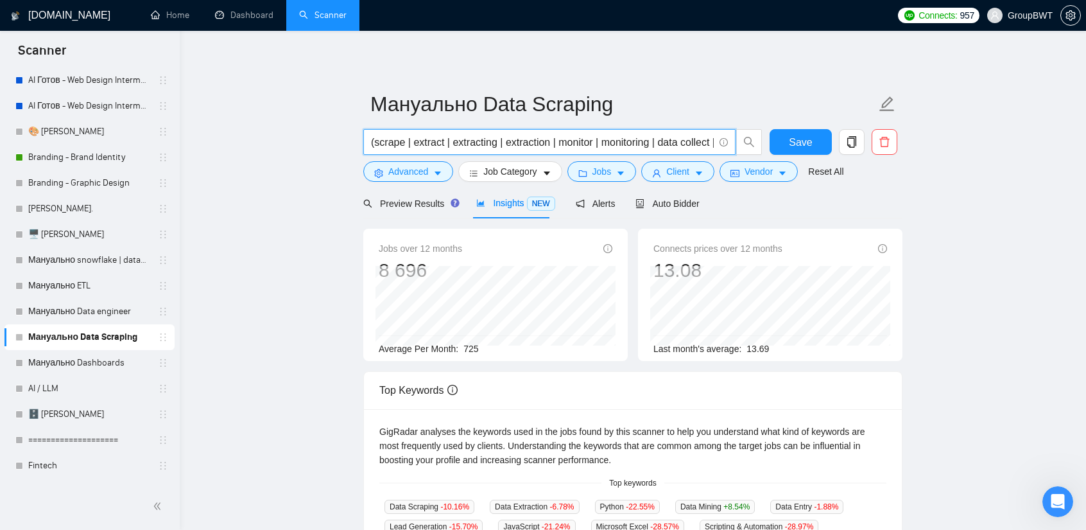
click at [232, 142] on main "Мануально Data Scraping (scrape | extract | extracting | extraction | monitor |…" at bounding box center [632, 491] width 865 height 881
click at [413, 144] on input "(scrape | extract | extracting | extraction | monitor | monitoring | data colle…" at bounding box center [542, 142] width 343 height 16
drag, startPoint x: 401, startPoint y: 142, endPoint x: 375, endPoint y: 140, distance: 25.8
click at [375, 140] on input "(scrape | extract | extracting | extraction | monitor | monitoring | data colle…" at bounding box center [542, 142] width 343 height 16
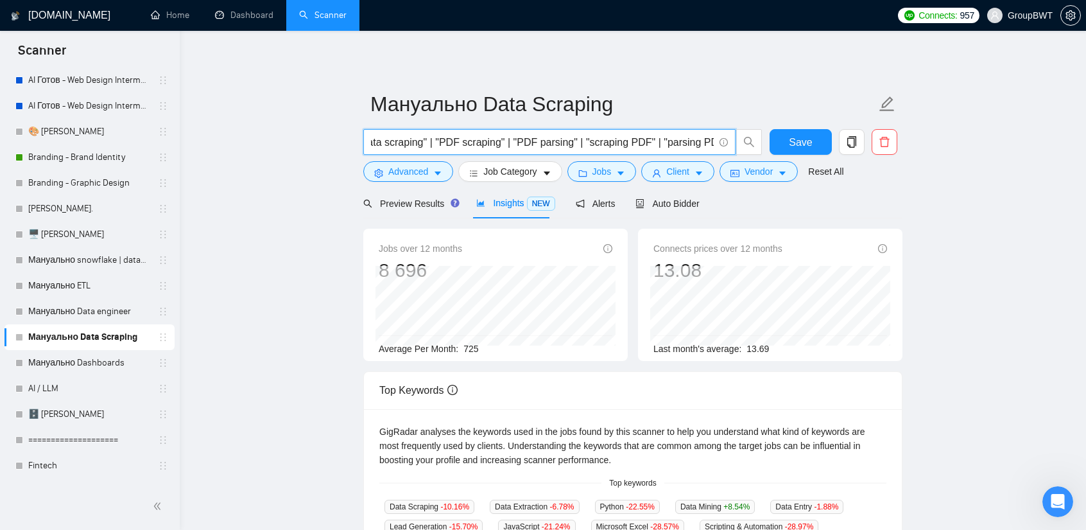
drag, startPoint x: 548, startPoint y: 144, endPoint x: 1015, endPoint y: 147, distance: 466.7
click at [1014, 147] on main "Мануально Data Scraping (scrape | extract | extracting | extraction | monitor |…" at bounding box center [632, 491] width 865 height 881
click at [710, 139] on input "(scrape | extract | extracting | extraction | monitor | monitoring | data colle…" at bounding box center [542, 142] width 343 height 16
paste input "scrape"
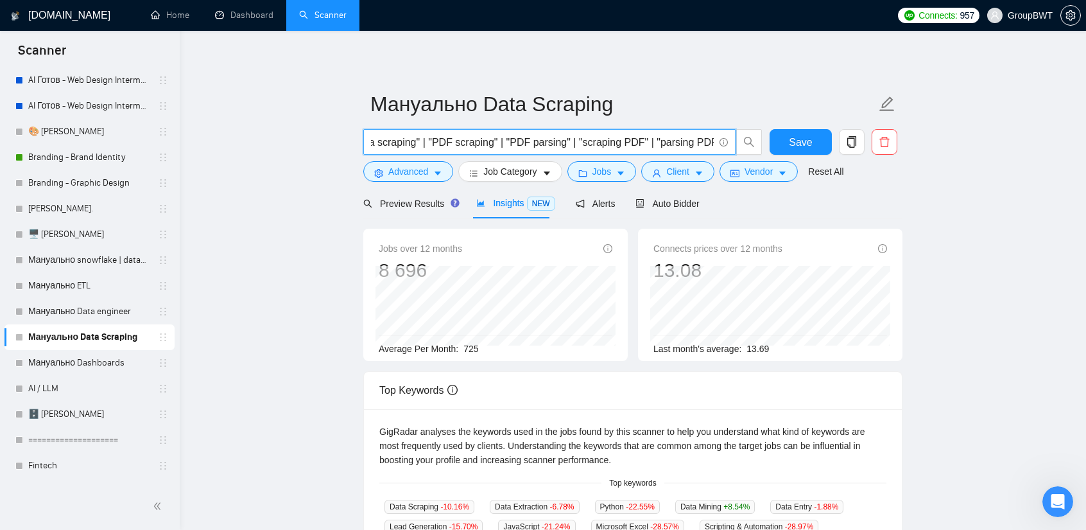
click at [706, 141] on input "(scrape | extract | extracting | extraction | monitor | monitoring | data colle…" at bounding box center [542, 142] width 343 height 16
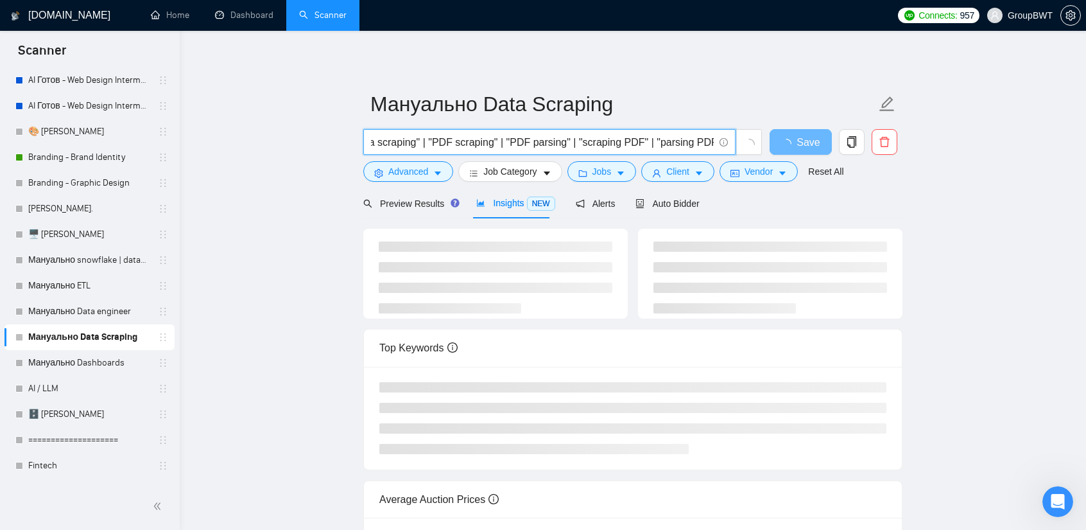
click at [711, 142] on input "(scrape | extract | extracting | extraction | monitor | monitoring | data colle…" at bounding box center [542, 142] width 343 height 16
paste input "scrape"
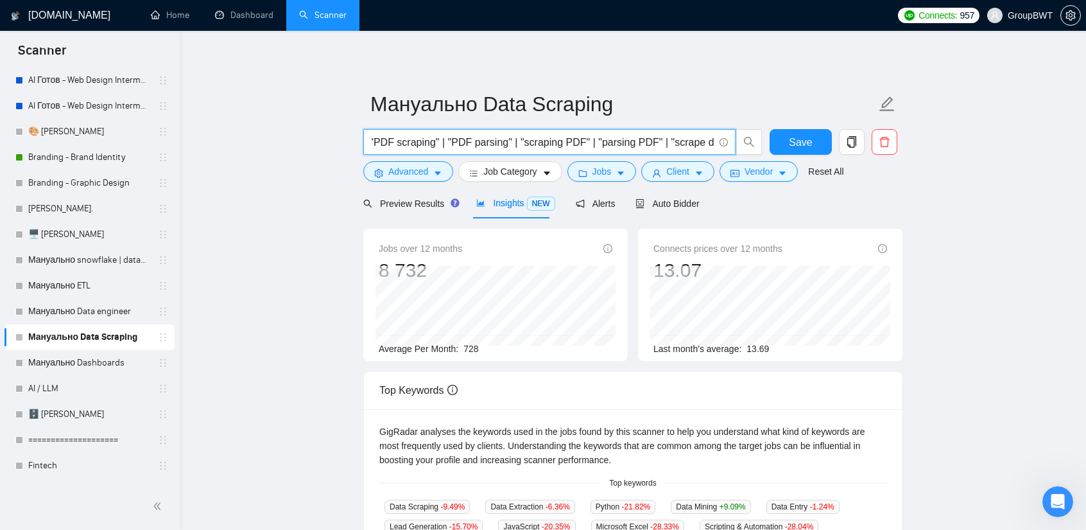
scroll to position [0, 1854]
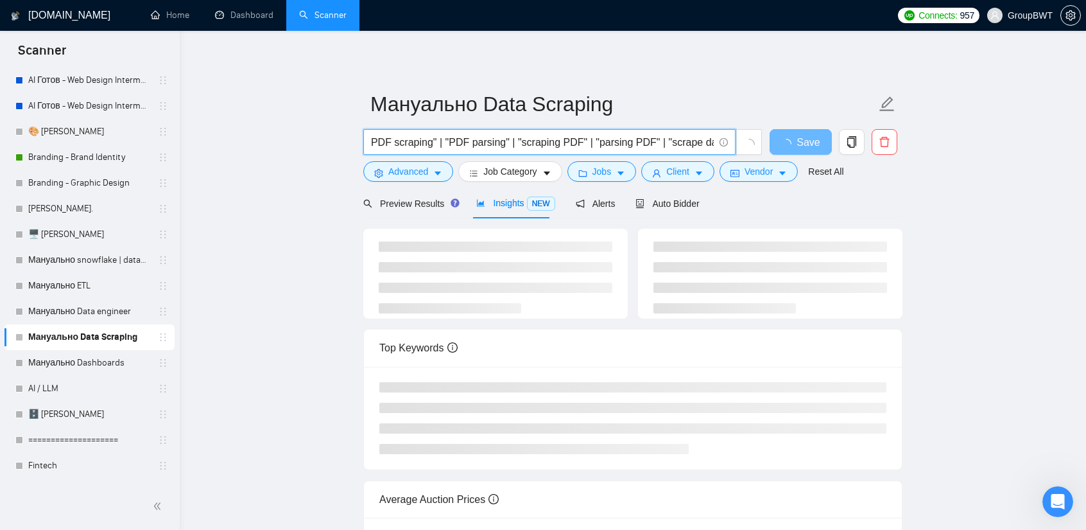
paste input "scrape"
click at [679, 139] on input "(scrape | extract | extracting | extraction | monitor | monitoring | data colle…" at bounding box center [542, 142] width 343 height 16
click at [682, 141] on input "(scrape | extract | extracting | extraction | monitor | monitoring | data colle…" at bounding box center [542, 142] width 343 height 16
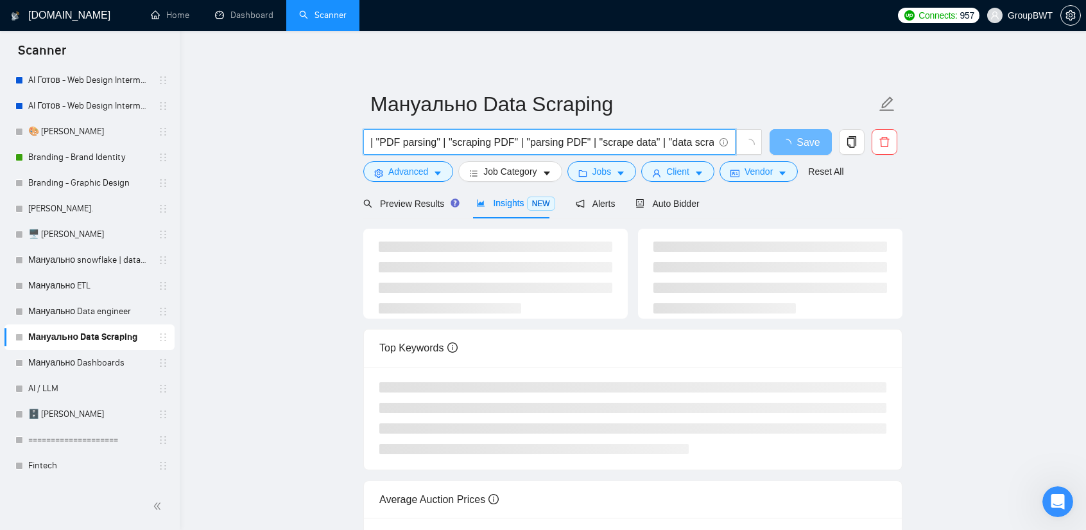
drag, startPoint x: 682, startPoint y: 141, endPoint x: 958, endPoint y: 148, distance: 276.1
click at [958, 148] on main "Мануально Data Scraping (scrape | extract | extracting | extraction | monitor |…" at bounding box center [632, 335] width 865 height 569
click at [704, 141] on input "(scrape | extract | extracting | extraction | monitor | monitoring | data colle…" at bounding box center [542, 142] width 343 height 16
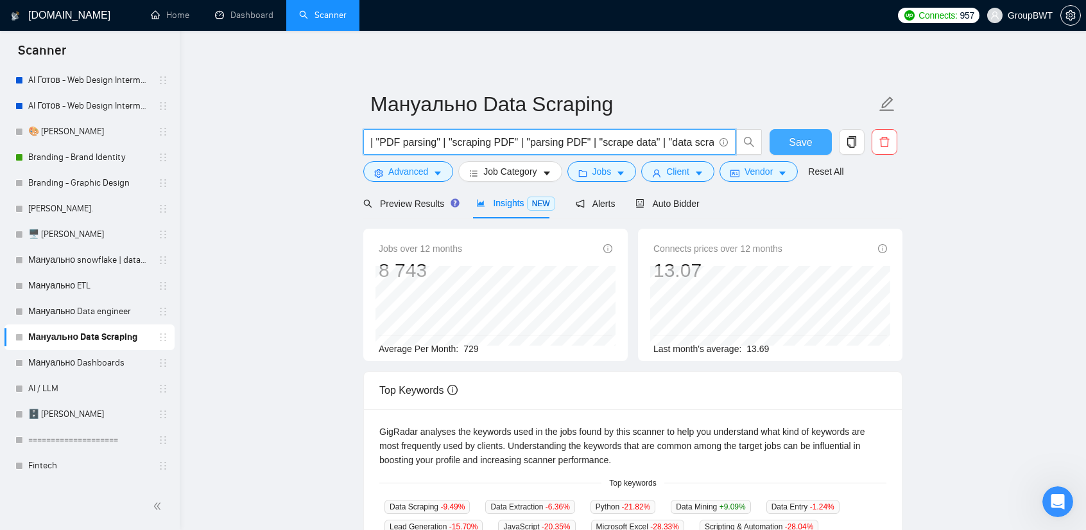
scroll to position [0, 1928]
drag, startPoint x: 630, startPoint y: 138, endPoint x: 936, endPoint y: 142, distance: 306.2
click at [935, 142] on main "Мануально Data Scraping (scrape | extract | extracting | extraction | monitor |…" at bounding box center [632, 491] width 865 height 881
click at [610, 141] on input "(scrape | extract | extracting | extraction | monitor | monitoring | data colle…" at bounding box center [542, 142] width 343 height 16
click at [612, 142] on input "(scrape | extract | extracting | extraction | monitor | monitoring | data colle…" at bounding box center [542, 142] width 343 height 16
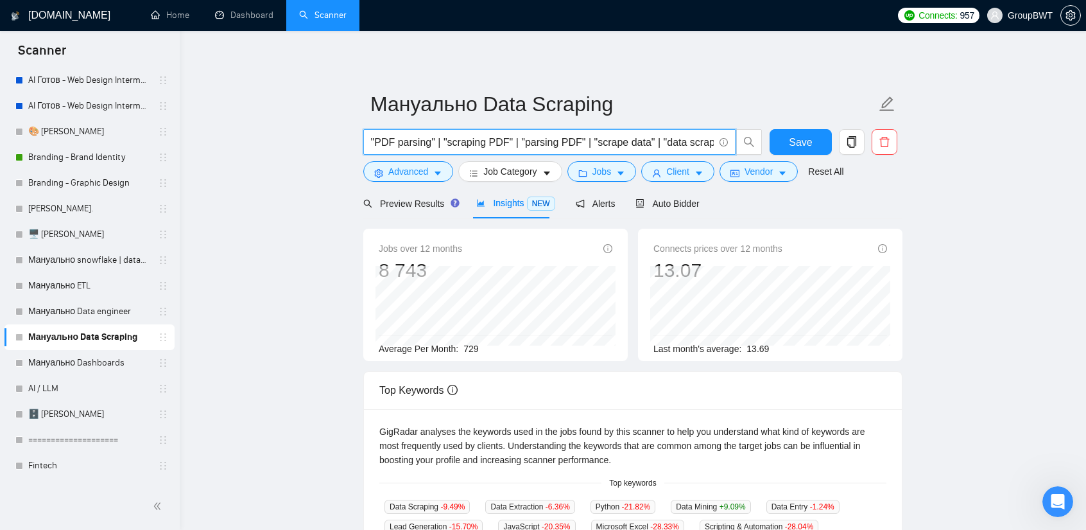
click at [612, 142] on input "(scrape | extract | extracting | extraction | monitor | monitoring | data colle…" at bounding box center [542, 142] width 343 height 16
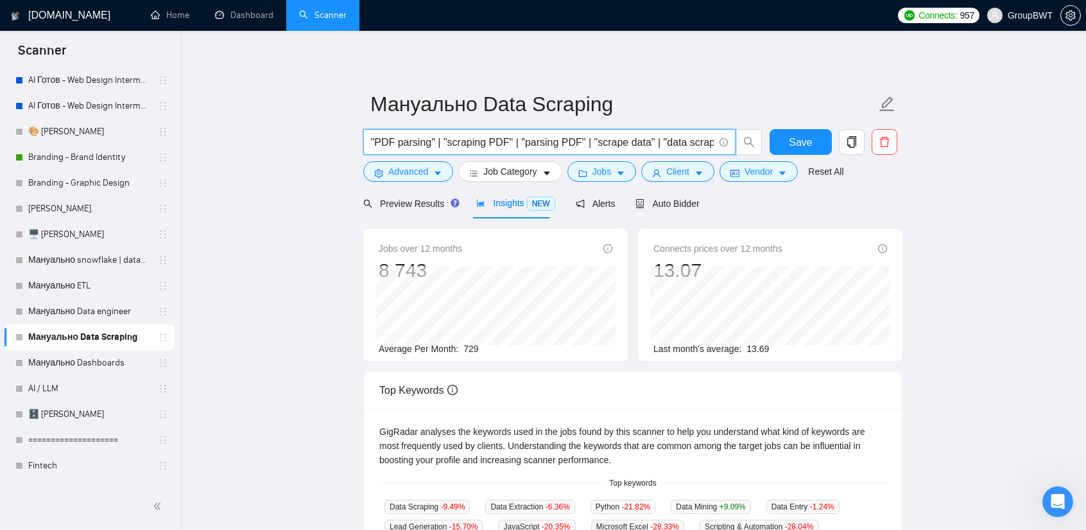
click at [580, 147] on input "(scrape | extract | extracting | extraction | monitor | monitoring | data colle…" at bounding box center [542, 142] width 343 height 16
click at [607, 143] on input "(scrape | extract | extracting | extraction | monitor | monitoring | data colle…" at bounding box center [542, 142] width 343 height 16
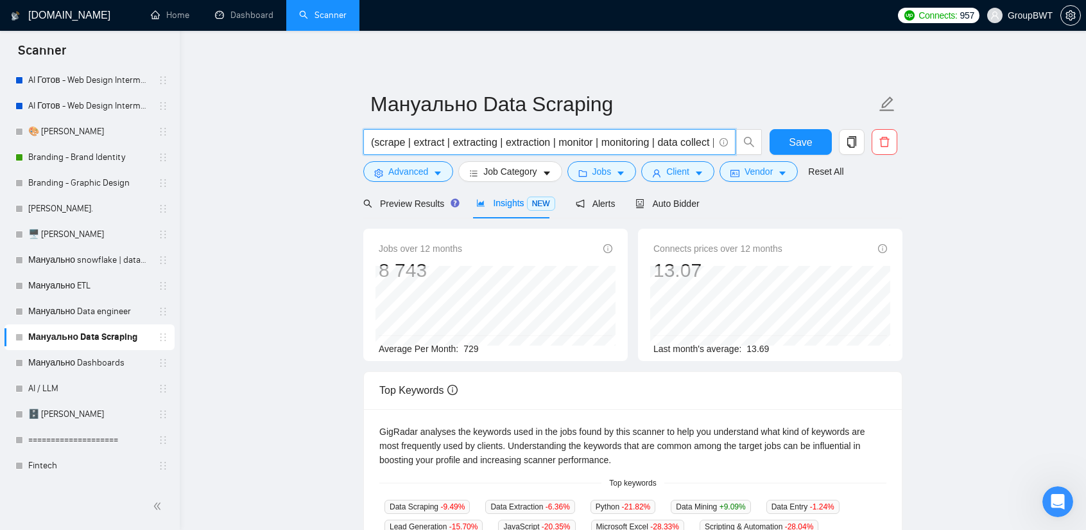
click at [558, 141] on input "(scrape | extract | extracting | extraction | monitor | monitoring | data colle…" at bounding box center [542, 142] width 343 height 16
paste input ""extract data" | "data extract""
click at [943, 209] on main "Мануально Data Scraping (scrape | extract | extracting | extraction | monitor |…" at bounding box center [632, 491] width 865 height 881
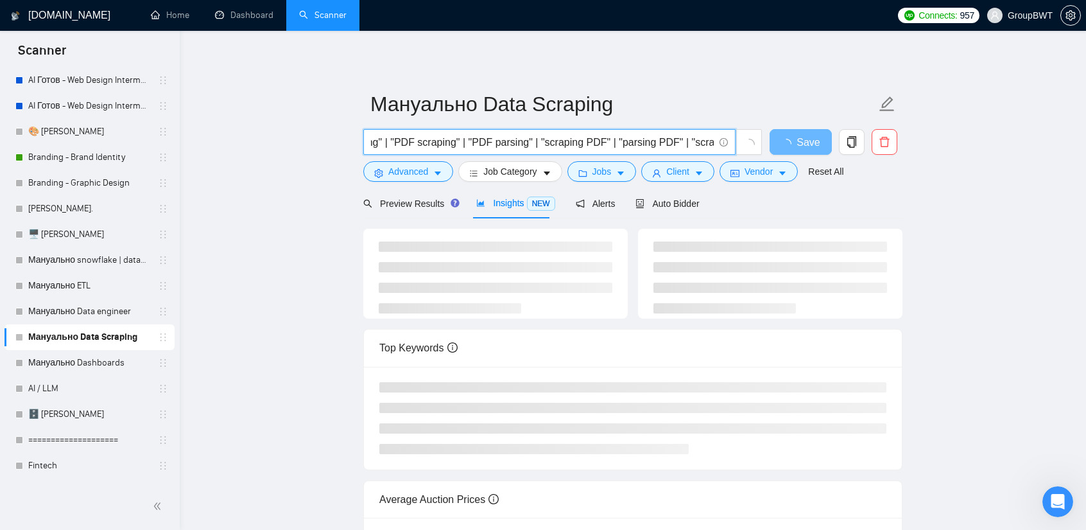
scroll to position [0, 2059]
drag, startPoint x: 713, startPoint y: 137, endPoint x: 958, endPoint y: 147, distance: 246.1
click at [958, 147] on main "Мануально Data Scraping (scrape | extract | extracting | extraction | monitor |…" at bounding box center [632, 335] width 865 height 569
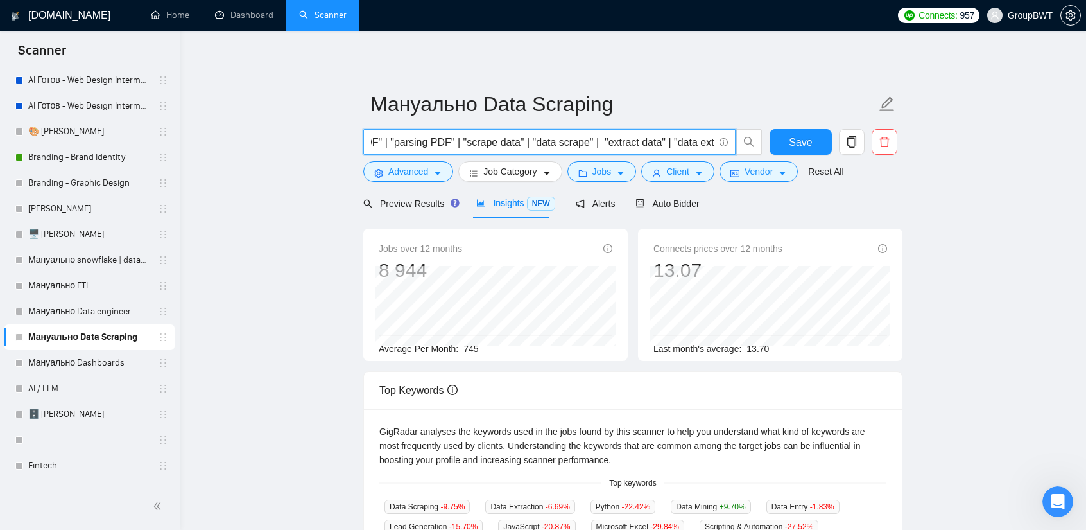
click at [638, 143] on input "(scrape | extract | extracting | extraction | monitor | monitoring | data colle…" at bounding box center [542, 142] width 343 height 16
drag, startPoint x: 638, startPoint y: 142, endPoint x: 946, endPoint y: 168, distance: 309.2
click at [946, 166] on main "Мануально Data Scraping (scrape | extract | extracting | extraction | monitor |…" at bounding box center [632, 491] width 865 height 881
drag, startPoint x: 463, startPoint y: 141, endPoint x: 223, endPoint y: 142, distance: 240.1
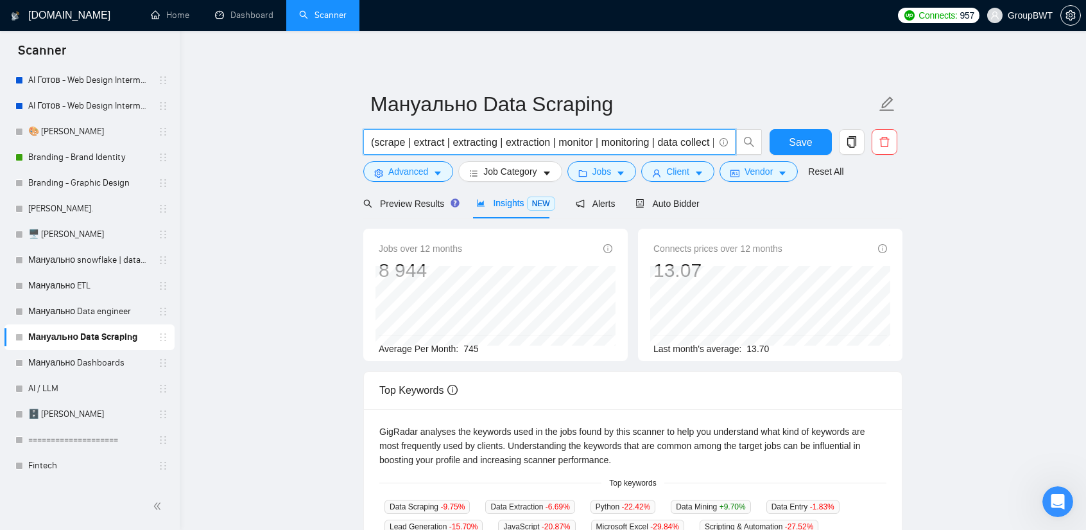
click at [223, 142] on main "Мануально Data Scraping (scrape | extract | extracting | extraction | monitor |…" at bounding box center [632, 491] width 865 height 881
click at [398, 146] on input "(scrape | extract | extracting | extraction | monitor | monitoring | data colle…" at bounding box center [542, 142] width 343 height 16
click at [494, 137] on input "(scrape | extract | extracting | extraction | monitor | monitoring | data colle…" at bounding box center [542, 142] width 343 height 16
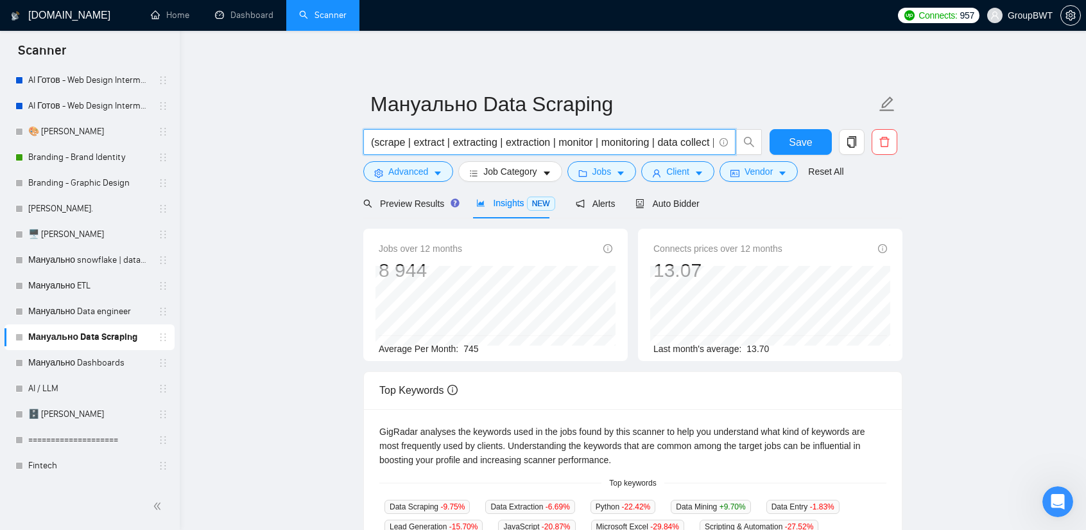
paste input "| "data extracting" | "extracting data""
click at [980, 196] on main "Мануально Data Scraping (scrape | extract | extracting | extraction | monitor |…" at bounding box center [632, 491] width 865 height 881
click at [648, 143] on input "(scrape | extract | extracting | extraction | monitor | monitoring | data colle…" at bounding box center [542, 142] width 343 height 16
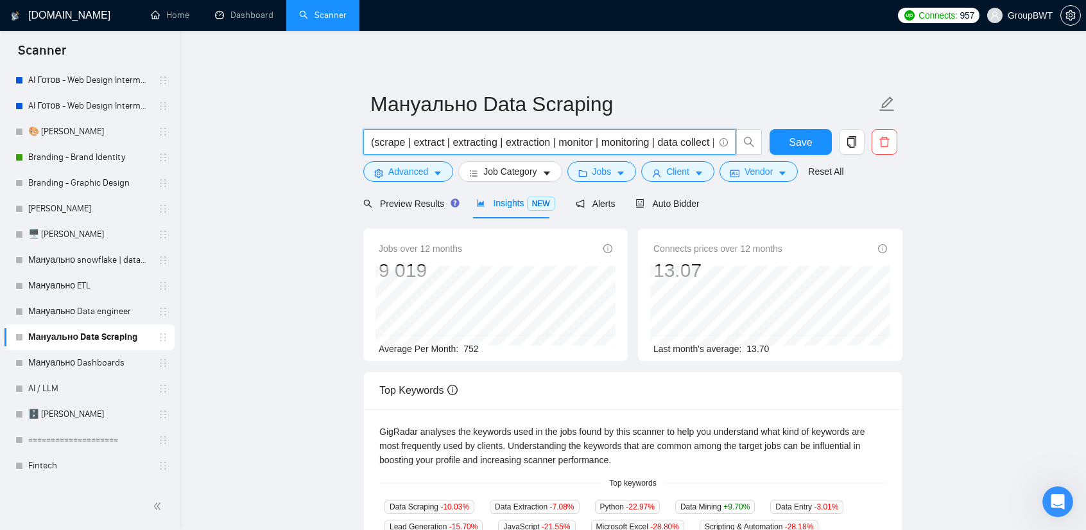
click at [648, 143] on input "(scrape | extract | extracting | extraction | monitor | monitoring | data colle…" at bounding box center [542, 142] width 343 height 16
click at [562, 139] on input "(scrape | extract | extracting | extraction | monitor | monitoring | data colle…" at bounding box center [542, 142] width 343 height 16
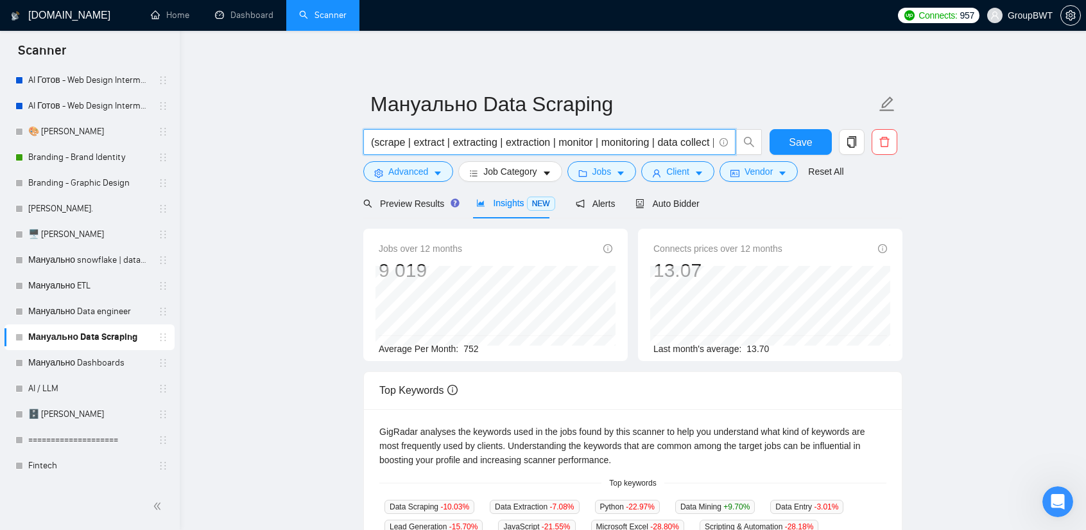
paste input ""data collect" | "collect data" | "data collection" | "collection data" | "pars…"
click at [925, 239] on main "Мануально Data Scraping (scrape | extract | extracting | extraction | monitor |…" at bounding box center [632, 491] width 865 height 881
click at [497, 138] on input "(scrape | extract | extracting | extraction | monitor | monitoring | "data coll…" at bounding box center [542, 142] width 343 height 16
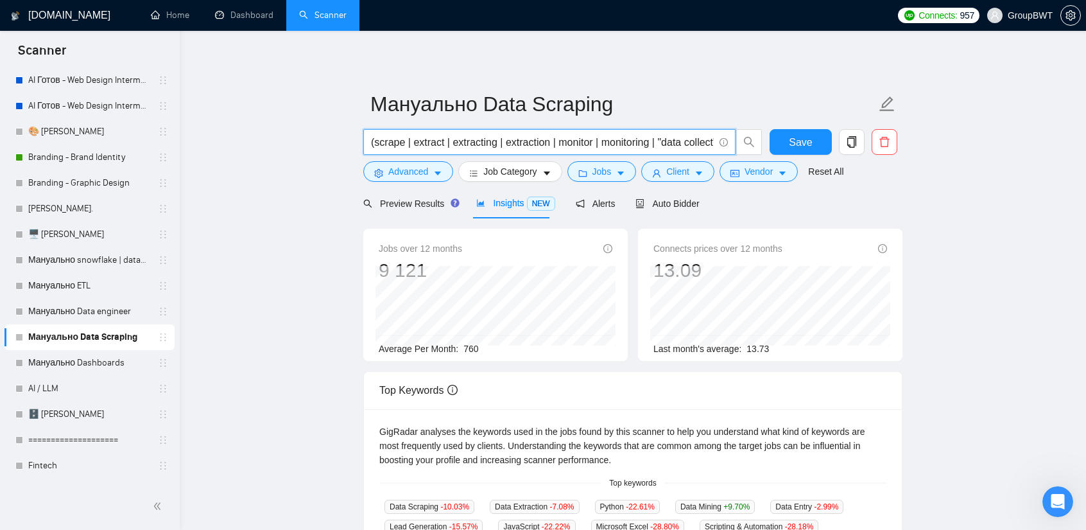
click at [497, 138] on input "(scrape | extract | extracting | extraction | monitor | monitoring | "data coll…" at bounding box center [542, 142] width 343 height 16
paste input ""data crawling" | "crawling data" | "data gathering" | "gathering data" | "gath…"
click at [949, 239] on main "Мануально Data Scraping (scrape | extract | extracting | extraction | monitor |…" at bounding box center [632, 491] width 865 height 881
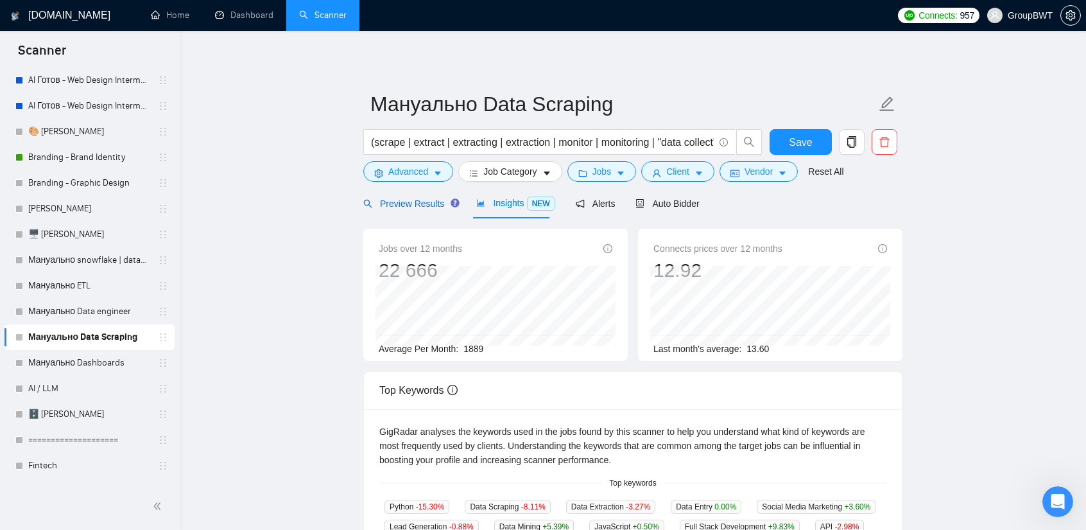
click at [422, 205] on span "Preview Results" at bounding box center [409, 203] width 92 height 10
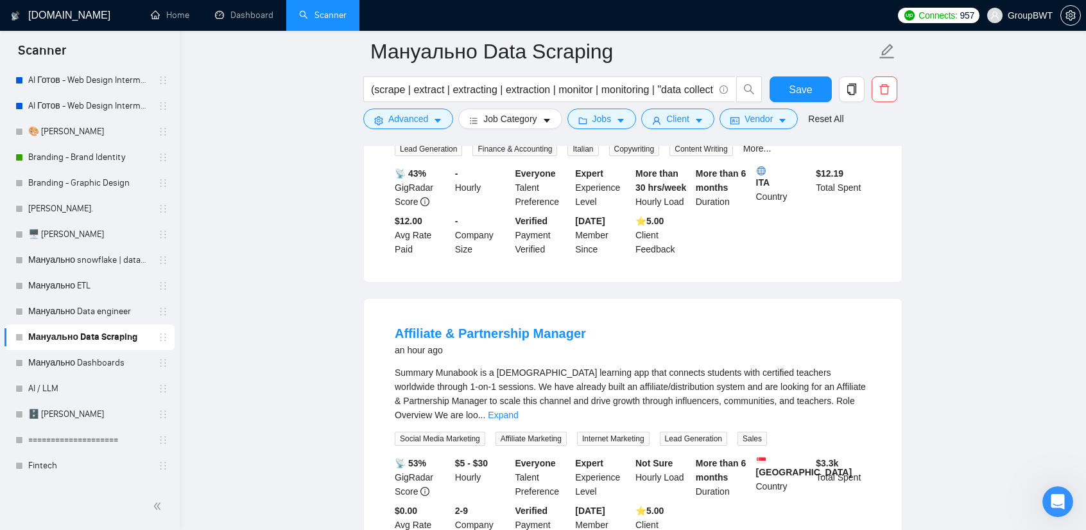
scroll to position [257, 0]
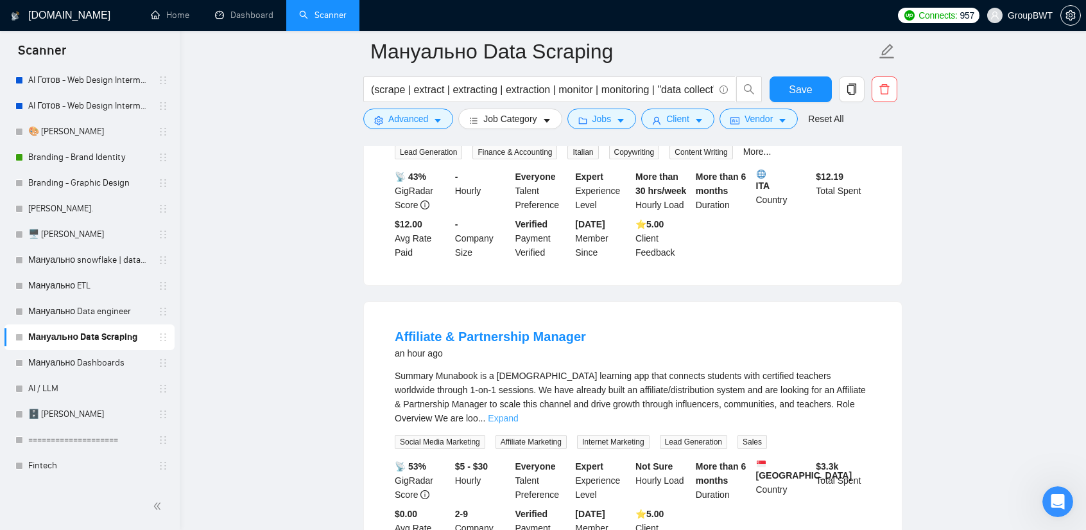
click at [518, 413] on link "Expand" at bounding box center [503, 418] width 30 height 10
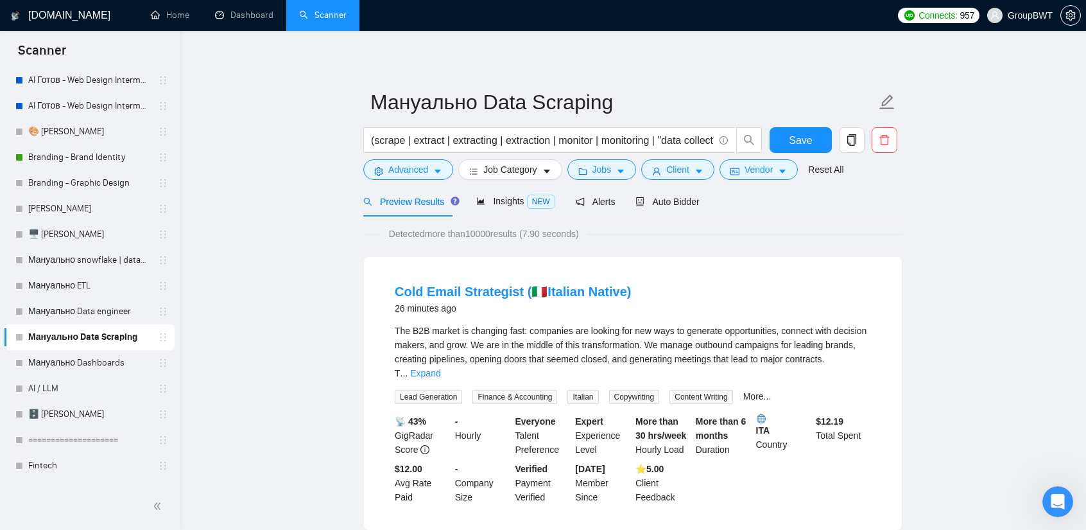
scroll to position [0, 0]
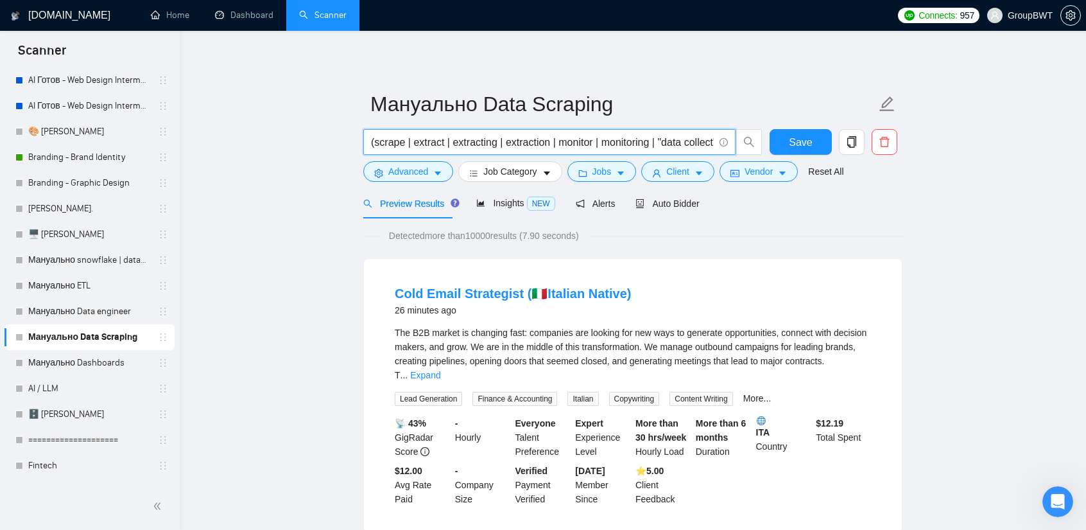
drag, startPoint x: 594, startPoint y: 137, endPoint x: 558, endPoint y: 140, distance: 36.0
click at [558, 140] on input "(scrape | extract | extracting | extraction | monitor | monitoring | "data coll…" at bounding box center [542, 142] width 343 height 16
click at [594, 141] on input "(scrape | extract | extracting | extraction | monitor | monitoring | "data coll…" at bounding box center [542, 142] width 343 height 16
click at [440, 370] on link "Expand" at bounding box center [425, 375] width 30 height 10
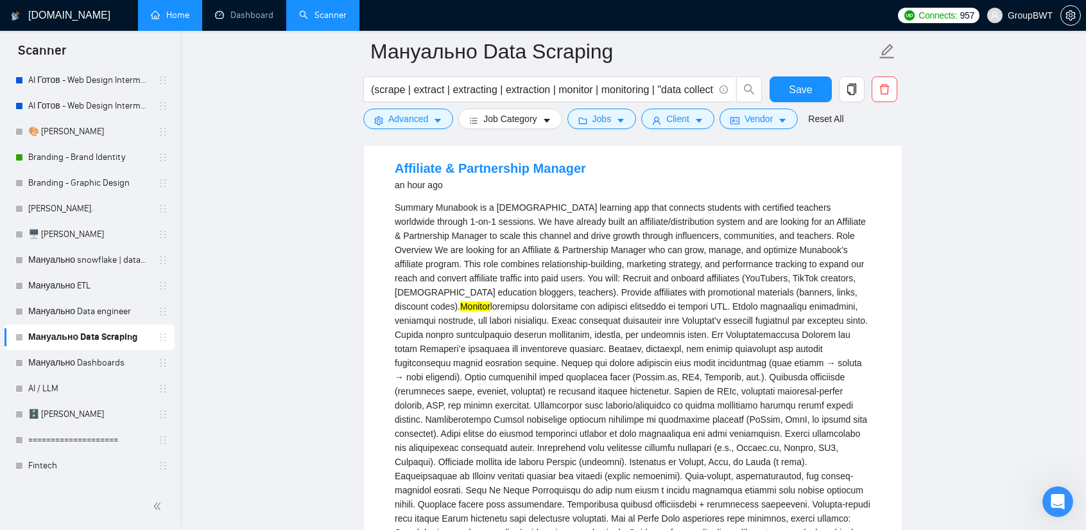
scroll to position [385, 0]
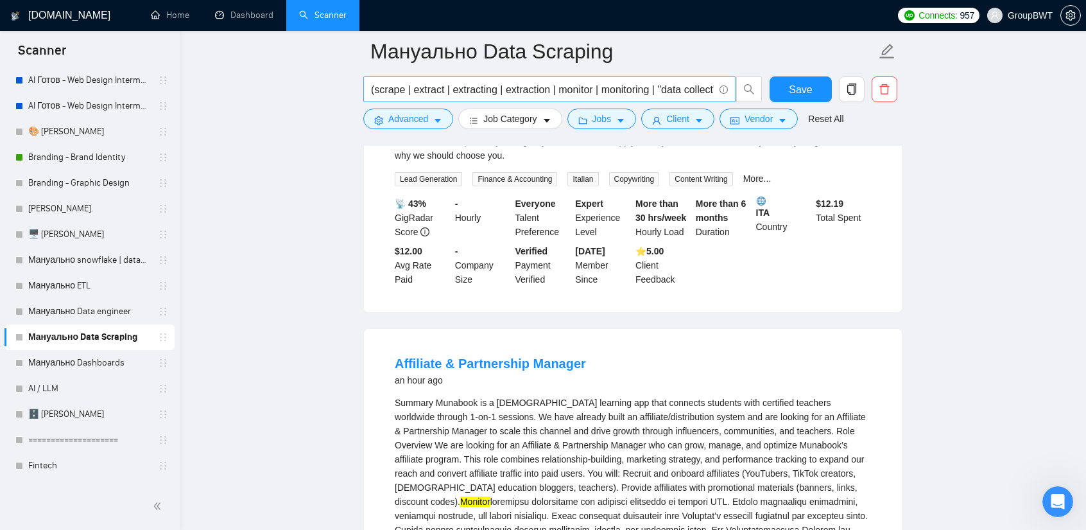
click at [583, 98] on span "(scrape | extract | extracting | extraction | monitor | monitoring | "data coll…" at bounding box center [549, 89] width 372 height 26
click at [580, 90] on input "(scrape | extract | extracting | extraction | monitor | monitoring | "data coll…" at bounding box center [542, 90] width 343 height 16
paste input ""monitor data" | "data monitoring" | "monitoring data""
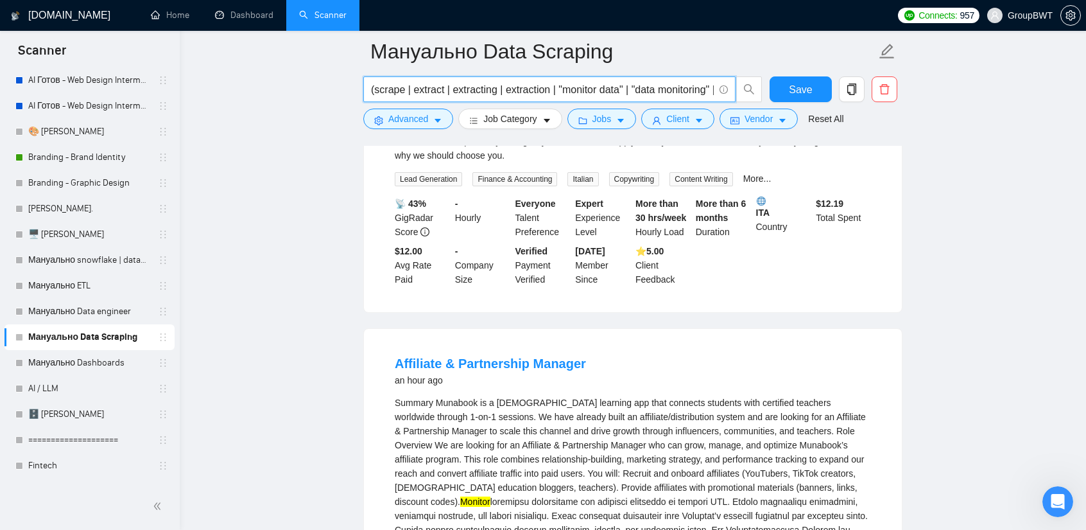
scroll to position [0, 3687]
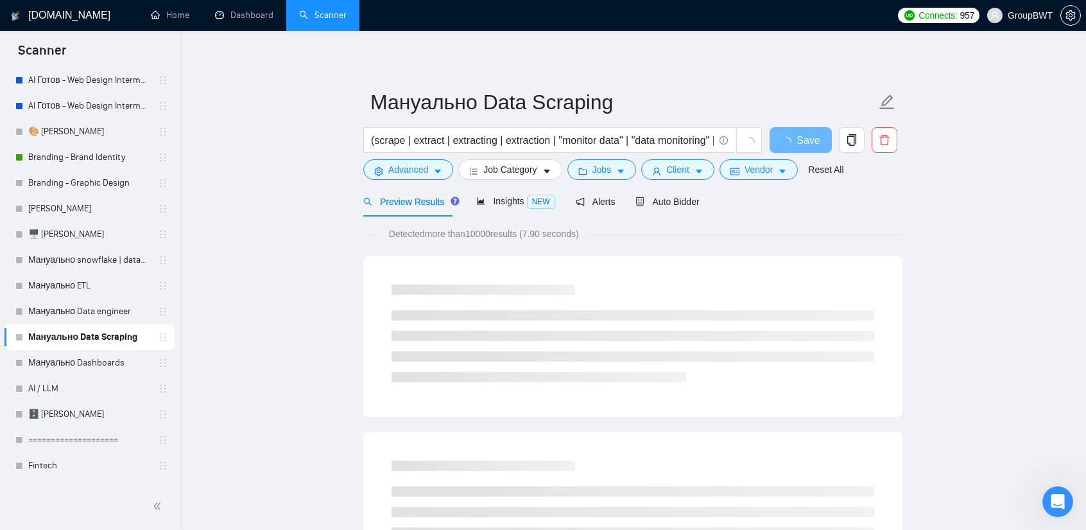
scroll to position [0, 0]
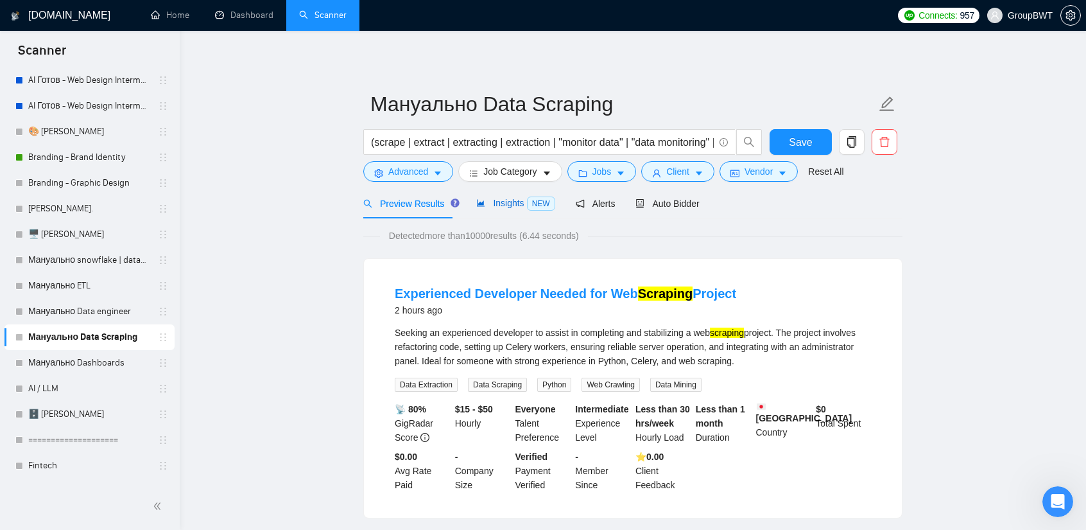
click at [521, 201] on span "Insights NEW" at bounding box center [515, 203] width 78 height 10
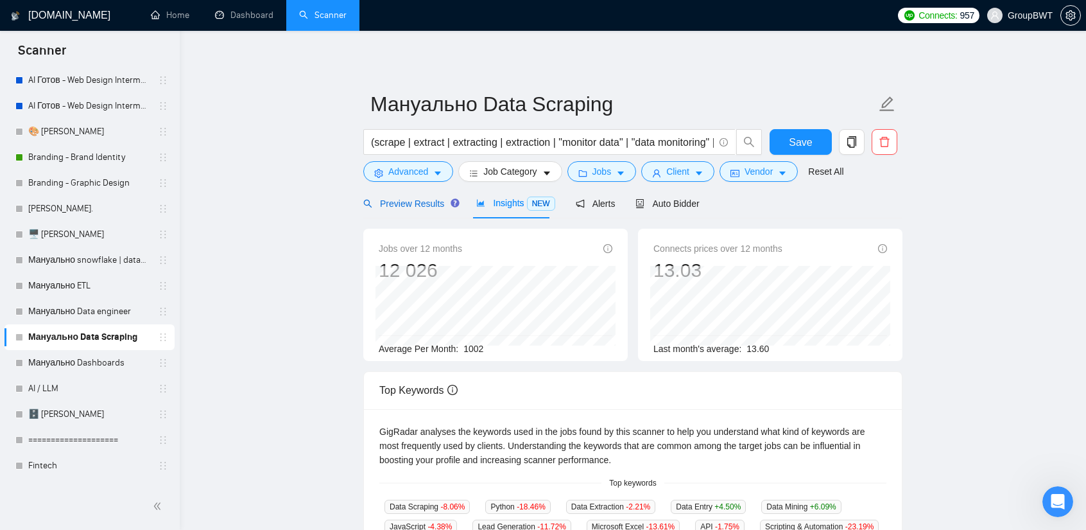
click at [428, 201] on span "Preview Results" at bounding box center [409, 203] width 92 height 10
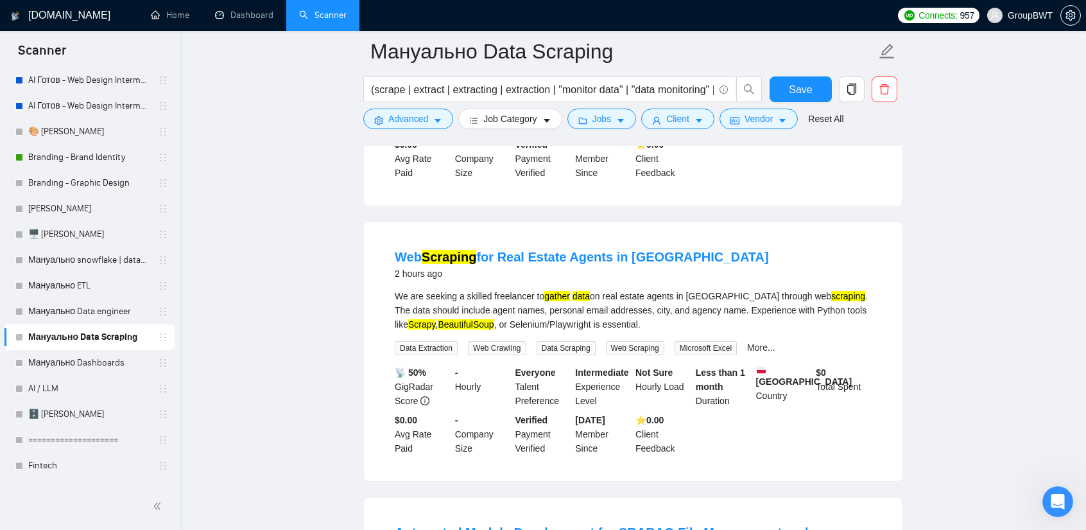
scroll to position [321, 0]
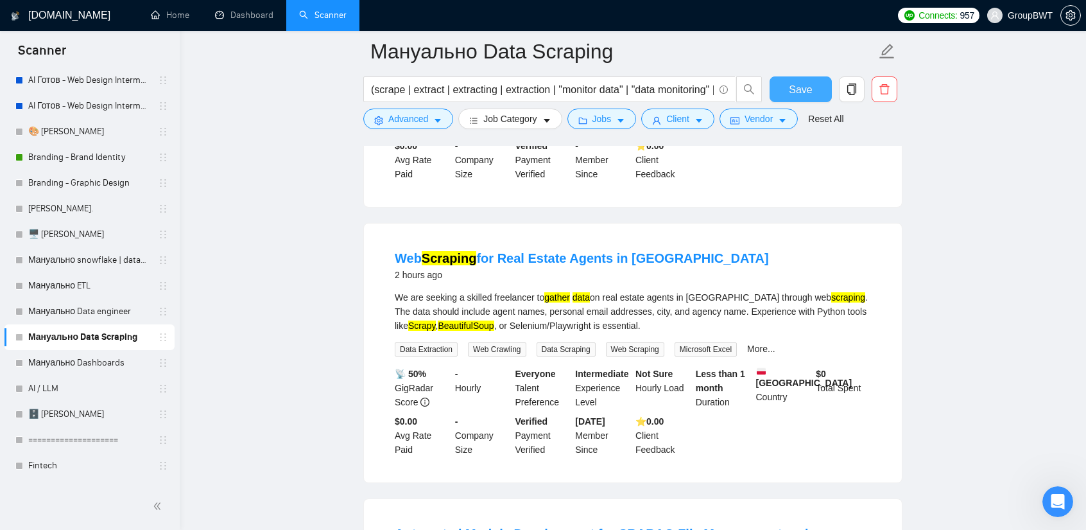
click at [799, 83] on span "Save" at bounding box center [800, 90] width 23 height 16
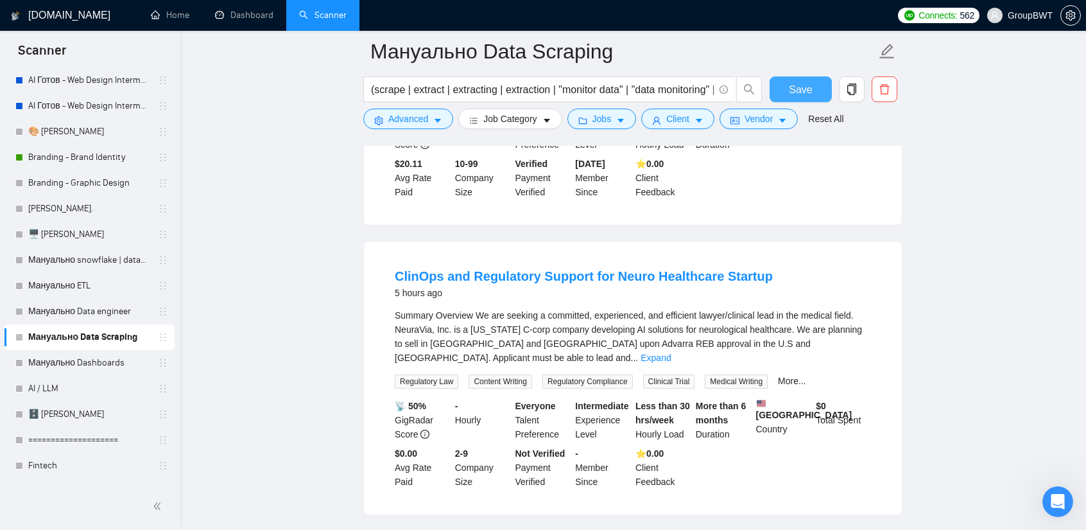
scroll to position [1156, 0]
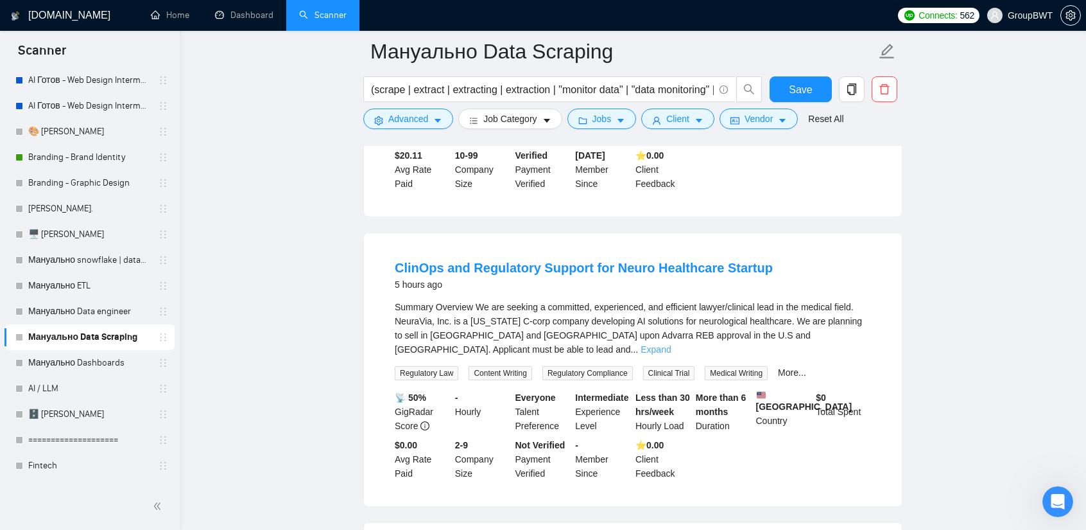
click at [671, 344] on link "Expand" at bounding box center [656, 349] width 30 height 10
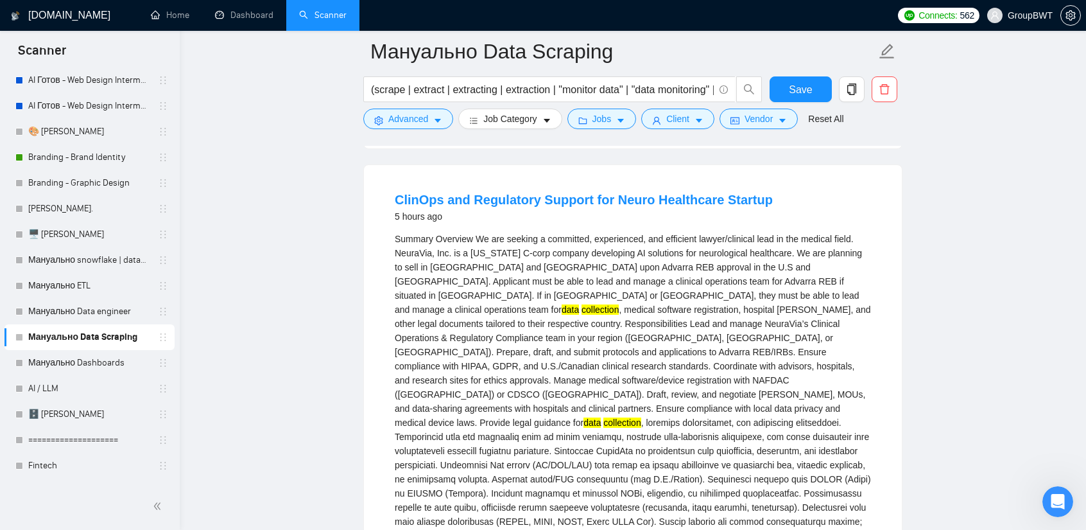
scroll to position [1220, 0]
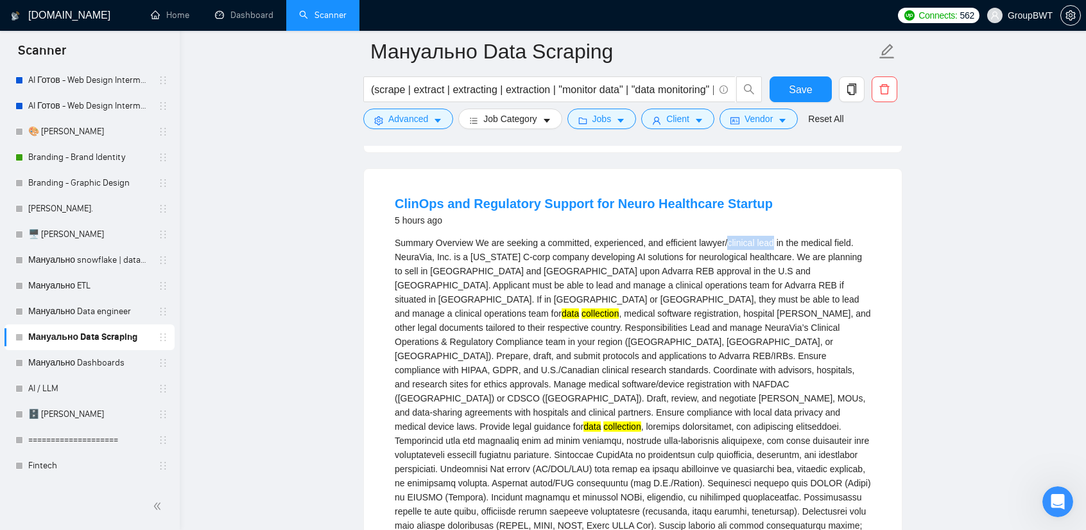
drag, startPoint x: 767, startPoint y: 248, endPoint x: 725, endPoint y: 247, distance: 42.4
click at [725, 247] on div "Summary Overview We are seeking a committed, experienced, and efficient lawyer/…" at bounding box center [633, 405] width 476 height 339
copy div "clinical lead"
drag, startPoint x: 722, startPoint y: 246, endPoint x: 696, endPoint y: 245, distance: 25.7
click at [696, 245] on div "Summary Overview We are seeking a committed, experienced, and efficient lawyer/…" at bounding box center [633, 405] width 476 height 339
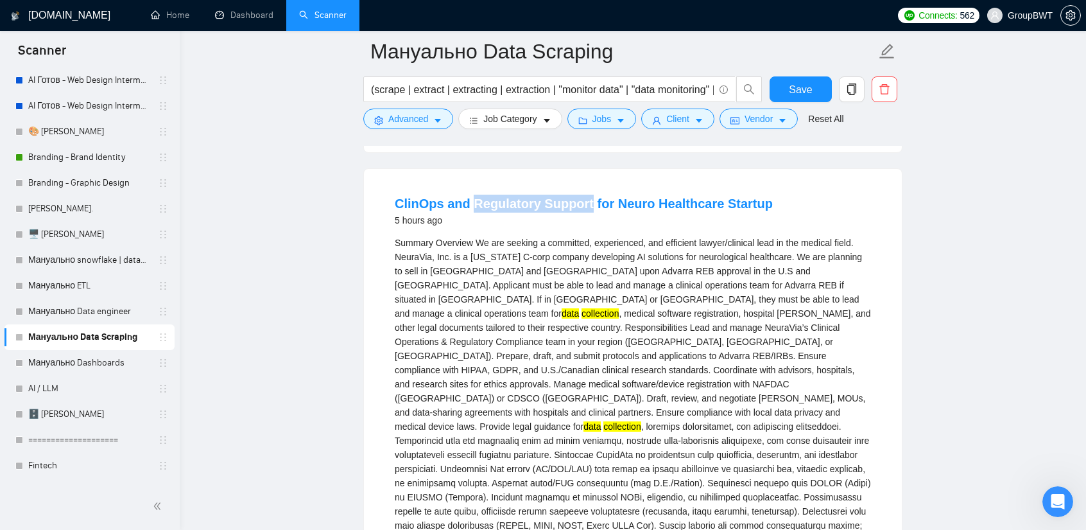
drag, startPoint x: 582, startPoint y: 197, endPoint x: 455, endPoint y: 157, distance: 133.4
click at [471, 195] on li "ClinOps and Regulatory Support for Neuro Healthcare Startup 5 hours ago Summary…" at bounding box center [632, 446] width 507 height 524
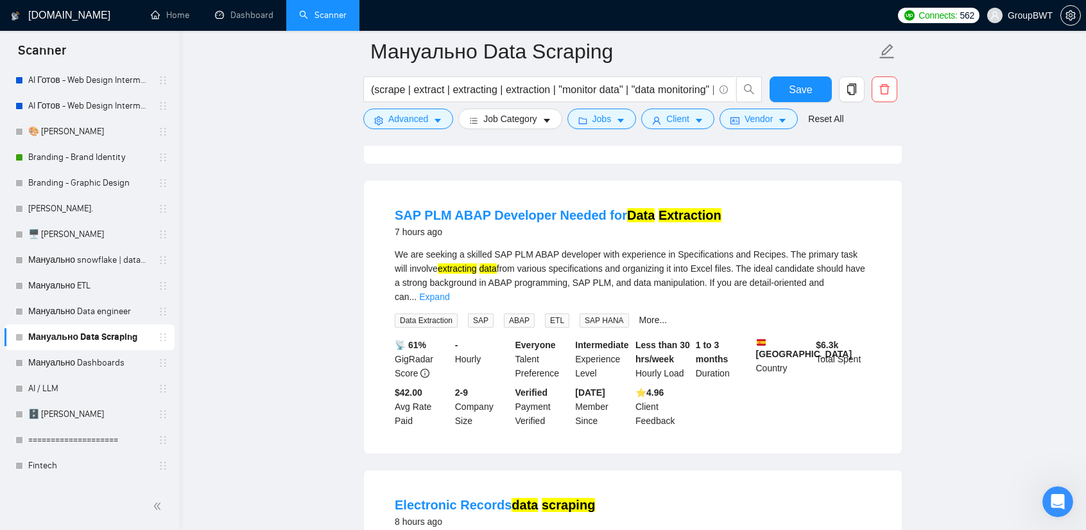
scroll to position [2054, 0]
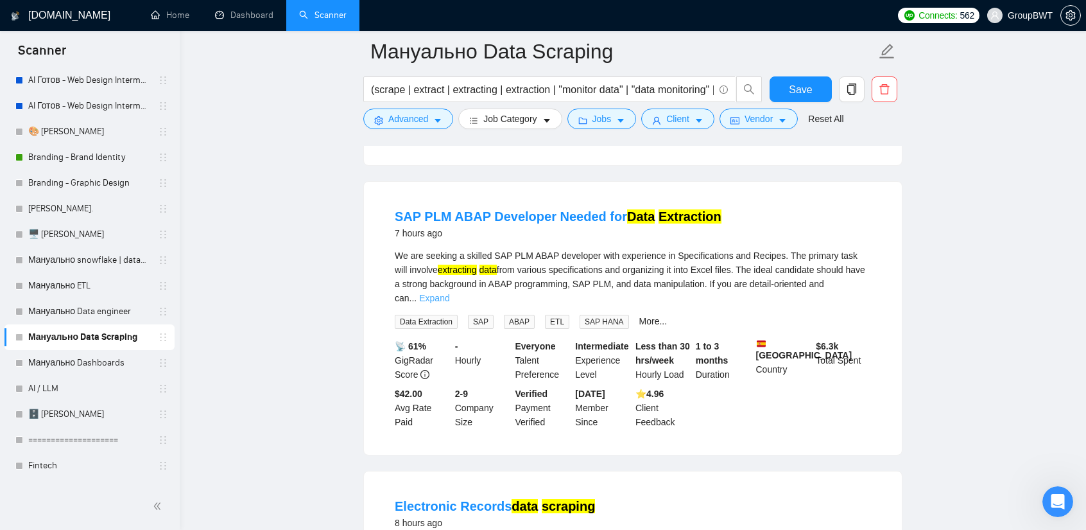
click at [449, 293] on link "Expand" at bounding box center [434, 298] width 30 height 10
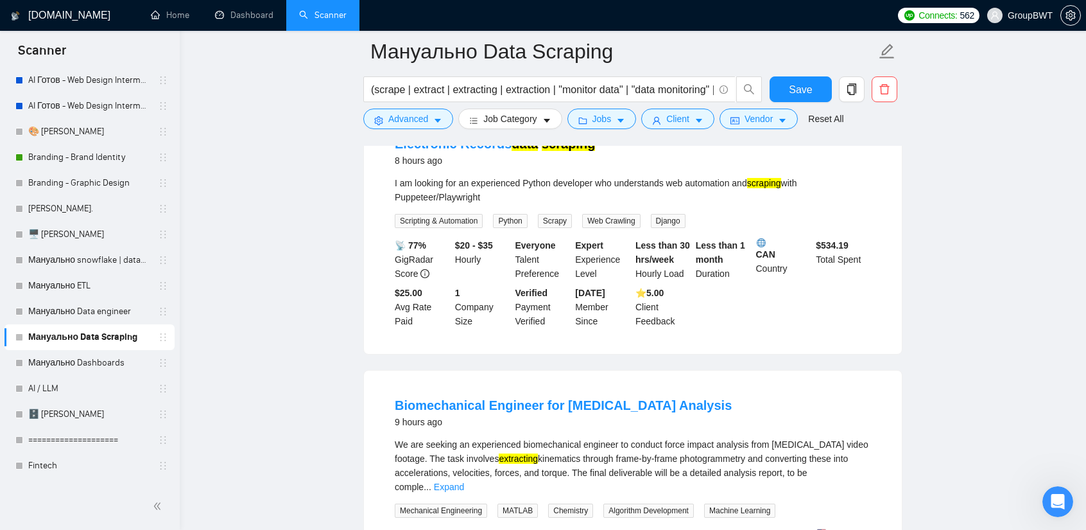
scroll to position [2568, 0]
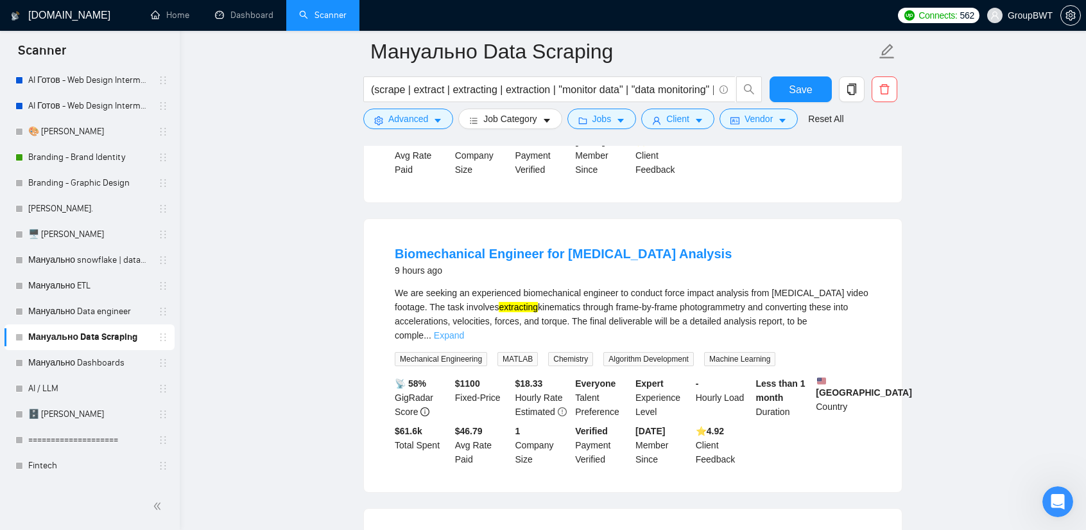
click at [464, 330] on link "Expand" at bounding box center [449, 335] width 30 height 10
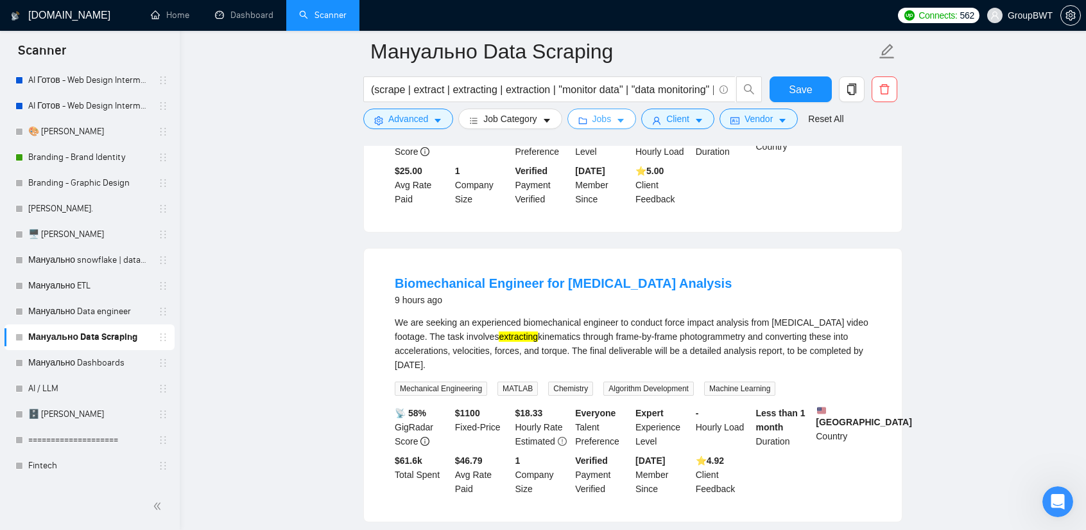
scroll to position [2439, 0]
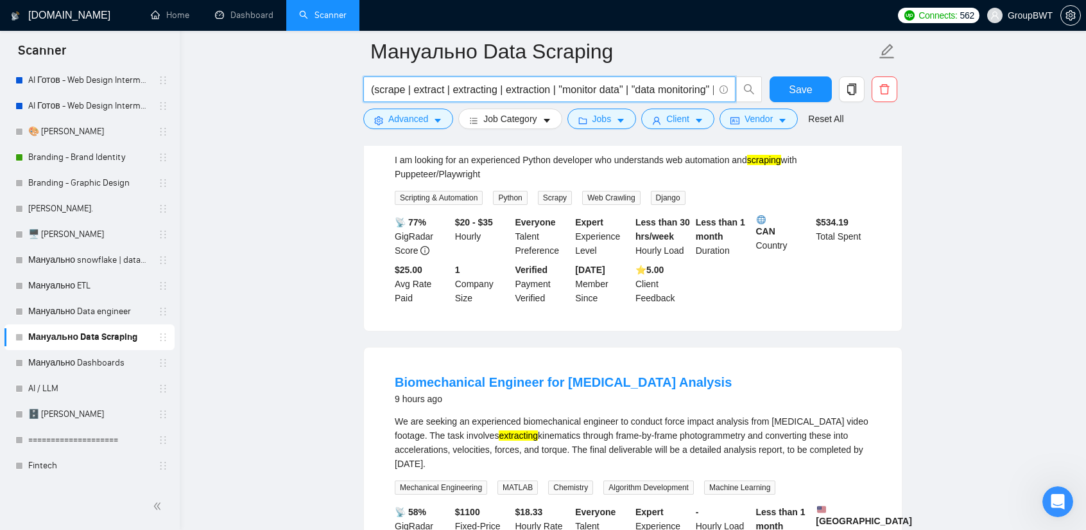
click at [496, 89] on input "(scrape | extract | extracting | extraction | "monitor data" | "data monitoring…" at bounding box center [542, 90] width 343 height 16
click at [451, 87] on input "(scrape | extract | extracting | extraction | "monitor data" | "data monitoring…" at bounding box center [542, 90] width 343 height 16
click at [450, 88] on input "(scrape | extract | data extracting | extraction | "monitor data" | "data monit…" at bounding box center [542, 90] width 343 height 16
click at [521, 88] on input "(scrape | extract | "data extracting | extraction | "monitor data" | "data moni…" at bounding box center [542, 90] width 343 height 16
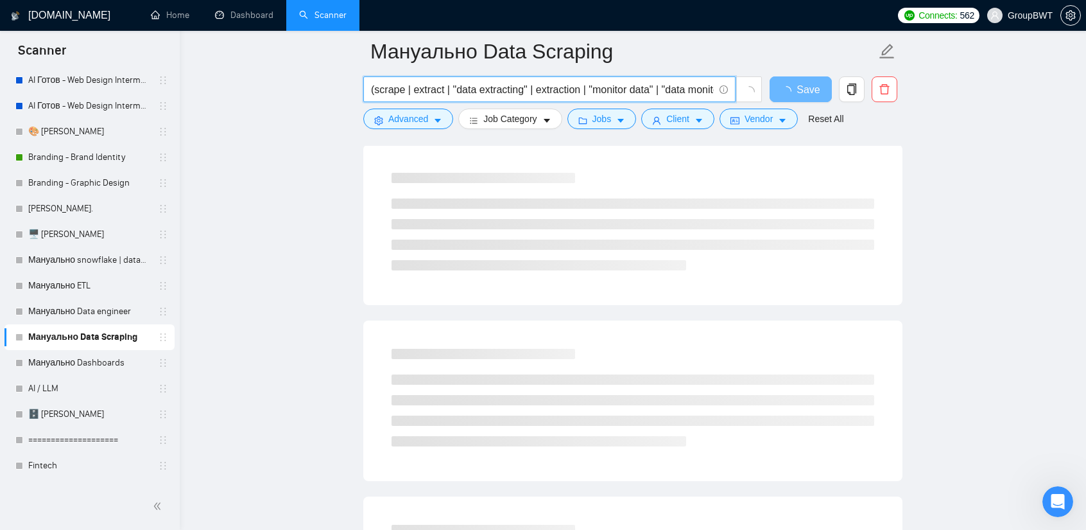
scroll to position [0, 0]
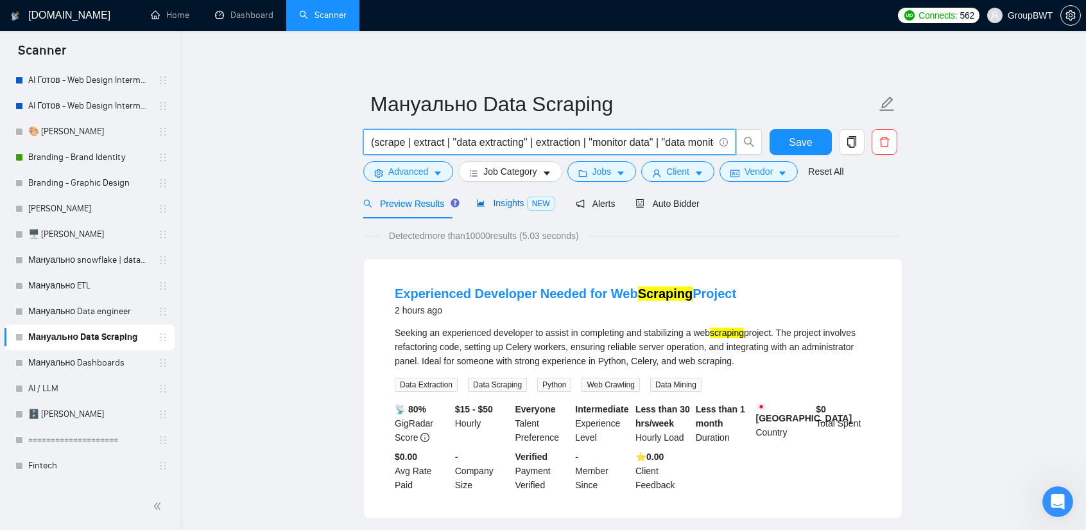
click at [505, 208] on span "Insights NEW" at bounding box center [515, 203] width 78 height 10
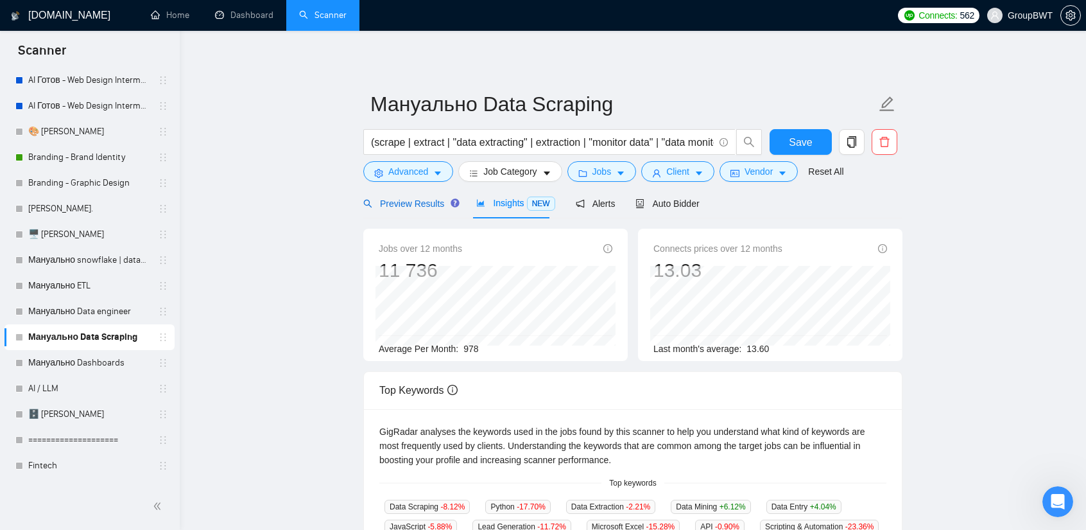
click at [432, 201] on span "Preview Results" at bounding box center [409, 203] width 92 height 10
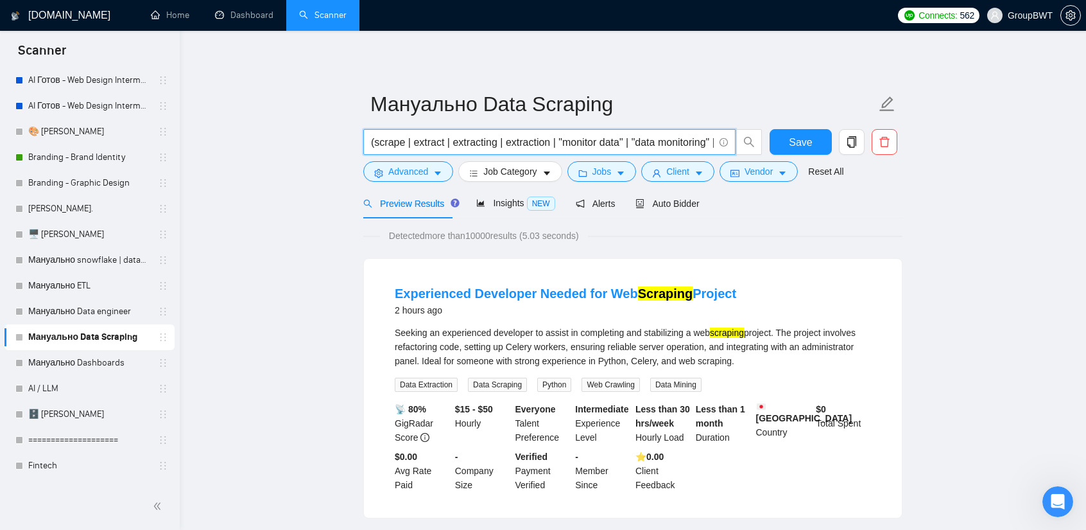
click at [497, 212] on div "Insights NEW" at bounding box center [515, 203] width 78 height 30
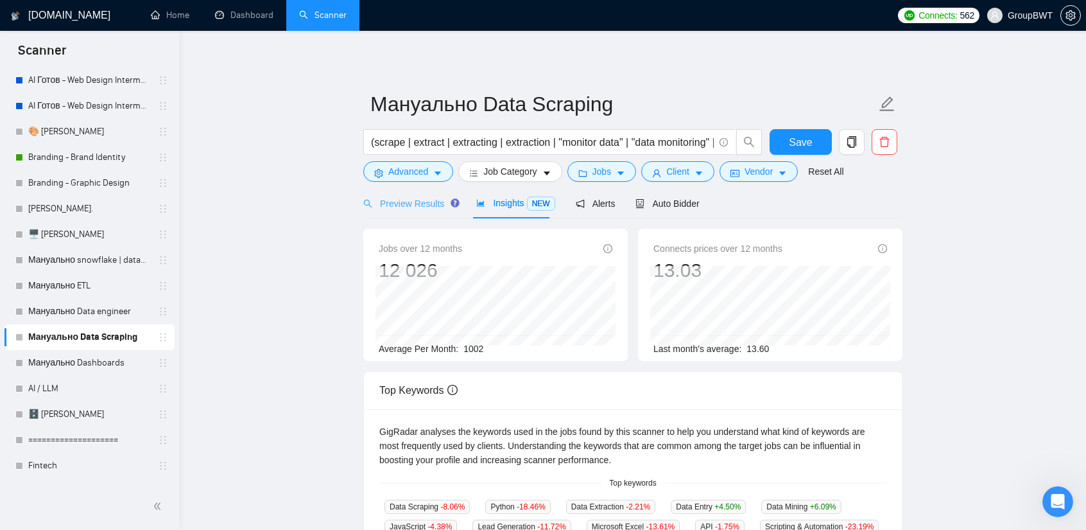
click at [435, 212] on div "Preview Results" at bounding box center [409, 203] width 92 height 30
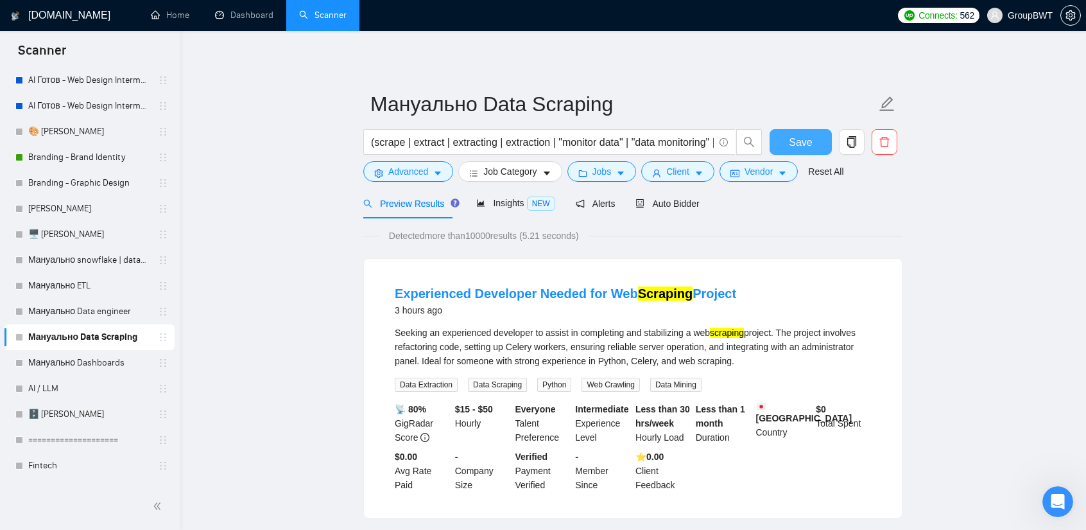
click at [788, 133] on button "Save" at bounding box center [801, 142] width 62 height 26
drag, startPoint x: 539, startPoint y: 141, endPoint x: 276, endPoint y: 130, distance: 263.4
click at [376, 137] on input "(scrape | extract | extracting | extraction | "monitor data" | "data monitoring…" at bounding box center [542, 142] width 343 height 16
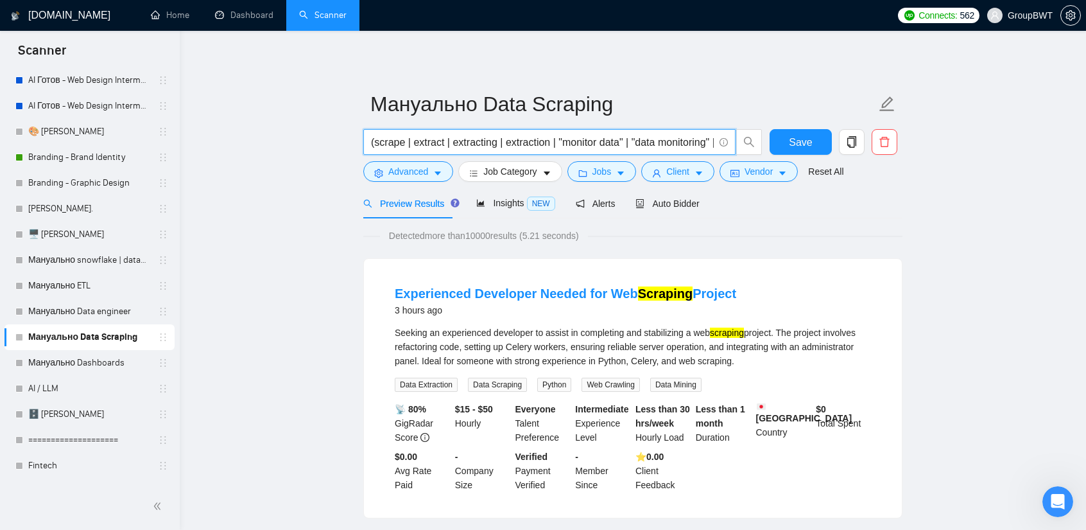
click at [406, 140] on input "(scrape | extract | extracting | extraction | "monitor data" | "data monitoring…" at bounding box center [542, 142] width 343 height 16
click at [489, 199] on span "Insights NEW" at bounding box center [515, 203] width 78 height 10
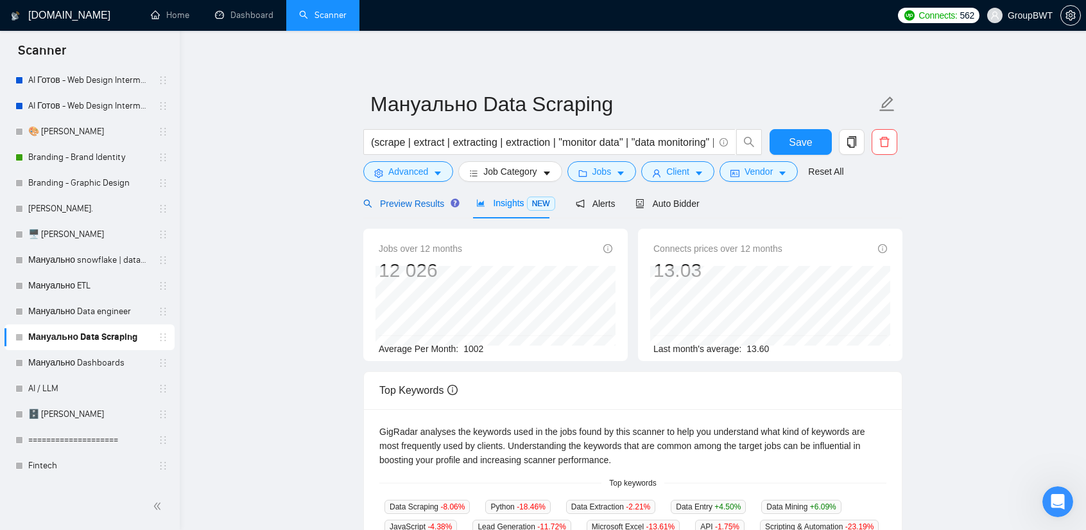
click at [413, 204] on span "Preview Results" at bounding box center [409, 203] width 92 height 10
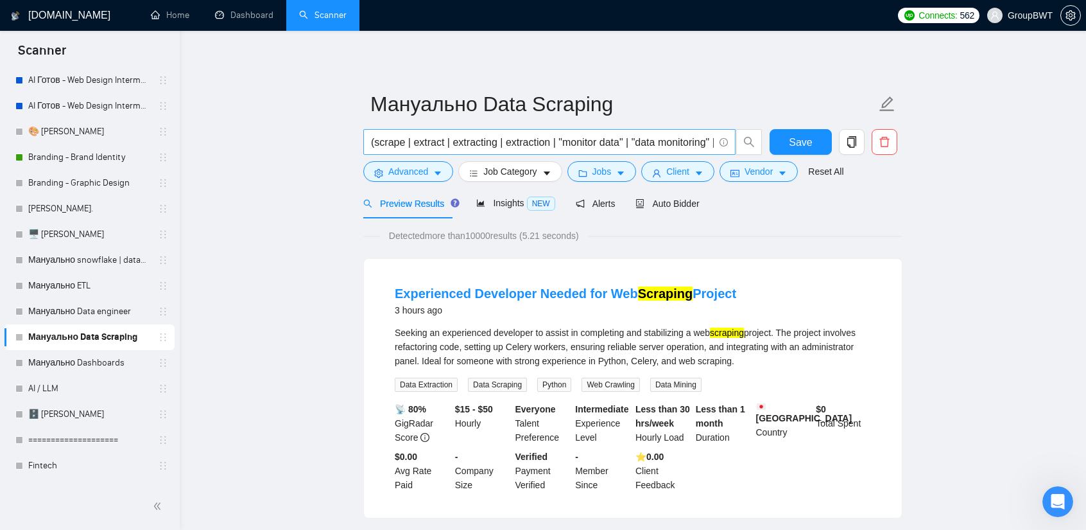
click at [402, 139] on input "(scrape | extract | extracting | extraction | "monitor data" | "data monitoring…" at bounding box center [542, 142] width 343 height 16
click at [404, 142] on input "(scrape | extract | extracting | extraction | "monitor data" | "data monitoring…" at bounding box center [542, 142] width 343 height 16
click at [406, 142] on input "(scrape | extract | extracting | extraction | "monitor data" | "data monitoring…" at bounding box center [542, 142] width 343 height 16
paste input "crawl"
type input "(scrape | crawl | extract | extracting | extraction | "monitor data" | "data mo…"
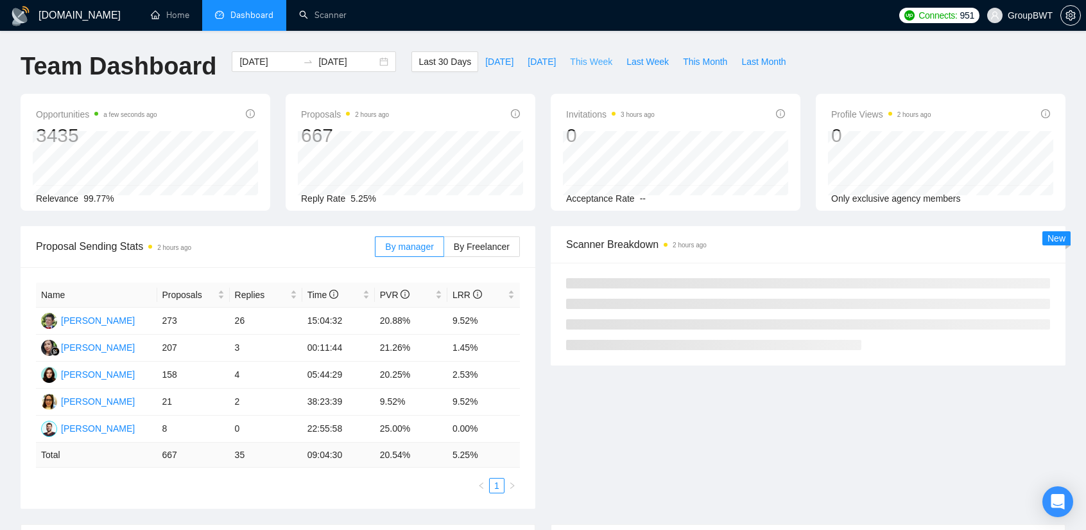
click at [579, 58] on span "This Week" at bounding box center [591, 62] width 42 height 14
type input "[DATE]"
